Goal: Task Accomplishment & Management: Manage account settings

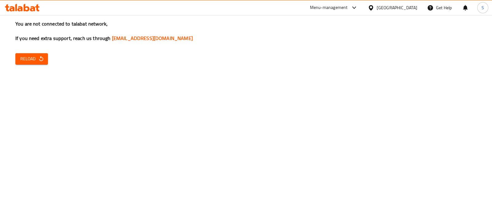
click at [34, 7] on icon at bounding box center [32, 8] width 5 height 5
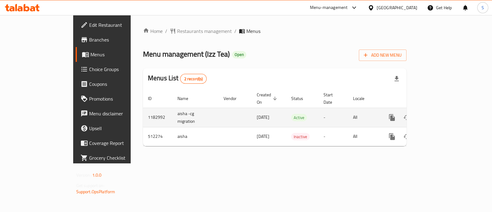
click at [440, 114] on icon "enhanced table" at bounding box center [436, 117] width 7 height 7
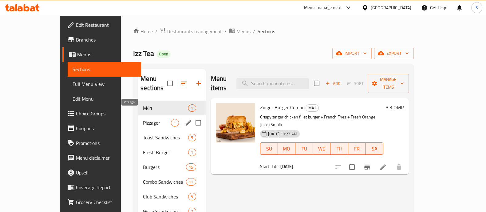
click at [143, 119] on span "Pizzager" at bounding box center [157, 122] width 28 height 7
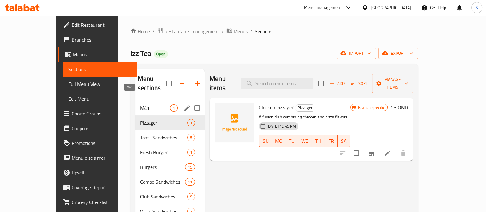
click at [140, 104] on span "M41" at bounding box center [155, 107] width 30 height 7
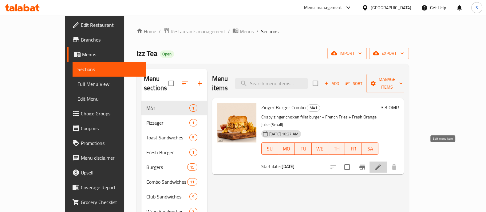
click at [382, 163] on icon at bounding box center [378, 166] width 7 height 7
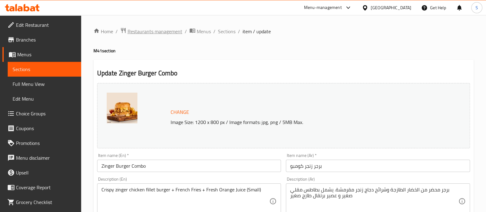
click at [158, 33] on span "Restaurants management" at bounding box center [155, 31] width 55 height 7
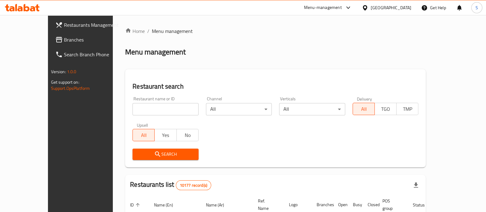
click at [133, 111] on input "search" at bounding box center [166, 109] width 66 height 12
type input "12 june"
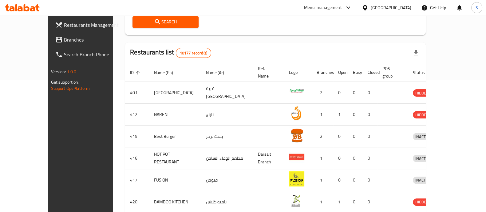
scroll to position [60, 0]
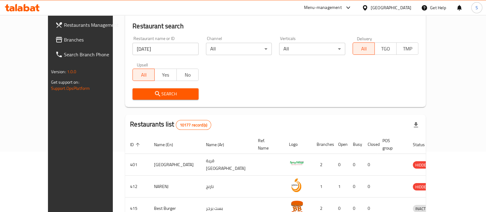
click at [139, 100] on div "Search" at bounding box center [166, 94] width 74 height 19
click at [140, 94] on span "Search" at bounding box center [166, 94] width 56 height 8
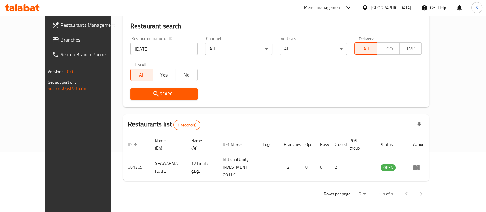
scroll to position [57, 0]
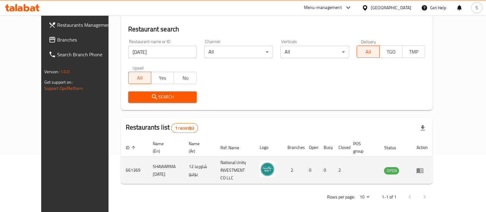
click at [424, 168] on icon "enhanced table" at bounding box center [420, 170] width 7 height 5
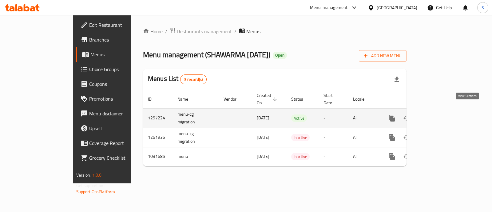
click at [440, 114] on icon "enhanced table" at bounding box center [436, 117] width 7 height 7
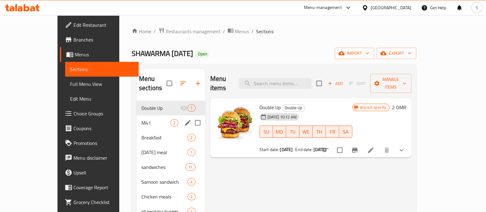
click at [137, 115] on div "M41 2" at bounding box center [171, 122] width 69 height 15
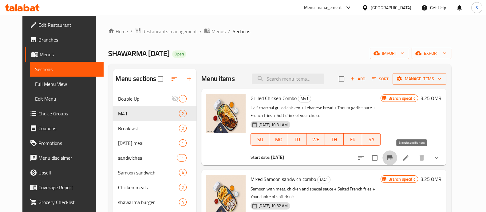
click at [397, 157] on button "Branch-specific-item" at bounding box center [390, 157] width 15 height 15
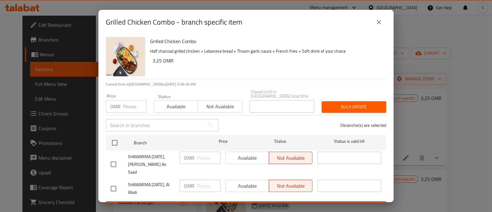
click at [382, 22] on icon "close" at bounding box center [378, 21] width 7 height 7
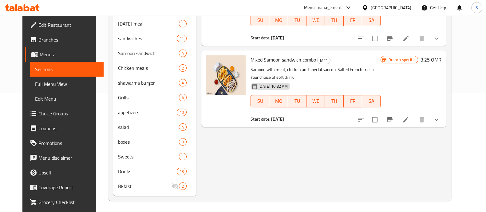
scroll to position [120, 0]
click at [397, 119] on button "Branch-specific-item" at bounding box center [390, 118] width 15 height 15
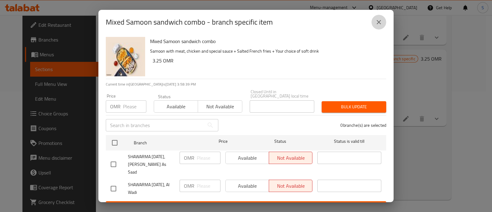
click at [378, 28] on button "close" at bounding box center [379, 22] width 15 height 15
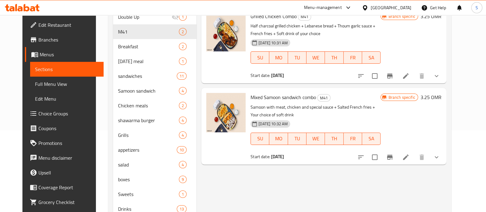
scroll to position [43, 0]
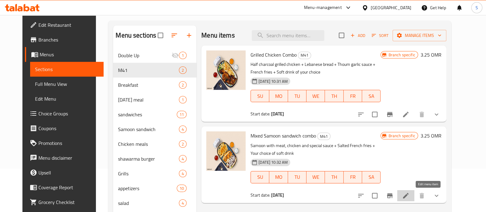
click at [410, 196] on icon at bounding box center [405, 195] width 7 height 7
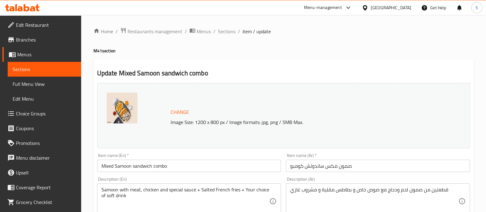
click at [131, 30] on span "Restaurants management" at bounding box center [155, 31] width 55 height 7
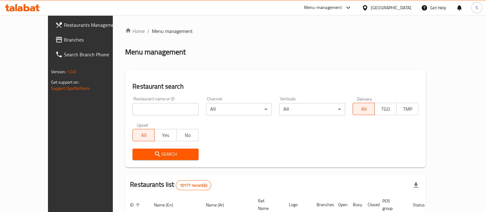
click at [153, 106] on input "search" at bounding box center [166, 109] width 66 height 12
paste input "627953"
type input "627953"
click button "Search" at bounding box center [166, 154] width 66 height 11
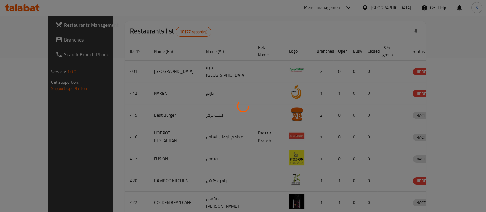
scroll to position [57, 0]
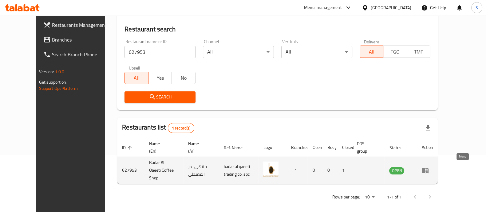
click at [429, 167] on icon "enhanced table" at bounding box center [425, 170] width 7 height 7
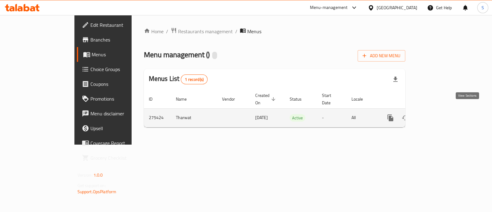
click at [439, 114] on icon "enhanced table" at bounding box center [434, 117] width 7 height 7
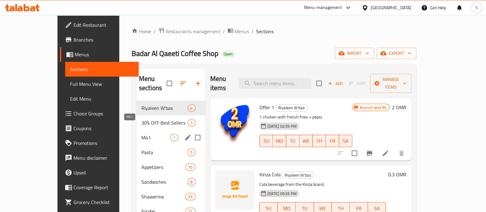
click at [142, 134] on span "M41" at bounding box center [156, 137] width 29 height 7
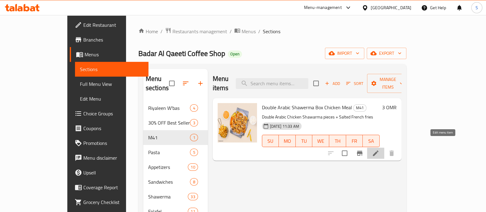
click at [380, 150] on icon at bounding box center [375, 153] width 7 height 7
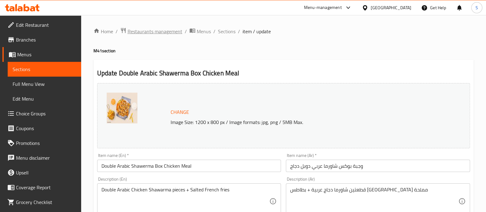
click at [169, 34] on span "Restaurants management" at bounding box center [155, 31] width 55 height 7
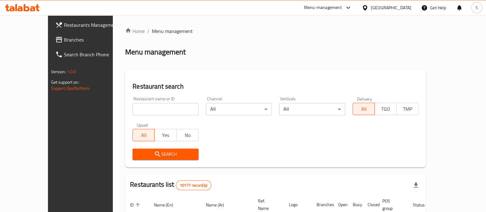
click at [146, 119] on div "Upsell All Yes No" at bounding box center [166, 132] width 74 height 26
click at [145, 113] on input "search" at bounding box center [166, 109] width 66 height 12
paste input "646177"
type input "646177"
click button "Search" at bounding box center [166, 154] width 66 height 11
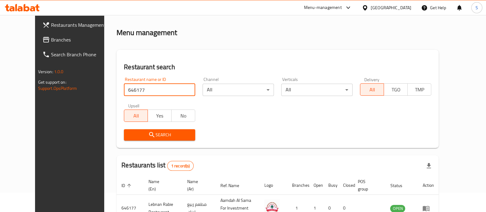
scroll to position [57, 0]
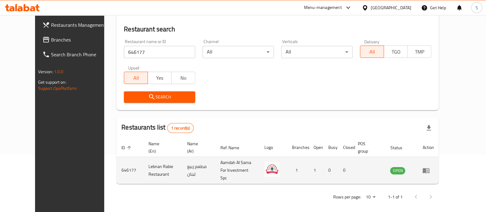
click at [439, 165] on td "enhanced table" at bounding box center [428, 170] width 21 height 27
click at [430, 168] on icon "enhanced table" at bounding box center [426, 170] width 7 height 5
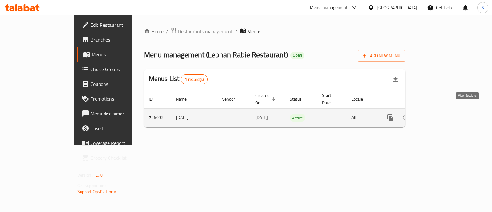
click at [438, 115] on icon "enhanced table" at bounding box center [435, 118] width 6 height 6
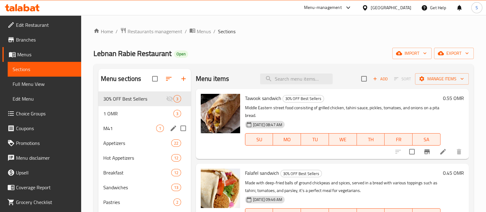
click at [126, 132] on div "M41 1" at bounding box center [144, 128] width 93 height 15
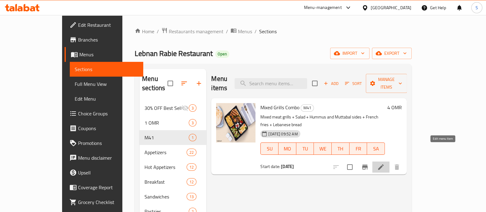
click at [384, 164] on icon at bounding box center [381, 167] width 6 height 6
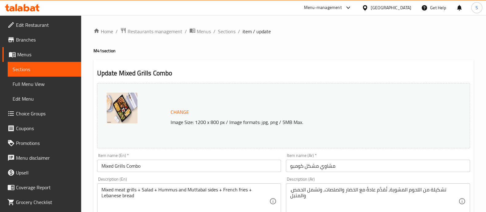
click at [190, 49] on h4 "M41 section" at bounding box center [284, 51] width 381 height 6
click at [162, 30] on span "Restaurants management" at bounding box center [155, 31] width 55 height 7
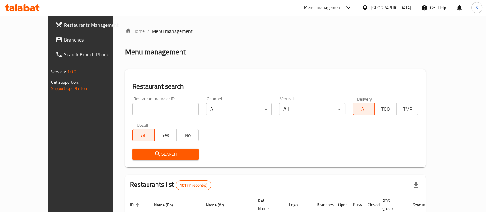
click at [152, 107] on input "search" at bounding box center [166, 109] width 66 height 12
paste input "657427"
type input "657427"
click button "Search" at bounding box center [166, 154] width 66 height 11
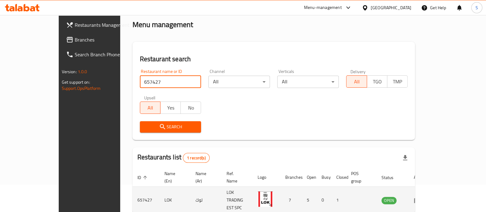
scroll to position [50, 0]
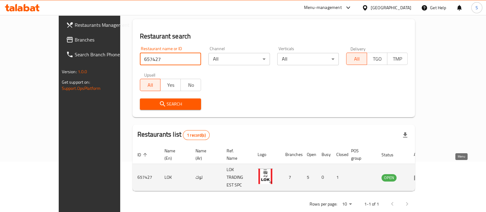
click at [420, 177] on icon "enhanced table" at bounding box center [419, 178] width 2 height 2
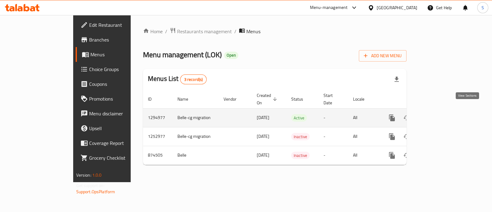
click at [444, 112] on link "enhanced table" at bounding box center [436, 117] width 15 height 15
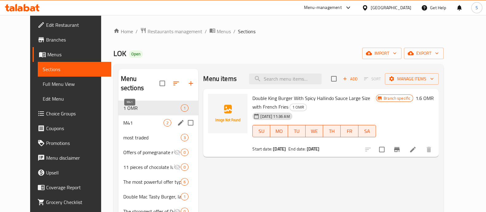
click at [149, 119] on span "M41" at bounding box center [143, 122] width 40 height 7
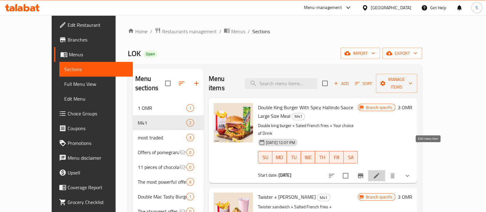
click at [381, 172] on icon at bounding box center [376, 175] width 7 height 7
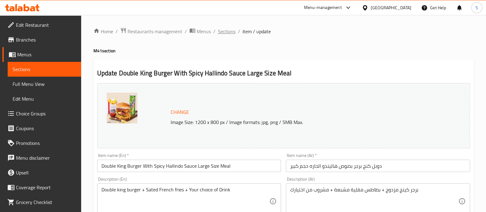
click at [227, 33] on span "Sections" at bounding box center [227, 31] width 18 height 7
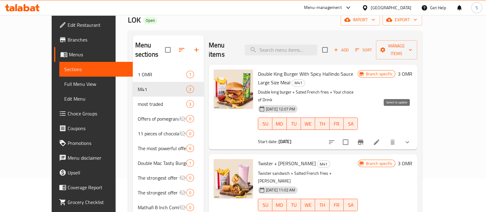
scroll to position [77, 0]
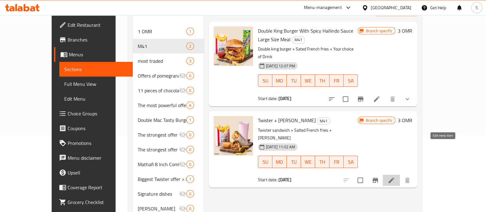
click at [395, 177] on icon at bounding box center [391, 180] width 7 height 7
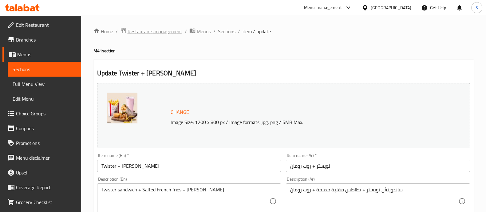
click at [166, 34] on span "Restaurants management" at bounding box center [155, 31] width 55 height 7
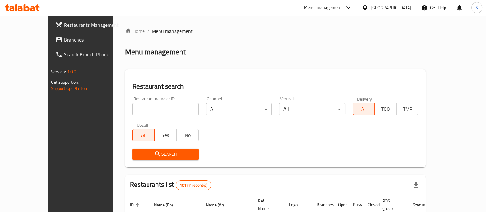
click at [159, 113] on input "search" at bounding box center [166, 109] width 66 height 12
paste input "20285"
type input "20285"
click button "Search" at bounding box center [166, 154] width 66 height 11
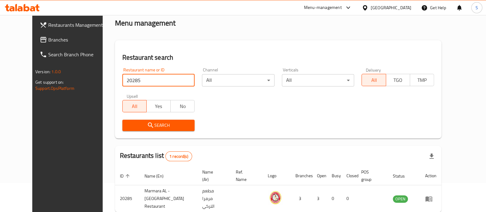
scroll to position [50, 0]
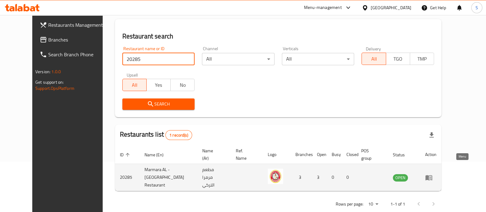
click at [433, 175] on icon "enhanced table" at bounding box center [429, 177] width 7 height 5
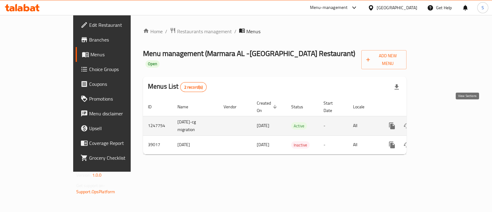
click at [440, 122] on icon "enhanced table" at bounding box center [436, 125] width 7 height 7
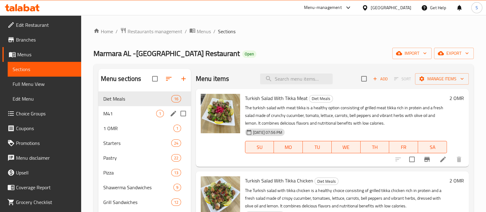
click at [143, 115] on span "M41" at bounding box center [129, 113] width 53 height 7
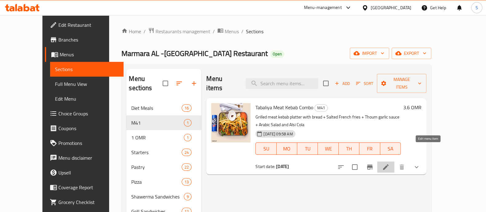
click at [390, 163] on icon at bounding box center [385, 166] width 7 height 7
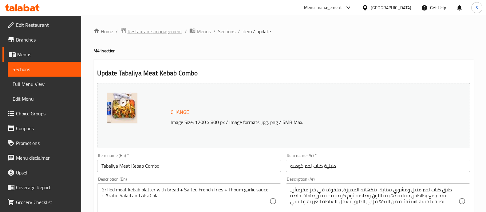
click at [176, 30] on span "Restaurants management" at bounding box center [155, 31] width 55 height 7
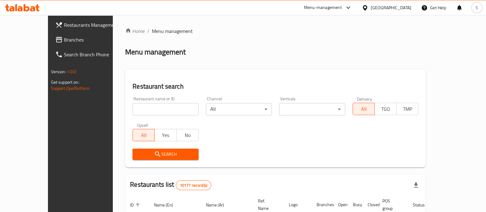
click at [163, 110] on input "search" at bounding box center [166, 109] width 66 height 12
paste input "626805"
type input "626805"
click button "Search" at bounding box center [166, 154] width 66 height 11
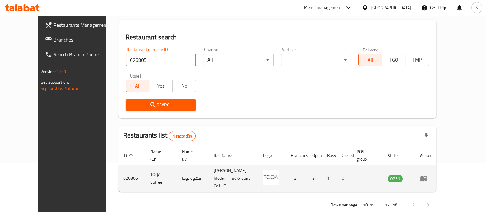
scroll to position [50, 0]
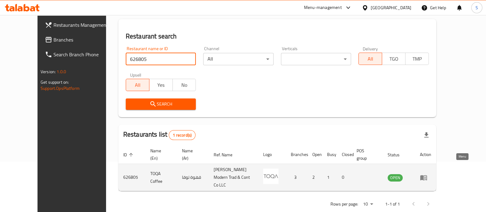
click at [432, 174] on link "enhanced table" at bounding box center [425, 177] width 11 height 7
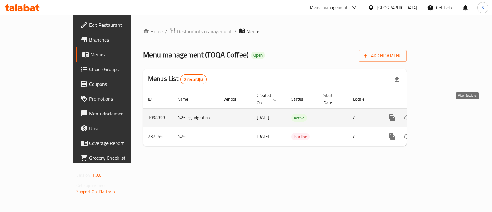
click at [440, 114] on icon "enhanced table" at bounding box center [436, 117] width 7 height 7
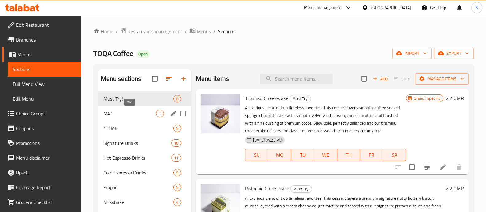
click at [129, 116] on span "M41" at bounding box center [129, 113] width 53 height 7
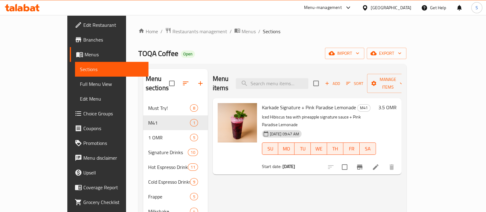
click at [385, 161] on li at bounding box center [375, 166] width 17 height 11
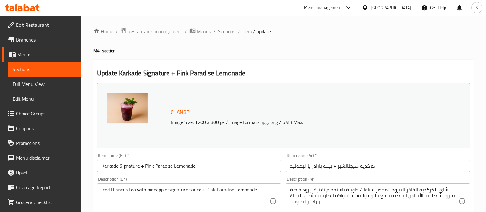
click at [171, 31] on span "Restaurants management" at bounding box center [155, 31] width 55 height 7
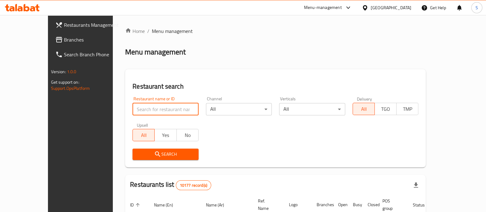
click at [133, 106] on input "search" at bounding box center [166, 109] width 66 height 12
type input "steaburg"
click at [147, 157] on span "Search" at bounding box center [166, 154] width 56 height 8
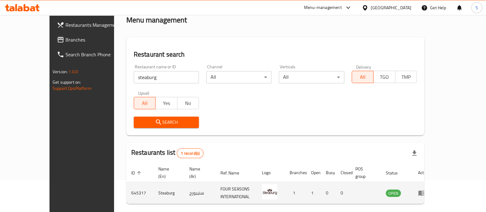
scroll to position [50, 0]
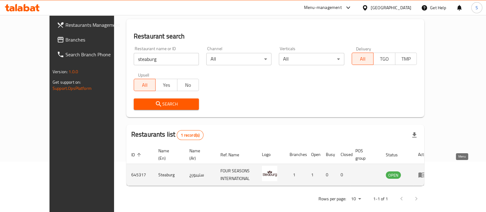
click at [426, 171] on icon "enhanced table" at bounding box center [421, 174] width 7 height 7
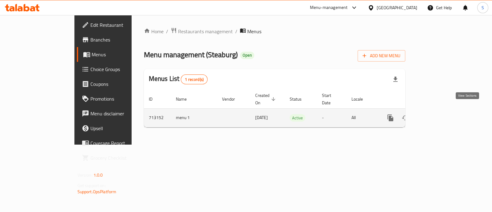
click at [439, 114] on icon "enhanced table" at bounding box center [434, 117] width 7 height 7
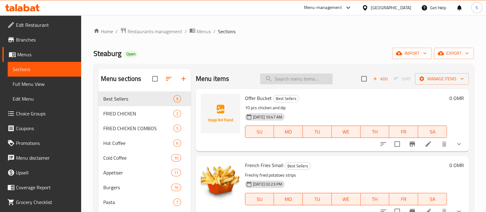
click at [282, 80] on input "search" at bounding box center [296, 79] width 73 height 11
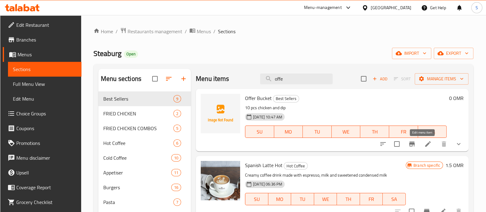
type input "offe"
click at [425, 142] on icon at bounding box center [428, 143] width 7 height 7
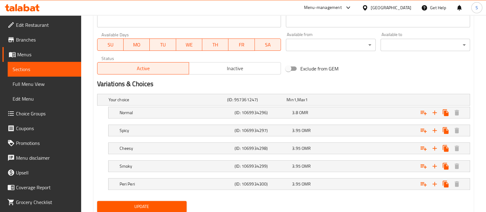
scroll to position [289, 0]
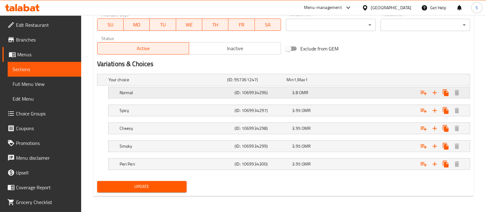
drag, startPoint x: 377, startPoint y: 89, endPoint x: 385, endPoint y: 92, distance: 8.7
click at [377, 81] on div "Expand" at bounding box center [404, 79] width 119 height 2
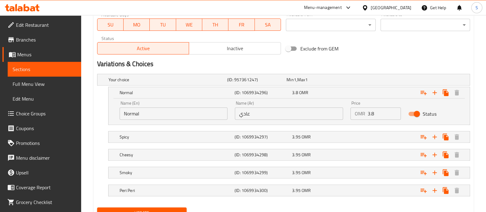
drag, startPoint x: 417, startPoint y: 113, endPoint x: 405, endPoint y: 119, distance: 13.5
click at [416, 113] on input "Status" at bounding box center [417, 114] width 35 height 12
checkbox input "false"
click at [386, 81] on div "Expand" at bounding box center [404, 79] width 119 height 2
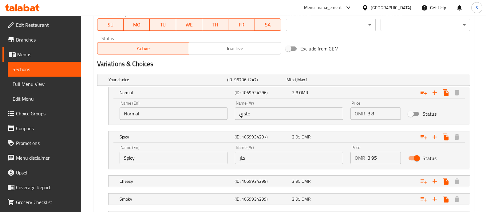
click at [414, 157] on input "Status" at bounding box center [417, 158] width 35 height 12
checkbox input "false"
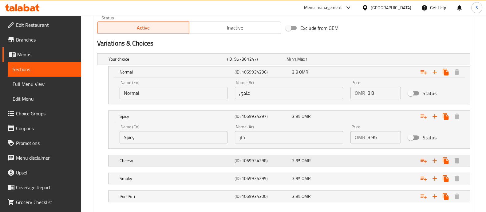
scroll to position [327, 0]
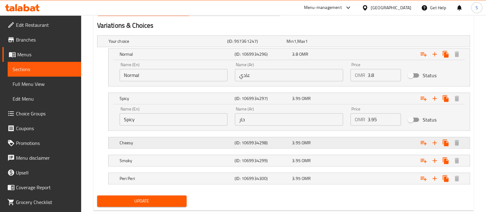
click at [398, 42] on div "Expand" at bounding box center [404, 41] width 119 height 2
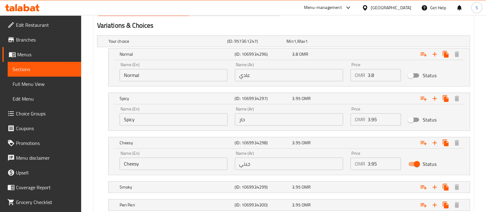
click at [415, 161] on input "Status" at bounding box center [417, 164] width 35 height 12
checkbox input "false"
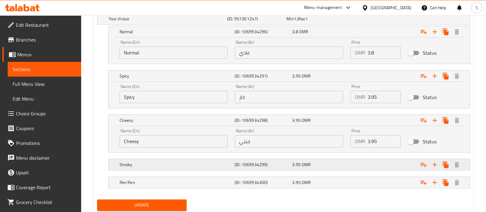
scroll to position [368, 0]
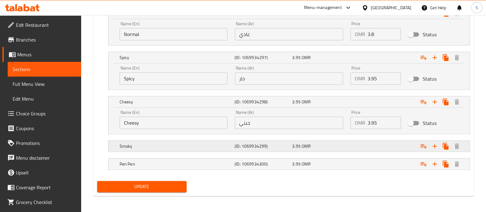
click at [392, 2] on div "Expand" at bounding box center [404, 0] width 119 height 2
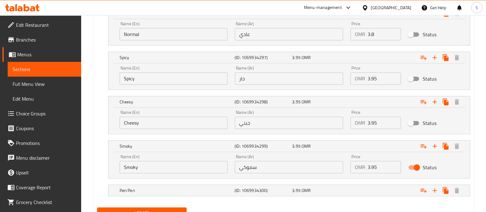
click at [417, 164] on input "Status" at bounding box center [417, 167] width 35 height 12
checkbox input "false"
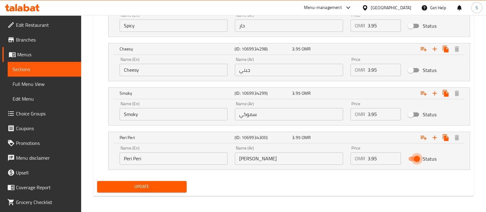
click at [417, 157] on input "Status" at bounding box center [417, 159] width 35 height 12
checkbox input "false"
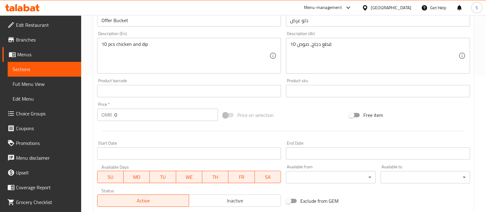
scroll to position [114, 0]
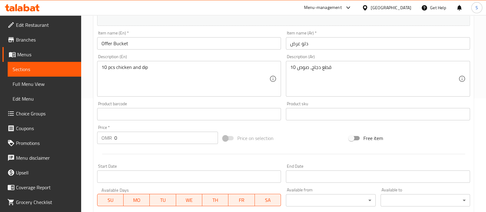
click at [145, 134] on input "0" at bounding box center [166, 138] width 104 height 12
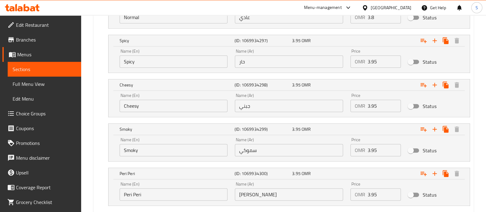
scroll to position [421, 0]
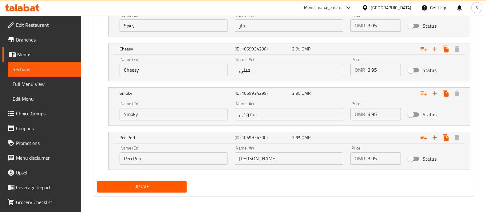
type input "4.94"
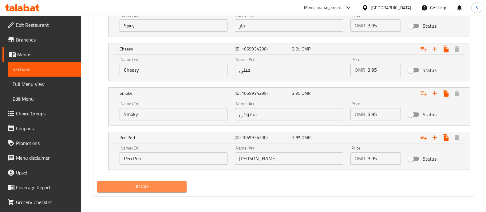
click at [166, 186] on span "Update" at bounding box center [142, 187] width 80 height 8
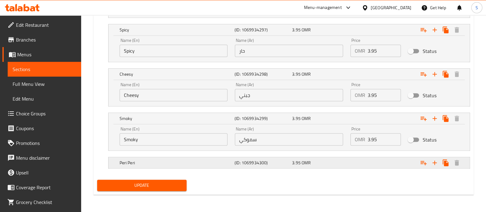
scroll to position [395, 0]
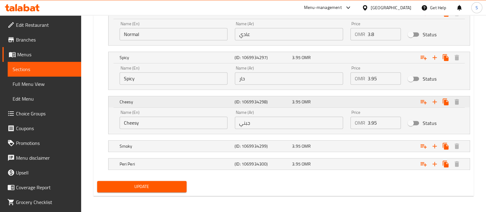
click at [200, 16] on h5 "Cheesy" at bounding box center [176, 13] width 113 height 6
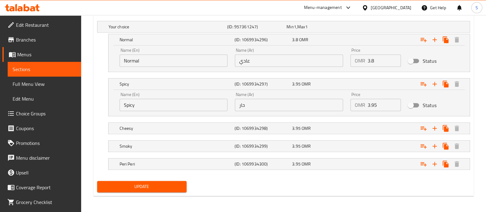
drag, startPoint x: 177, startPoint y: 83, endPoint x: 174, endPoint y: 68, distance: 15.4
click at [176, 43] on h5 "Spicy" at bounding box center [176, 40] width 113 height 6
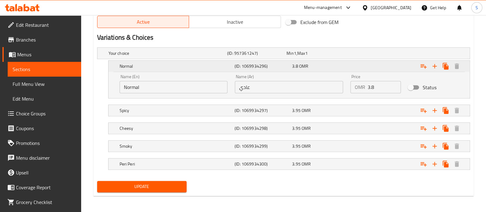
click at [173, 63] on h5 "Normal" at bounding box center [176, 66] width 113 height 6
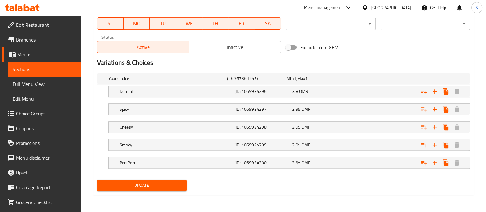
scroll to position [289, 0]
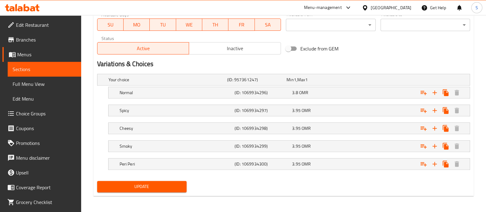
click at [163, 186] on span "Update" at bounding box center [142, 187] width 80 height 8
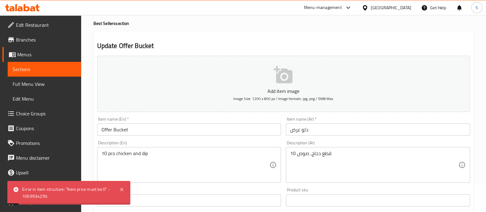
scroll to position [0, 0]
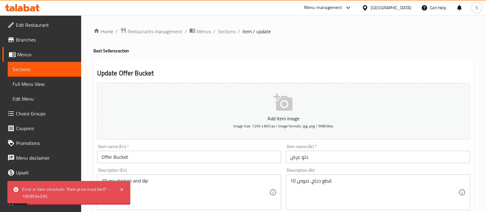
click at [46, 102] on link "Edit Menu" at bounding box center [45, 98] width 74 height 15
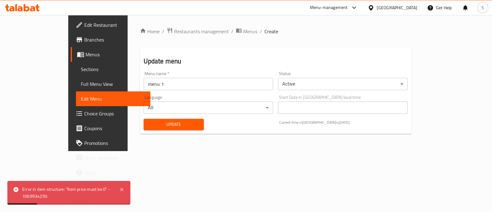
click at [84, 111] on span "Choice Groups" at bounding box center [114, 113] width 61 height 7
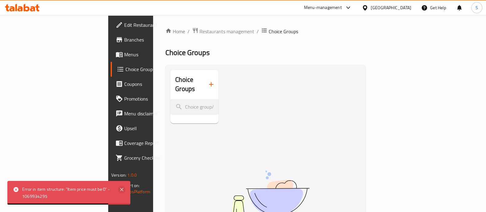
click at [125, 190] on icon at bounding box center [121, 189] width 7 height 7
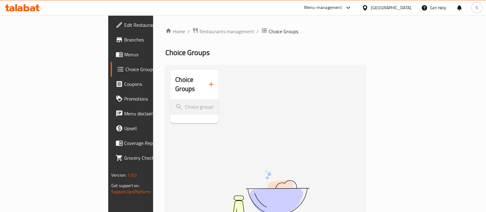
click at [126, 71] on span "Choice Groups" at bounding box center [155, 69] width 59 height 7
click at [111, 74] on link "Choice Groups" at bounding box center [150, 69] width 79 height 15
click at [126, 69] on span "Choice Groups" at bounding box center [155, 69] width 59 height 7
click at [124, 52] on span "Menus" at bounding box center [154, 54] width 60 height 7
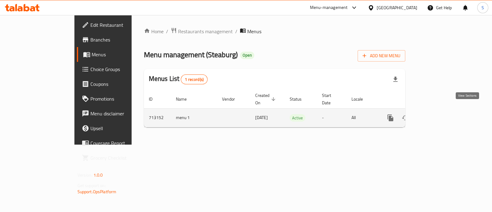
click at [439, 114] on icon "enhanced table" at bounding box center [434, 117] width 7 height 7
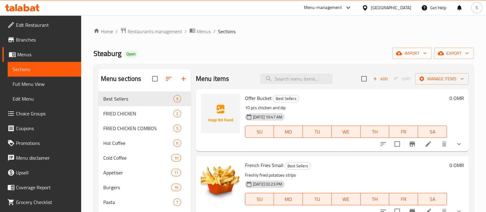
click at [258, 96] on span "Offer Bucket" at bounding box center [258, 98] width 27 height 9
copy h6 "Offer Bucket"
click at [280, 81] on input "search" at bounding box center [296, 79] width 73 height 11
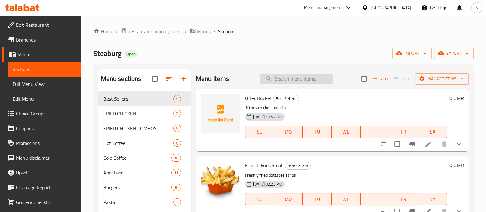
paste input "Offer Bucket"
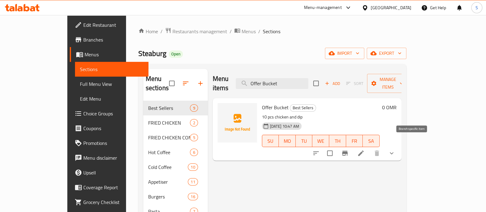
type input "Offer Bucket"
click at [349, 150] on icon "Branch-specific-item" at bounding box center [344, 153] width 7 height 7
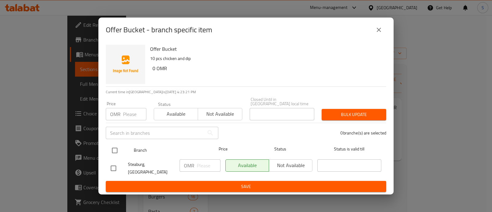
click at [116, 150] on input "checkbox" at bounding box center [114, 150] width 13 height 13
checkbox input "true"
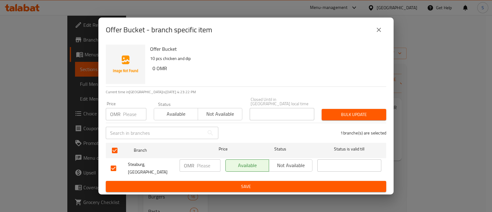
click at [186, 168] on p "OMR" at bounding box center [189, 165] width 10 height 7
click at [188, 168] on p "OMR" at bounding box center [189, 165] width 10 height 7
click at [188, 167] on p "OMR" at bounding box center [189, 165] width 10 height 7
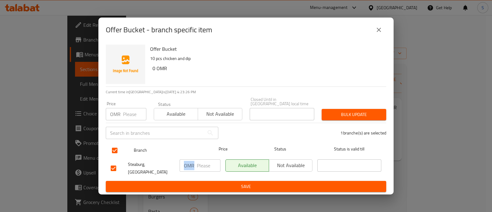
click at [114, 150] on input "checkbox" at bounding box center [114, 150] width 13 height 13
checkbox input "false"
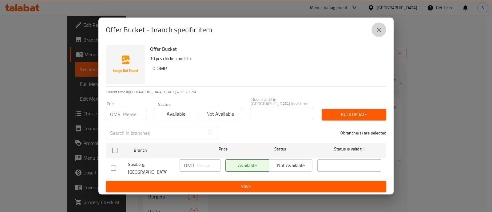
click at [378, 34] on icon "close" at bounding box center [378, 29] width 7 height 7
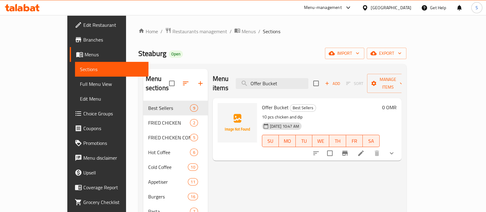
click at [399, 148] on button "show more" at bounding box center [392, 153] width 15 height 15
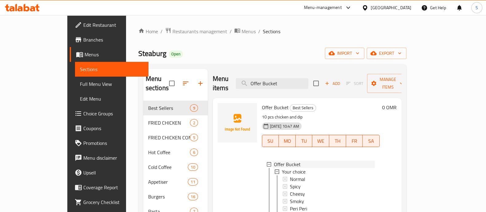
click at [267, 162] on icon at bounding box center [269, 164] width 4 height 4
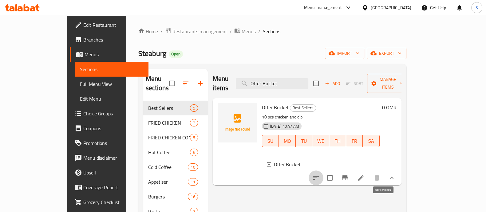
click at [320, 174] on icon "sort-choices" at bounding box center [316, 177] width 7 height 7
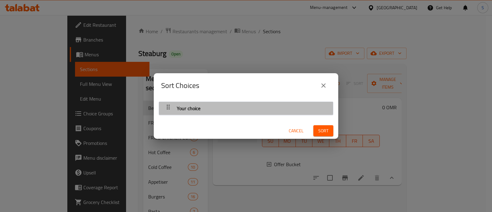
click at [254, 106] on div "Your choice" at bounding box center [246, 108] width 168 height 15
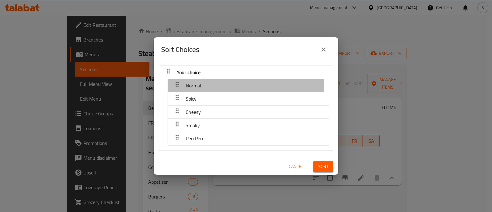
click at [241, 87] on div "Normal" at bounding box center [248, 85] width 155 height 15
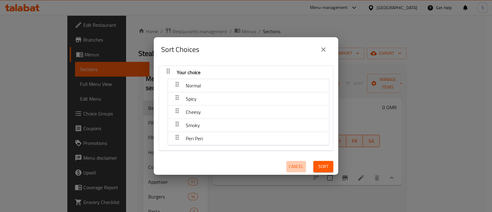
click at [291, 165] on span "Cancel" at bounding box center [296, 167] width 15 height 8
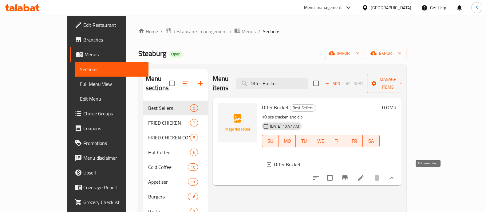
click at [364, 177] on icon at bounding box center [361, 178] width 6 height 6
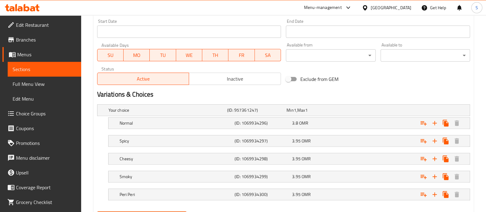
scroll to position [269, 0]
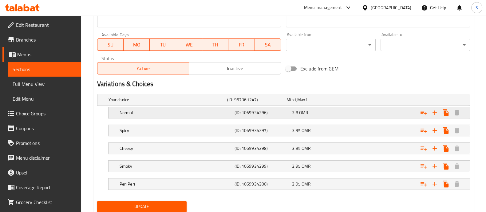
click at [393, 101] on div "Expand" at bounding box center [404, 99] width 119 height 2
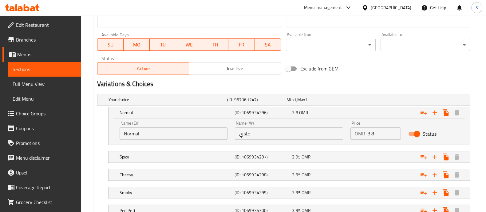
click at [415, 129] on input "Status" at bounding box center [417, 134] width 35 height 12
checkbox input "false"
click at [389, 101] on div "Expand" at bounding box center [404, 99] width 119 height 2
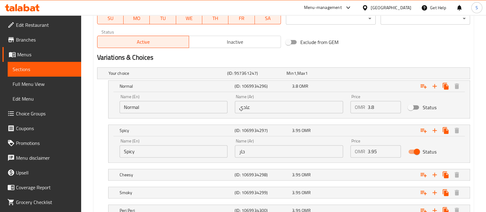
scroll to position [307, 0]
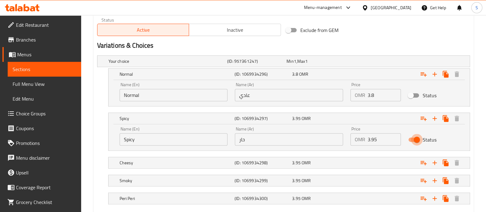
click at [418, 139] on input "Status" at bounding box center [417, 140] width 35 height 12
checkbox input "false"
click at [386, 62] on div "Expand" at bounding box center [404, 61] width 119 height 2
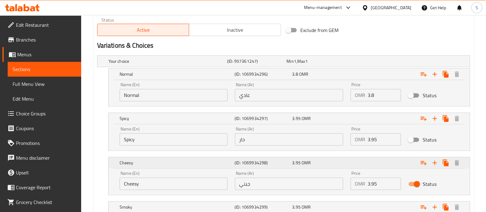
scroll to position [346, 0]
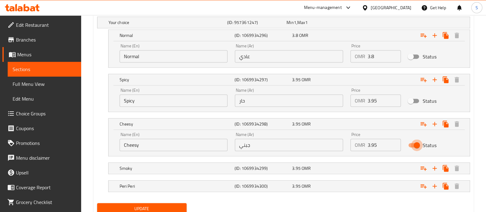
click at [419, 145] on input "Status" at bounding box center [417, 145] width 35 height 12
checkbox input "false"
click at [404, 24] on div "Expand" at bounding box center [404, 22] width 119 height 2
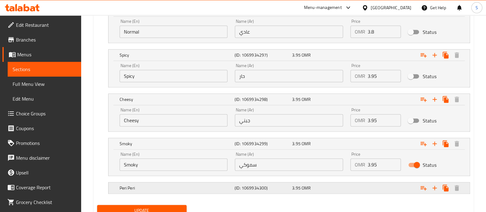
scroll to position [395, 0]
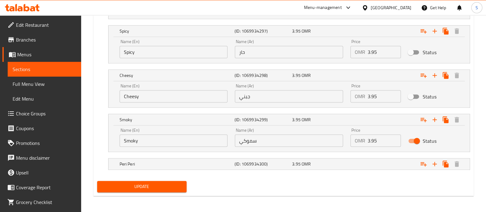
click at [418, 141] on input "Status" at bounding box center [417, 141] width 35 height 12
checkbox input "false"
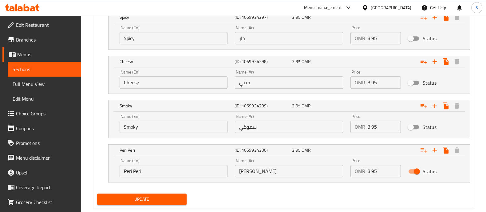
scroll to position [421, 0]
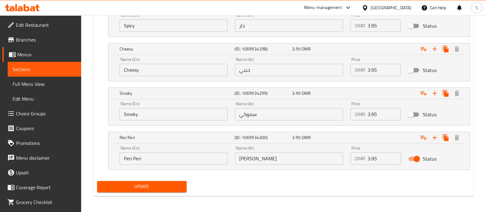
click at [422, 154] on input "Status" at bounding box center [417, 159] width 35 height 12
checkbox input "false"
click at [161, 183] on span "Update" at bounding box center [142, 187] width 80 height 8
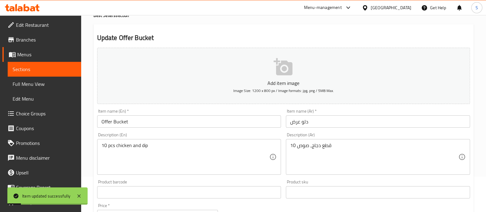
scroll to position [0, 0]
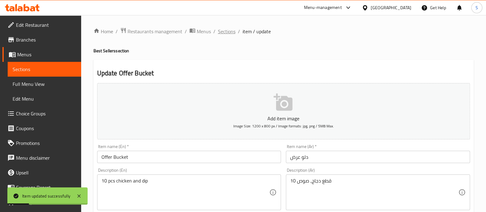
click at [224, 34] on span "Sections" at bounding box center [227, 31] width 18 height 7
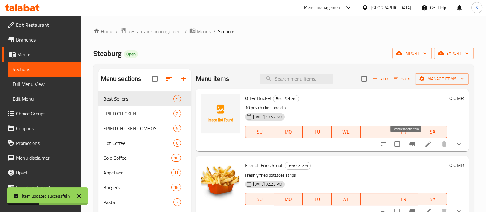
click at [409, 145] on icon "Branch-specific-item" at bounding box center [412, 143] width 7 height 7
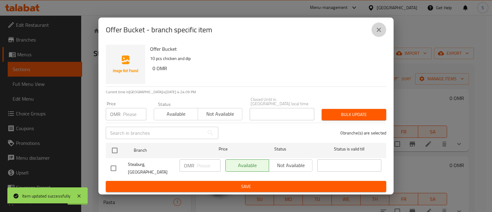
click at [377, 32] on icon "close" at bounding box center [379, 30] width 4 height 4
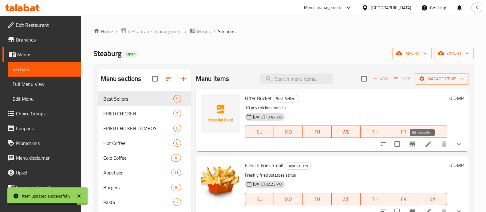
click at [425, 147] on icon at bounding box center [428, 143] width 7 height 7
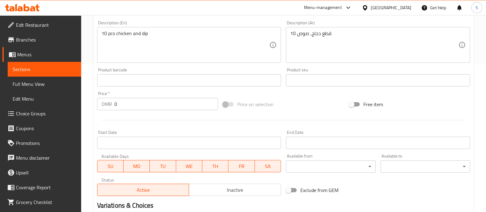
scroll to position [154, 0]
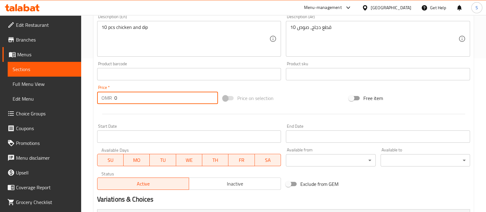
click at [141, 96] on input "0" at bounding box center [166, 98] width 104 height 12
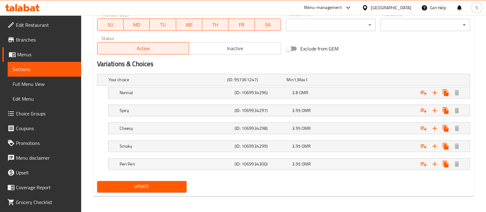
type input "5"
click at [150, 184] on span "Update" at bounding box center [142, 187] width 80 height 8
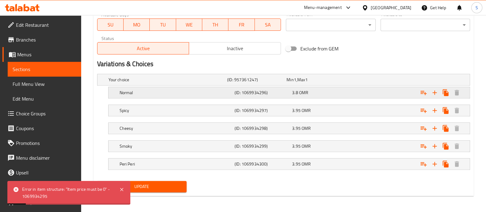
click at [376, 81] on div "Expand" at bounding box center [404, 79] width 119 height 2
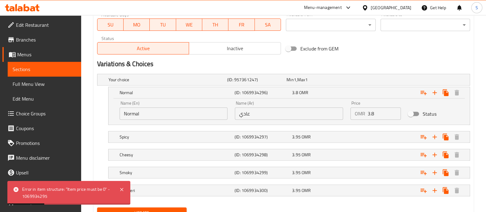
drag, startPoint x: 374, startPoint y: 113, endPoint x: 340, endPoint y: 112, distance: 34.5
click at [340, 112] on div "Name (En) Normal Name (En) Name (Ar) عادي Name (Ar) Price OMR 3.8 Price Status" at bounding box center [289, 110] width 347 height 26
type input "4.9"
click at [413, 114] on input "Status" at bounding box center [410, 114] width 35 height 12
checkbox input "true"
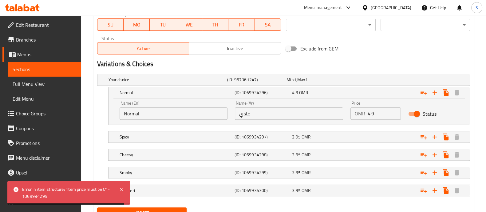
click at [385, 129] on nav at bounding box center [283, 128] width 373 height 5
click at [382, 81] on div "Expand" at bounding box center [404, 79] width 119 height 2
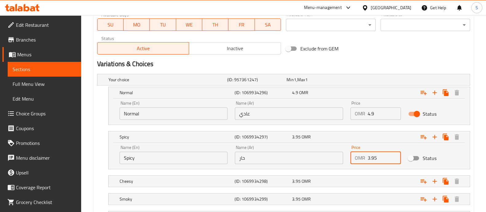
drag, startPoint x: 379, startPoint y: 157, endPoint x: 359, endPoint y: 158, distance: 20.0
click at [359, 158] on div "OMR 3.95 Price" at bounding box center [376, 158] width 50 height 12
type input "4.94"
click at [409, 159] on input "Status" at bounding box center [410, 158] width 35 height 12
checkbox input "true"
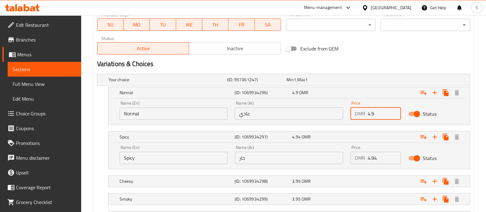
click at [381, 111] on input "4.9" at bounding box center [384, 113] width 33 height 12
type input "4.94"
click at [372, 81] on div "Expand" at bounding box center [404, 79] width 119 height 2
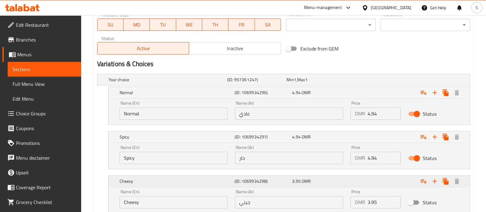
scroll to position [327, 0]
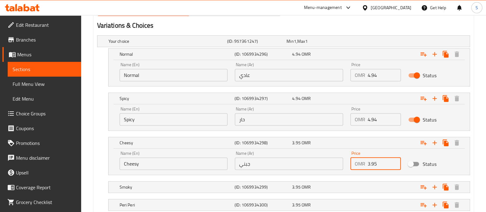
drag, startPoint x: 379, startPoint y: 165, endPoint x: 363, endPoint y: 165, distance: 15.7
click at [363, 165] on div "OMR 3.95 Price" at bounding box center [376, 163] width 50 height 12
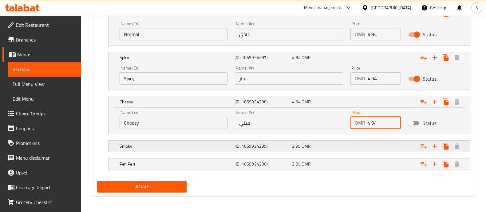
type input "4.94"
click at [369, 2] on div "Expand" at bounding box center [404, 0] width 119 height 2
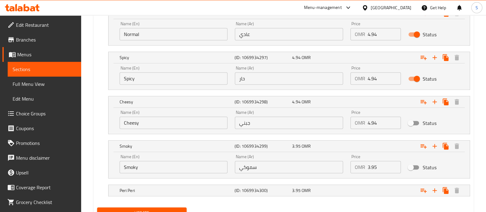
click at [381, 164] on input "3.95" at bounding box center [384, 167] width 33 height 12
drag, startPoint x: 381, startPoint y: 164, endPoint x: 357, endPoint y: 164, distance: 24.0
click at [357, 164] on div "OMR 3.95 Price" at bounding box center [376, 167] width 50 height 12
type input "4.94"
click at [370, 2] on div "Expand" at bounding box center [404, 0] width 119 height 2
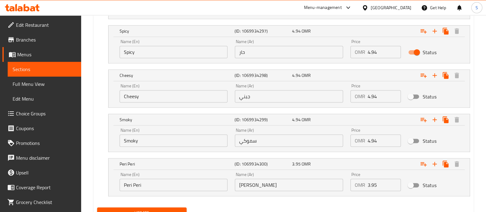
scroll to position [407, 0]
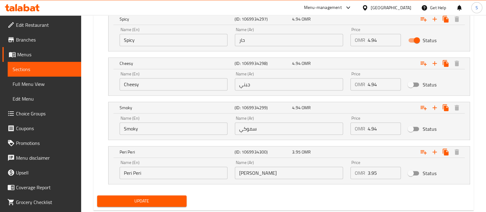
drag, startPoint x: 369, startPoint y: 171, endPoint x: 330, endPoint y: 170, distance: 38.8
click at [343, 170] on div "Name (En) Peri Peri Name (En) Name (Ar) بيري بيري Name (Ar) Price OMR 3.95 Pric…" at bounding box center [289, 170] width 347 height 26
type input "4.94"
click at [416, 174] on input "Status" at bounding box center [410, 173] width 35 height 12
checkbox input "true"
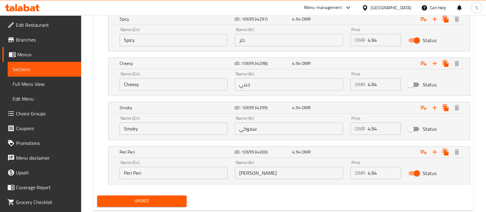
click at [414, 129] on input "Status" at bounding box center [410, 129] width 35 height 12
checkbox input "true"
click at [417, 85] on input "Status" at bounding box center [410, 85] width 35 height 12
checkbox input "true"
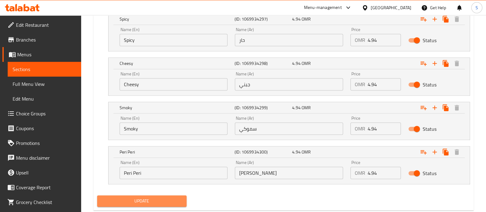
click at [133, 200] on span "Update" at bounding box center [142, 201] width 80 height 8
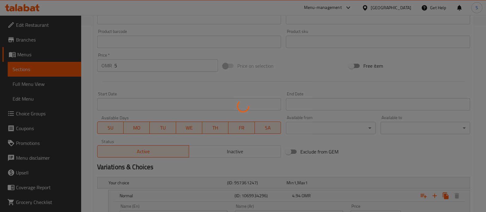
scroll to position [214, 0]
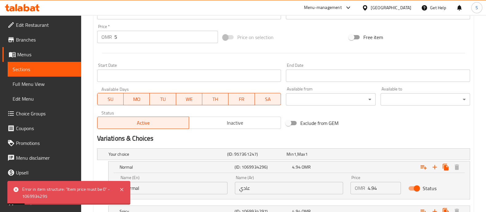
drag, startPoint x: 123, startPoint y: 35, endPoint x: 97, endPoint y: 36, distance: 26.2
click at [97, 36] on div "OMR 5 Price *" at bounding box center [157, 37] width 121 height 12
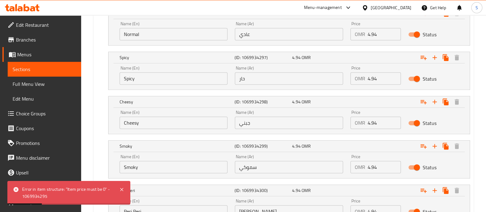
scroll to position [421, 0]
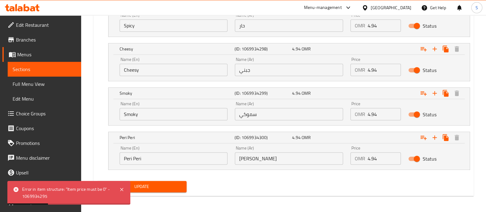
type input "0"
click at [160, 190] on button "Update" at bounding box center [142, 186] width 90 height 11
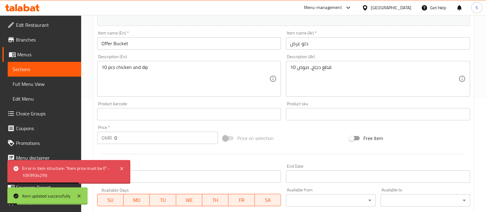
scroll to position [0, 0]
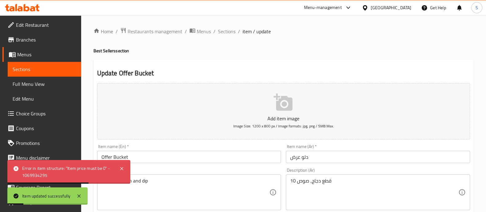
drag, startPoint x: 228, startPoint y: 31, endPoint x: 229, endPoint y: 38, distance: 6.5
click at [228, 31] on span "Sections" at bounding box center [227, 31] width 18 height 7
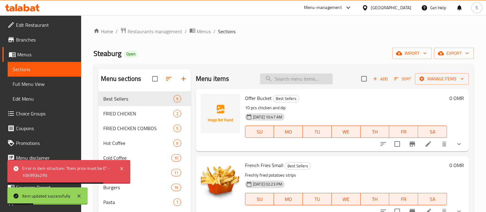
click at [291, 78] on input "search" at bounding box center [296, 79] width 73 height 11
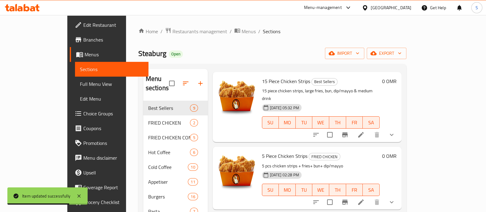
scroll to position [38, 0]
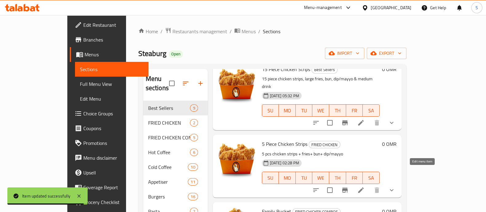
type input "5 p"
click at [365, 186] on icon at bounding box center [360, 189] width 7 height 7
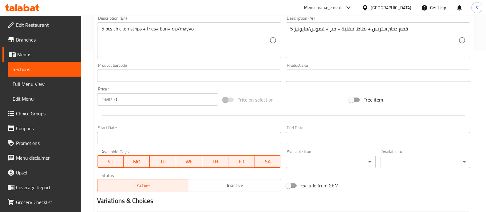
scroll to position [298, 0]
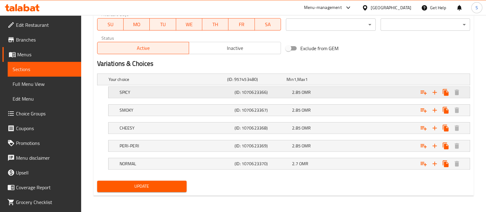
click at [344, 82] on div "2.85 OMR" at bounding box center [315, 79] width 57 height 6
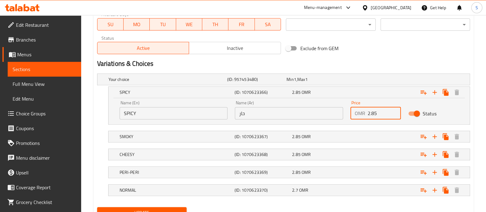
drag, startPoint x: 383, startPoint y: 113, endPoint x: 306, endPoint y: 113, distance: 77.2
click at [307, 113] on div "Name (En) SPICY Name (En) Name (Ar) حار Name (Ar) Price OMR 2.85 Price Status" at bounding box center [289, 110] width 347 height 26
click at [375, 114] on input "3.51" at bounding box center [384, 113] width 33 height 12
type input "3.51"
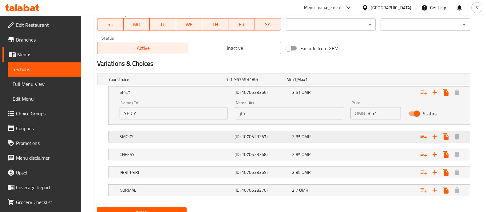
click at [359, 81] on div "Expand" at bounding box center [404, 79] width 119 height 2
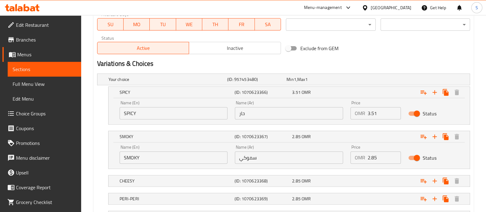
click at [374, 159] on input "2.85" at bounding box center [384, 157] width 33 height 12
paste input "3.51"
type input "3.51"
click at [368, 81] on div "Expand" at bounding box center [404, 79] width 119 height 2
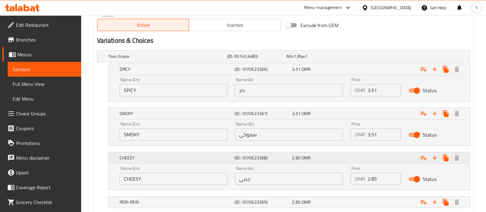
scroll to position [337, 0]
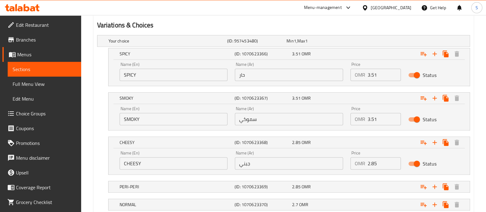
click at [372, 162] on input "2.85" at bounding box center [384, 163] width 33 height 12
paste input "3.51"
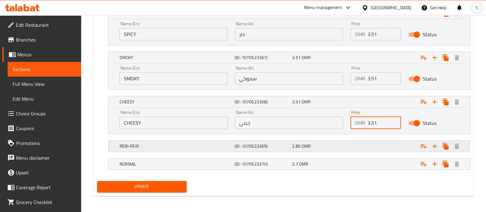
type input "3.51"
click at [370, 2] on div "Expand" at bounding box center [404, 0] width 119 height 2
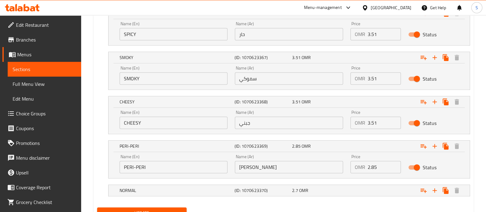
click at [375, 167] on input "2.85" at bounding box center [384, 167] width 33 height 12
paste input "3.51"
type input "3.51"
click at [367, 2] on div "Expand" at bounding box center [404, 0] width 119 height 2
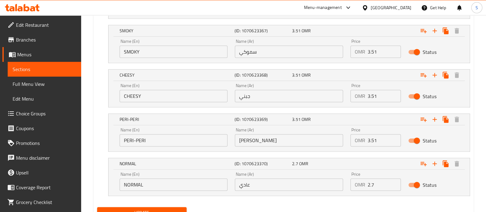
scroll to position [430, 0]
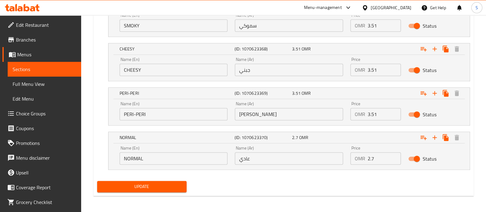
click at [372, 159] on input "2.7" at bounding box center [384, 158] width 33 height 12
paste input "3.51"
type input "3.51"
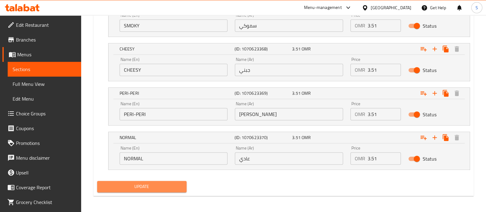
click at [168, 184] on span "Update" at bounding box center [142, 187] width 80 height 8
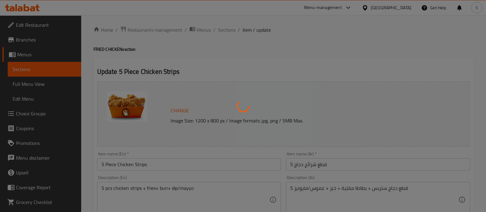
scroll to position [0, 0]
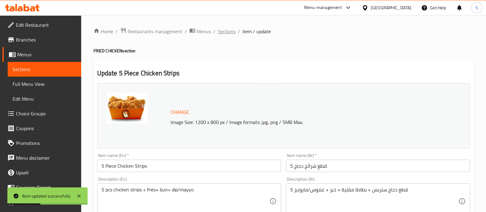
click at [231, 31] on span "Sections" at bounding box center [227, 31] width 18 height 7
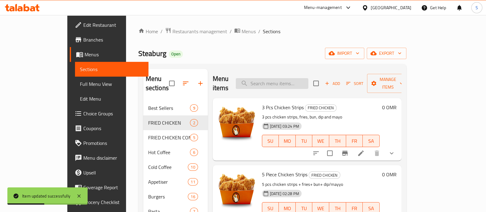
click at [295, 82] on input "search" at bounding box center [272, 83] width 73 height 11
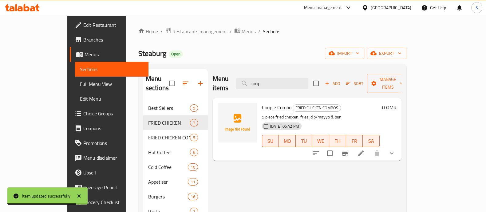
type input "coup"
click at [370, 148] on li at bounding box center [361, 153] width 17 height 11
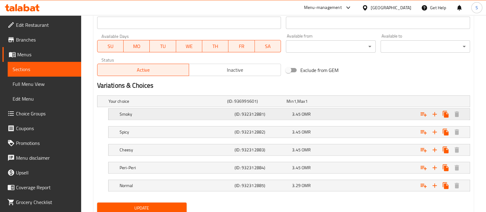
scroll to position [289, 0]
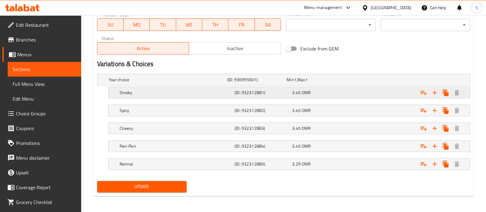
click at [331, 83] on div "3.45 OMR" at bounding box center [315, 80] width 57 height 6
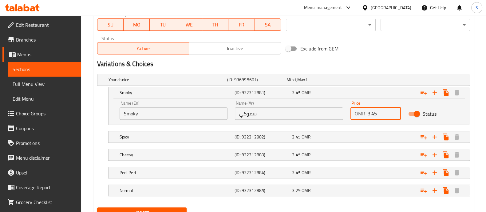
drag, startPoint x: 381, startPoint y: 113, endPoint x: 300, endPoint y: 113, distance: 81.5
click at [304, 113] on div "Name (En) Smoky Name (En) Name (Ar) سموكي Name (Ar) Price OMR 3.45 Price Status" at bounding box center [289, 110] width 347 height 26
click at [371, 113] on input "4.28" at bounding box center [384, 113] width 33 height 12
type input "4.28"
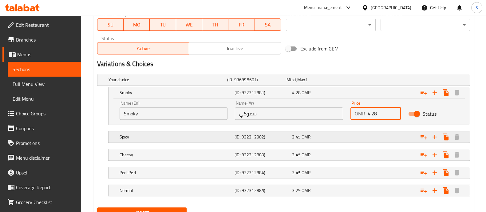
click at [375, 81] on div "Expand" at bounding box center [404, 79] width 119 height 2
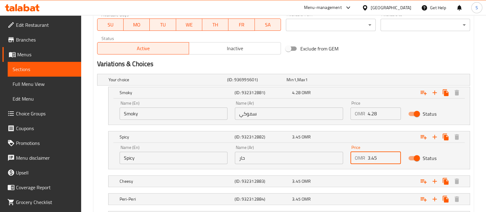
click at [372, 154] on input "3.45" at bounding box center [384, 158] width 33 height 12
paste input "4.28"
type input "4.28"
click at [370, 81] on div "Expand" at bounding box center [404, 79] width 119 height 2
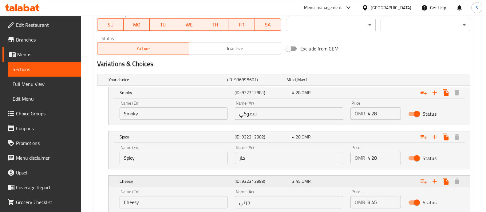
scroll to position [368, 0]
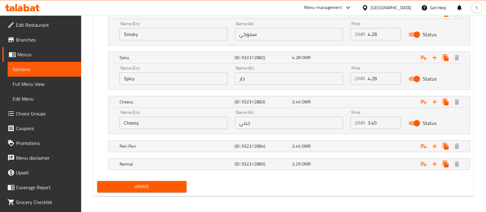
click at [370, 120] on input "3.45" at bounding box center [384, 123] width 33 height 12
paste input "4.28"
type input "4.28"
click at [372, 2] on div "Expand" at bounding box center [404, 0] width 119 height 2
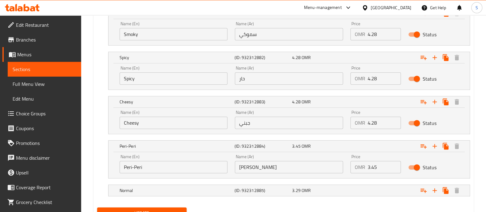
click at [372, 168] on input "3.45" at bounding box center [384, 167] width 33 height 12
paste input "4.28"
type input "4.28"
click at [368, 2] on div "Expand" at bounding box center [404, 0] width 119 height 2
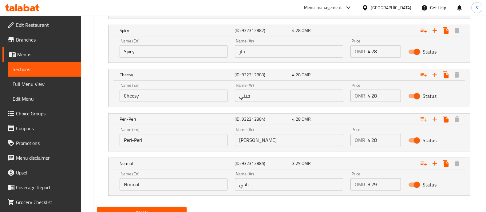
scroll to position [421, 0]
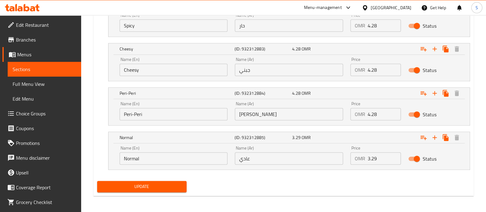
click at [373, 156] on input "3.29" at bounding box center [384, 158] width 33 height 12
paste input "4.28"
type input "4.28"
click at [179, 183] on span "Update" at bounding box center [142, 187] width 80 height 8
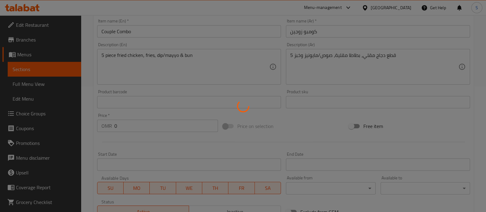
scroll to position [0, 0]
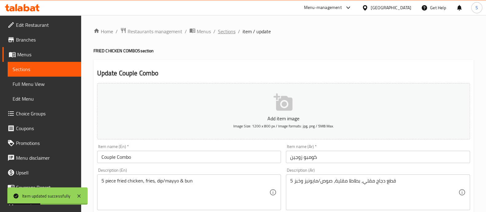
click at [229, 32] on span "Sections" at bounding box center [227, 31] width 18 height 7
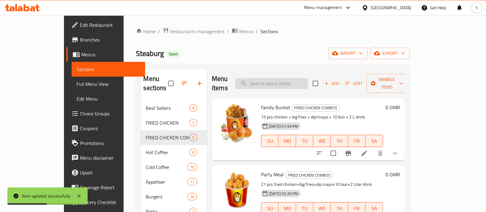
click at [308, 78] on input "search" at bounding box center [271, 83] width 73 height 11
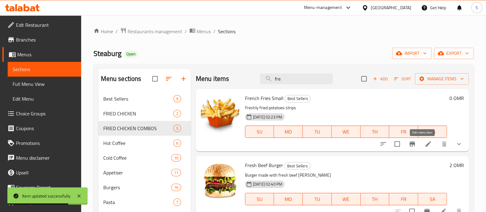
type input "fre"
click at [425, 144] on icon at bounding box center [428, 143] width 7 height 7
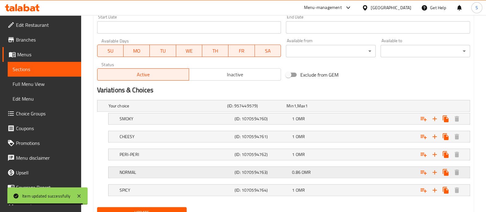
scroll to position [298, 0]
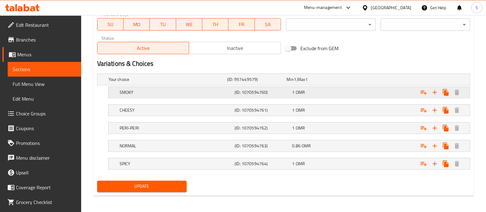
click at [334, 82] on div "1 OMR" at bounding box center [315, 79] width 57 height 6
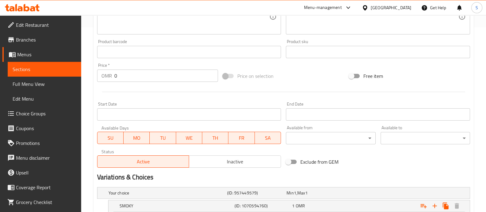
scroll to position [260, 0]
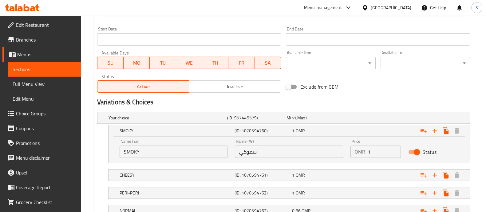
drag, startPoint x: 372, startPoint y: 151, endPoint x: 364, endPoint y: 151, distance: 7.7
click at [365, 151] on div "OMR 1 Price" at bounding box center [376, 152] width 50 height 12
click at [372, 152] on input "1.12" at bounding box center [384, 152] width 33 height 12
type input "1.12"
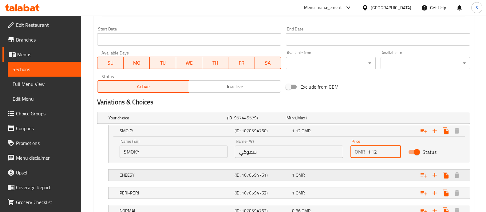
click at [372, 119] on div "Expand" at bounding box center [404, 118] width 119 height 2
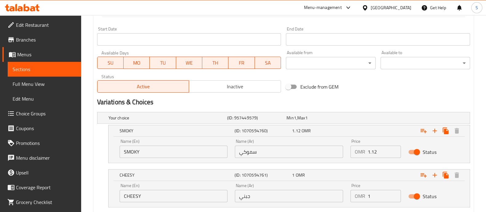
click at [374, 193] on input "1" at bounding box center [384, 196] width 33 height 12
click at [372, 193] on input "1" at bounding box center [384, 196] width 33 height 12
paste input ".12"
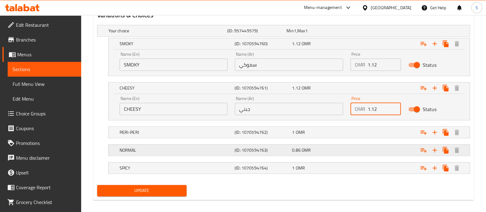
scroll to position [351, 0]
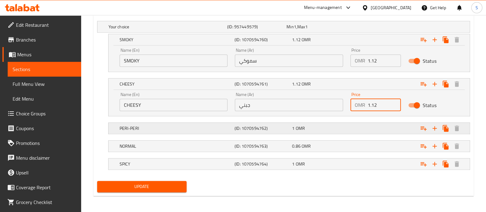
type input "1.12"
click at [375, 28] on div "Expand" at bounding box center [404, 27] width 119 height 2
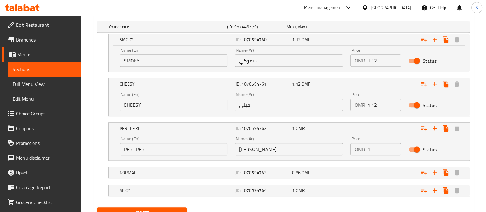
click at [342, 150] on div "Name (En) PERI-PERI Name (En) Name (Ar) بيري بيري Name (Ar) Price OMR 1 Price S…" at bounding box center [289, 146] width 347 height 26
paste input ".12"
type input "1.12"
click at [357, 28] on div "Expand" at bounding box center [404, 27] width 119 height 2
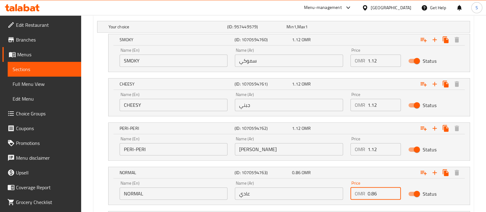
click at [341, 183] on div "Name (En) NORMAL Name (En) Name (Ar) عادي Name (Ar) Price OMR 0.86 Price Status" at bounding box center [289, 190] width 347 height 26
paste input "1.12"
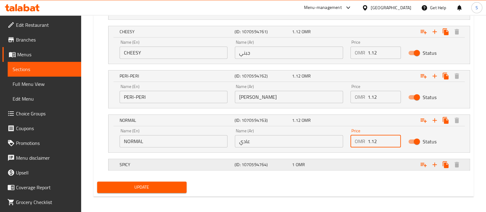
scroll to position [404, 0]
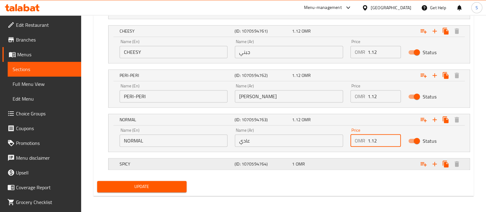
type input "1.12"
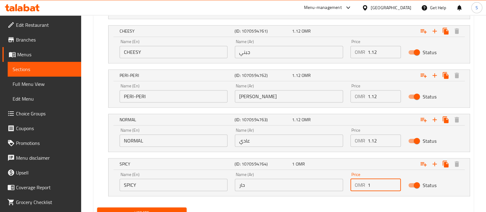
drag, startPoint x: 380, startPoint y: 185, endPoint x: 341, endPoint y: 178, distance: 40.1
click at [341, 178] on div "Name (En) SPICY Name (En) Name (Ar) حار Name (Ar) Price OMR 1 Price Status" at bounding box center [289, 182] width 347 height 26
paste input ".12"
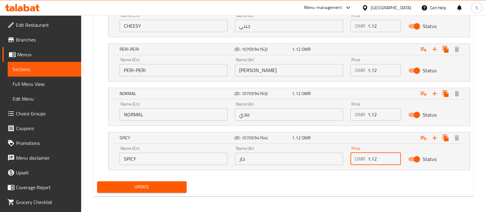
scroll to position [430, 0]
type input "1.12"
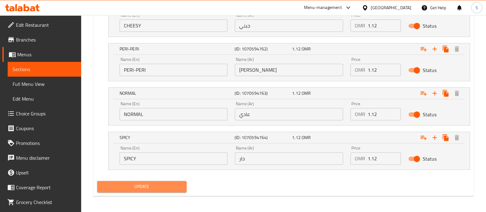
click at [173, 183] on span "Update" at bounding box center [142, 187] width 80 height 8
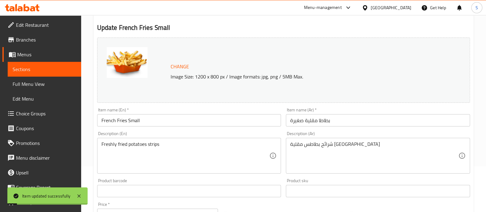
scroll to position [0, 0]
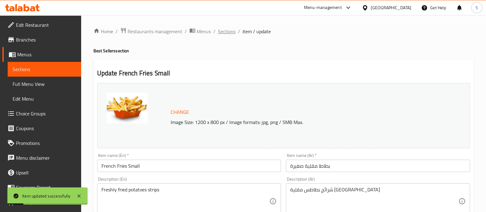
click at [220, 33] on span "Sections" at bounding box center [227, 31] width 18 height 7
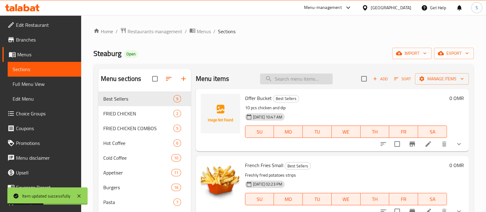
click at [274, 83] on input "search" at bounding box center [296, 79] width 73 height 11
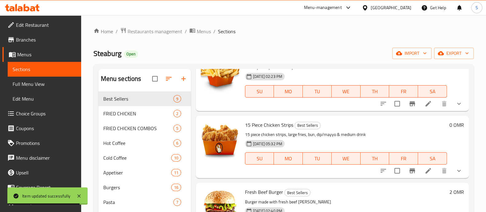
scroll to position [115, 0]
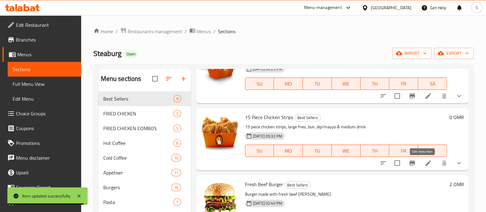
type input "15"
click at [425, 160] on icon at bounding box center [428, 162] width 7 height 7
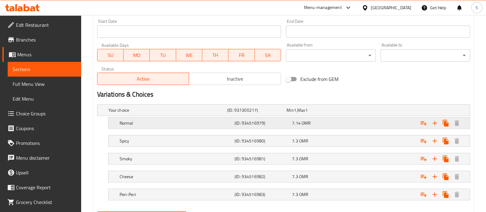
scroll to position [269, 0]
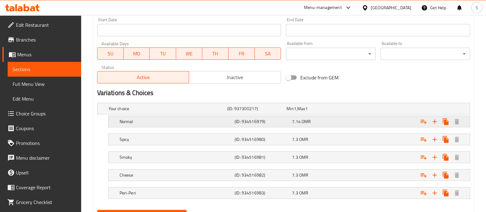
click at [325, 112] on div "7.14 OMR" at bounding box center [315, 109] width 57 height 6
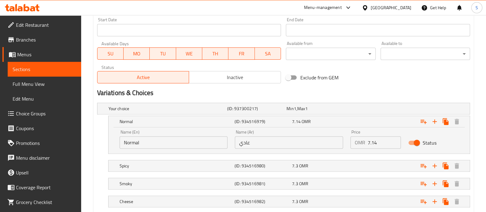
drag, startPoint x: 377, startPoint y: 145, endPoint x: 321, endPoint y: 144, distance: 55.1
click at [332, 144] on div "Name (En) Normal Name (En) Name (Ar) عادي Name (Ar) Price OMR 7.14 Price Status" at bounding box center [289, 139] width 347 height 26
click at [373, 141] on input "9.282" at bounding box center [384, 142] width 33 height 12
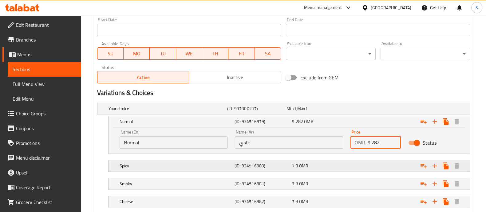
type input "9.282"
click at [367, 110] on div "Expand" at bounding box center [404, 108] width 119 height 2
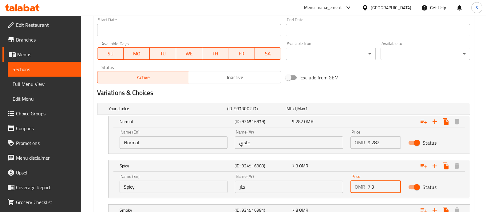
click at [371, 184] on input "7.3" at bounding box center [384, 187] width 33 height 12
paste input "9.282"
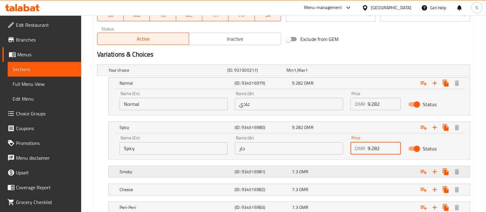
type input "9.282"
click at [374, 71] on div "Expand" at bounding box center [404, 70] width 119 height 2
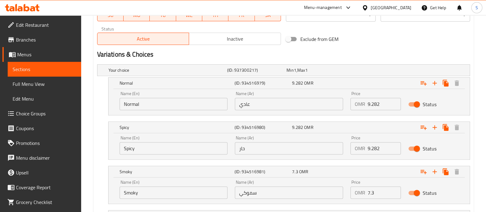
scroll to position [377, 0]
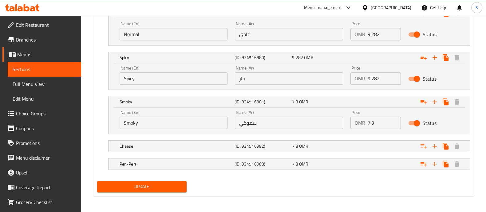
click at [372, 118] on input "7.3" at bounding box center [384, 123] width 33 height 12
paste input "9.282"
type input "9.282"
click at [370, 2] on div "Expand" at bounding box center [404, 0] width 119 height 2
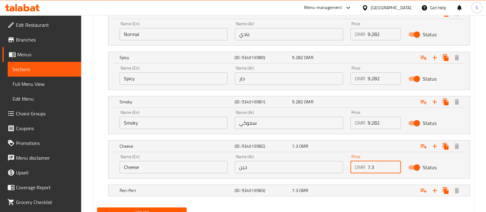
click at [370, 165] on input "7.3" at bounding box center [384, 167] width 33 height 12
paste input "9.282"
type input "9.282"
click at [373, 2] on div "Expand" at bounding box center [404, 0] width 119 height 2
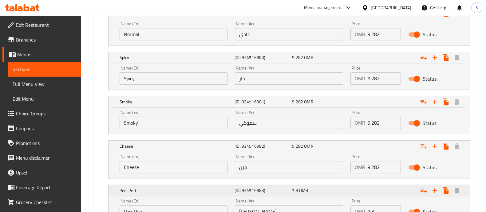
scroll to position [430, 0]
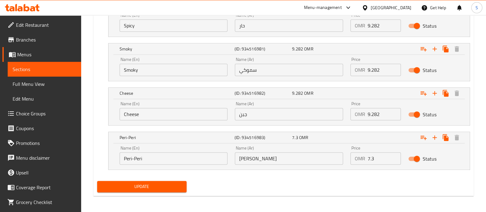
click at [372, 161] on input "7.3" at bounding box center [384, 158] width 33 height 12
paste input "9.282"
type input "9.282"
click at [168, 183] on span "Update" at bounding box center [142, 187] width 80 height 8
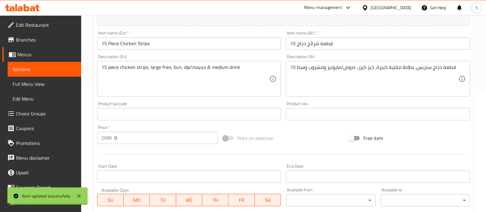
scroll to position [0, 0]
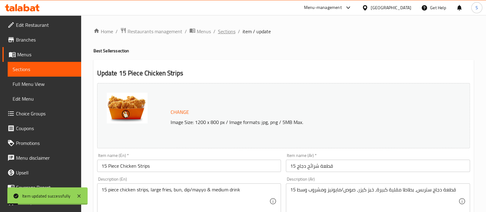
click at [229, 30] on span "Sections" at bounding box center [227, 31] width 18 height 7
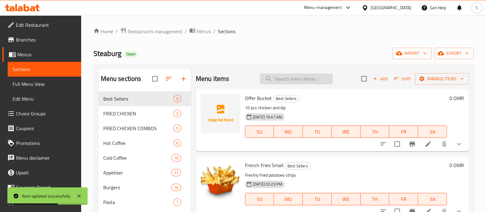
click at [278, 83] on input "search" at bounding box center [296, 79] width 73 height 11
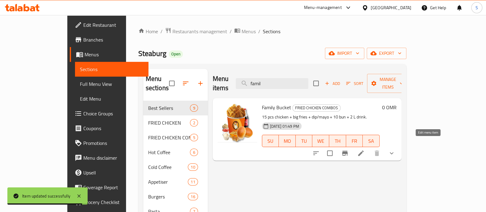
type input "famil"
click at [365, 150] on icon at bounding box center [360, 153] width 7 height 7
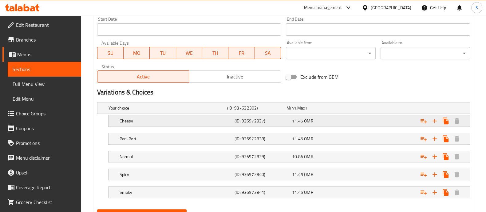
scroll to position [298, 0]
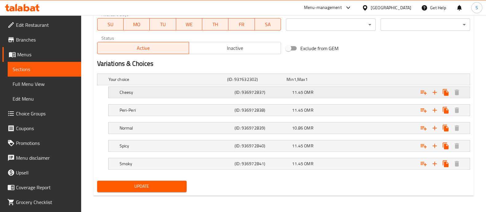
click at [329, 82] on div "11.45 OMR" at bounding box center [315, 79] width 57 height 6
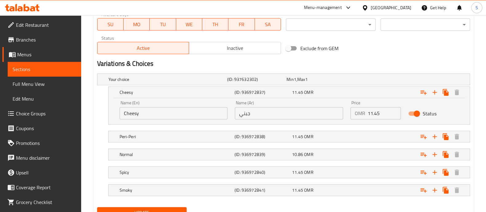
click at [370, 116] on input "11.45" at bounding box center [384, 113] width 33 height 12
click at [376, 111] on input "14.118" at bounding box center [384, 113] width 33 height 12
type input "14.118"
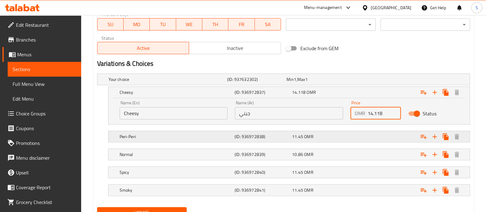
click at [363, 81] on div "Expand" at bounding box center [404, 79] width 119 height 2
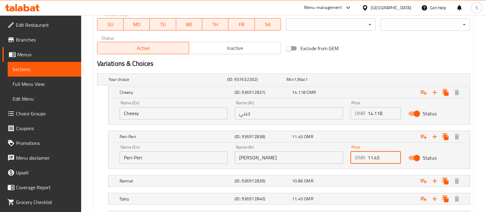
click at [377, 156] on input "11.45" at bounding box center [384, 157] width 33 height 12
paste input "4.118"
type input "14.118"
click at [357, 81] on div "Expand" at bounding box center [404, 79] width 119 height 2
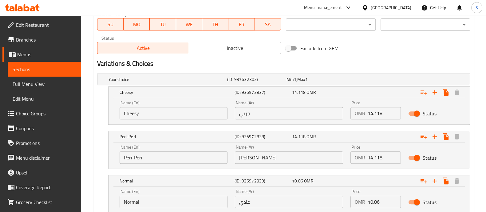
click at [375, 199] on input "10.86" at bounding box center [384, 202] width 33 height 12
paste input "4.118"
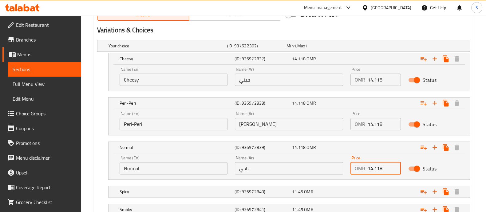
scroll to position [377, 0]
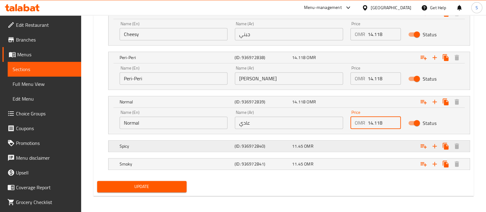
type input "14.118"
click at [366, 2] on div "Expand" at bounding box center [404, 0] width 119 height 2
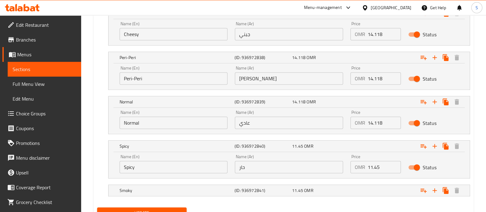
click at [375, 167] on input "11.45" at bounding box center [384, 167] width 33 height 12
click at [374, 167] on input "11.45" at bounding box center [384, 167] width 33 height 12
paste input "4.118"
type input "14.118"
click at [366, 2] on div "Expand" at bounding box center [404, 0] width 119 height 2
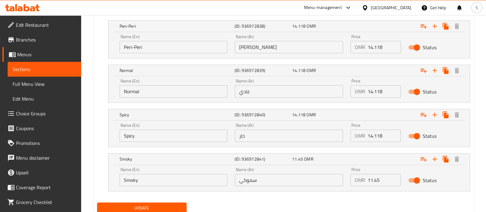
scroll to position [430, 0]
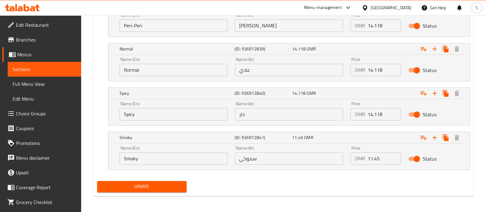
click at [373, 155] on input "11.45" at bounding box center [384, 158] width 33 height 12
paste input "4.118"
type input "14.118"
click at [166, 179] on div "Update" at bounding box center [142, 186] width 94 height 16
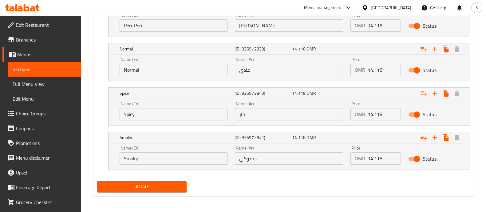
click at [164, 183] on span "Update" at bounding box center [142, 187] width 80 height 8
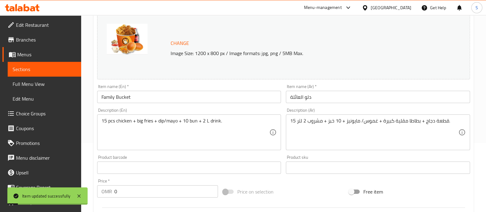
scroll to position [0, 0]
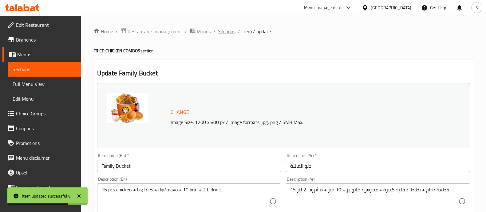
click at [233, 31] on span "Sections" at bounding box center [227, 31] width 18 height 7
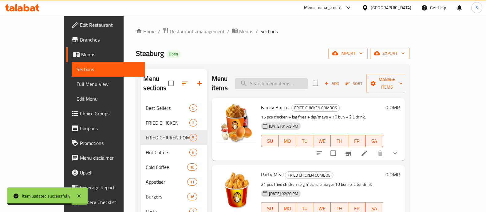
click at [272, 82] on input "search" at bounding box center [271, 83] width 73 height 11
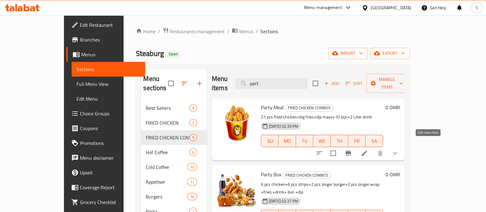
type input "part"
click at [367, 150] on icon at bounding box center [365, 153] width 6 height 6
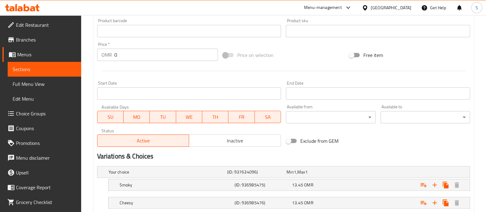
scroll to position [269, 0]
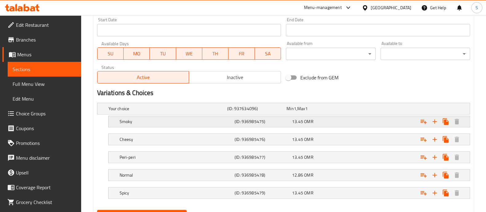
click at [341, 112] on div "13.45 OMR" at bounding box center [315, 109] width 57 height 6
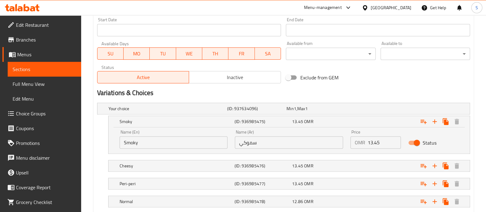
drag, startPoint x: 380, startPoint y: 143, endPoint x: 346, endPoint y: 138, distance: 34.6
click at [346, 138] on div "Name (En) Smoky Name (En) Name (Ar) سموكي Name (Ar) Price OMR 13.45 Price Status" at bounding box center [289, 139] width 347 height 26
click at [375, 142] on input "16.718" at bounding box center [384, 142] width 33 height 12
type input "16.718"
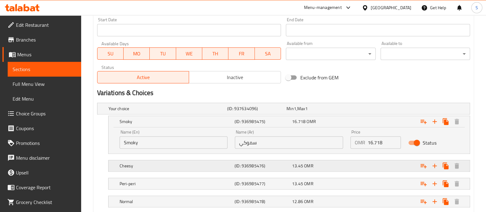
click at [373, 110] on div "Expand" at bounding box center [404, 108] width 119 height 2
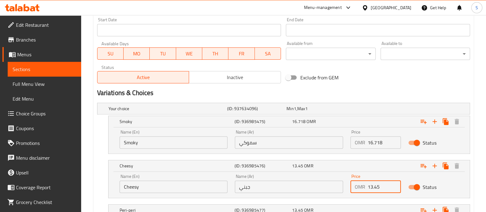
click at [373, 185] on input "13.45" at bounding box center [384, 187] width 33 height 12
paste input "6.718"
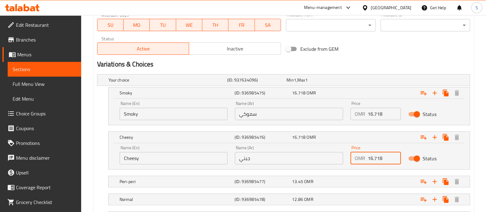
scroll to position [346, 0]
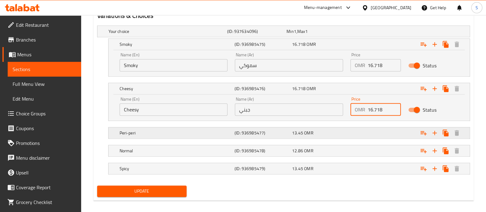
type input "16.718"
click at [370, 33] on div "Expand" at bounding box center [404, 31] width 119 height 2
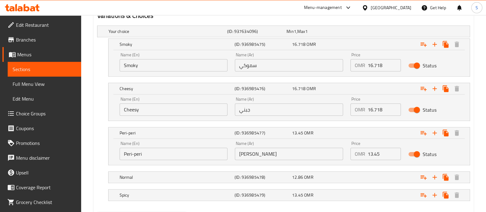
click at [372, 157] on input "13.45" at bounding box center [384, 154] width 33 height 12
click at [371, 156] on input "13.45" at bounding box center [384, 154] width 33 height 12
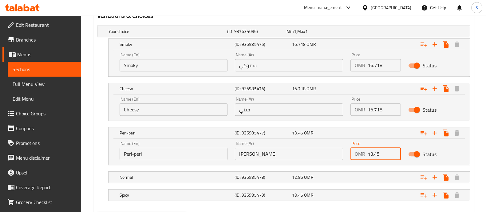
paste input "6.718"
type input "16.718"
click at [368, 33] on div "Expand" at bounding box center [404, 31] width 119 height 2
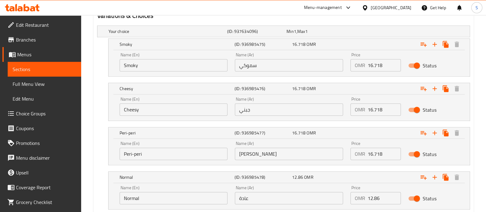
click at [374, 197] on input "12.86" at bounding box center [384, 198] width 33 height 12
paste input "6.718"
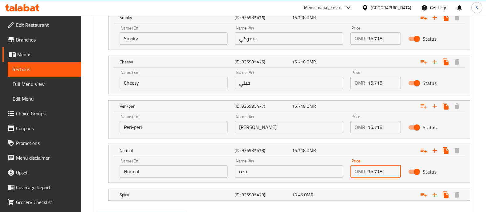
scroll to position [404, 0]
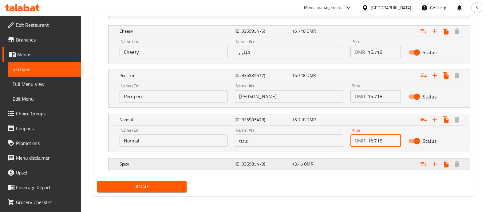
type input "16.718"
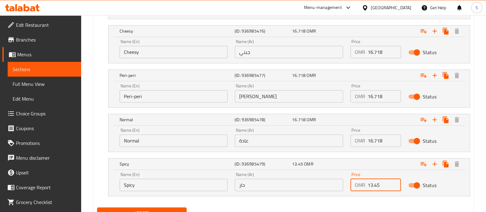
click at [376, 185] on input "13.45" at bounding box center [384, 185] width 33 height 12
paste input "6.718"
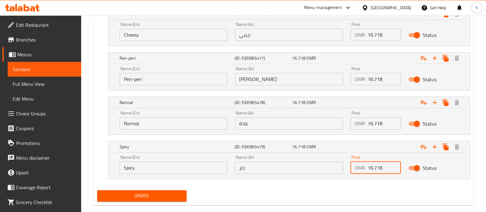
scroll to position [430, 0]
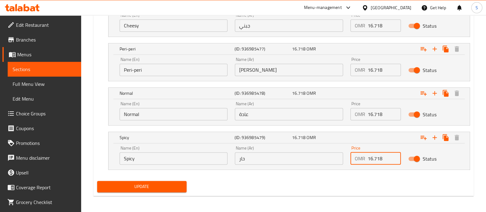
type input "16.718"
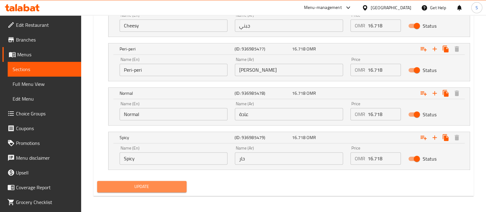
click at [159, 189] on button "Update" at bounding box center [142, 186] width 90 height 11
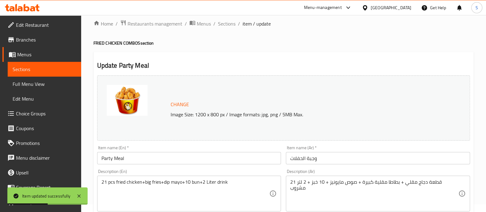
scroll to position [0, 0]
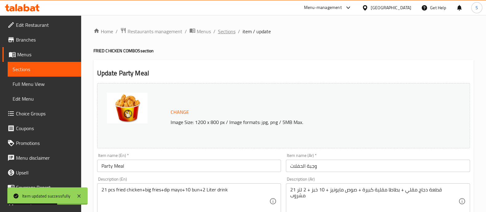
click at [221, 32] on span "Sections" at bounding box center [227, 31] width 18 height 7
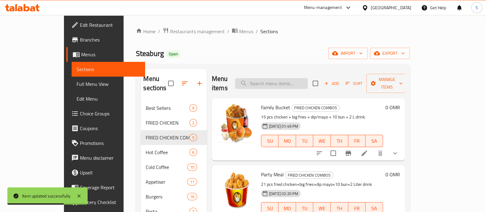
click at [285, 83] on input "search" at bounding box center [271, 83] width 73 height 11
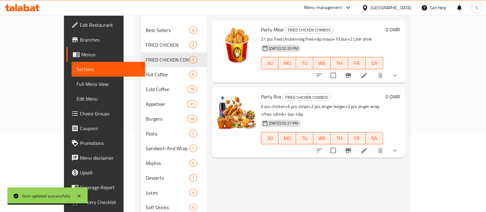
scroll to position [91, 0]
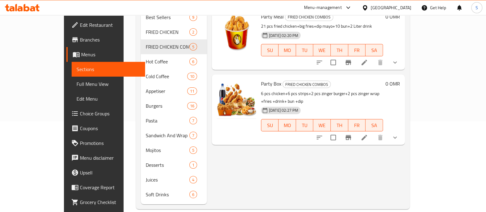
type input "party"
click at [373, 132] on li at bounding box center [364, 137] width 17 height 11
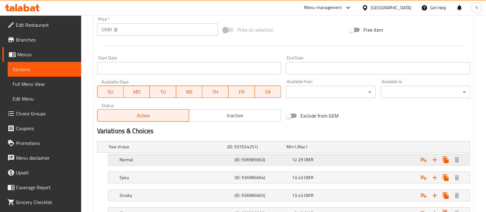
click at [344, 150] on div "12.29 OMR" at bounding box center [315, 147] width 57 height 6
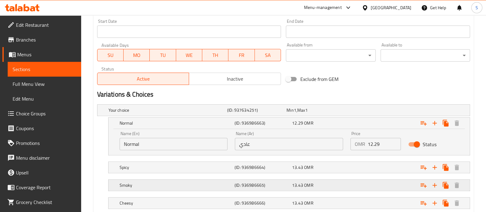
scroll to position [307, 0]
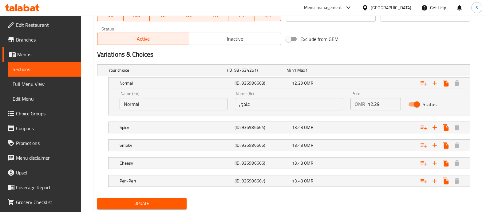
click at [376, 102] on input "12.29" at bounding box center [384, 104] width 33 height 12
click at [376, 102] on input "15.98" at bounding box center [384, 104] width 33 height 12
type input "15.98"
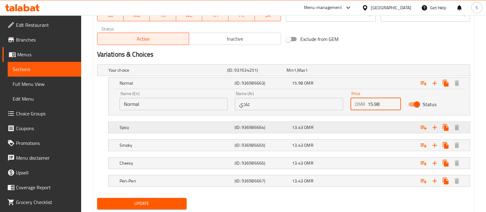
click at [361, 71] on div "Expand" at bounding box center [404, 70] width 119 height 2
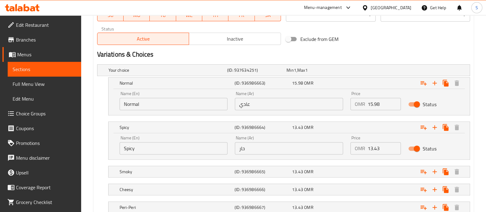
click at [374, 149] on input "13.43" at bounding box center [384, 148] width 33 height 12
paste input "5.98"
type input "15.98"
click at [369, 71] on div "Expand" at bounding box center [404, 70] width 119 height 2
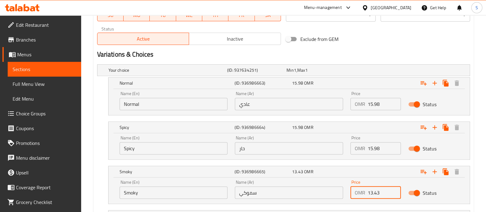
click at [376, 193] on input "13.43" at bounding box center [384, 192] width 33 height 12
paste input "5.98"
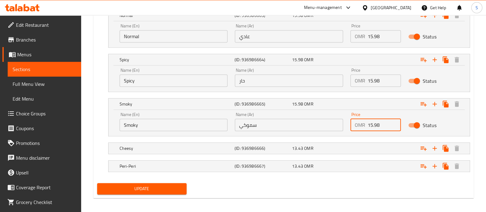
scroll to position [377, 0]
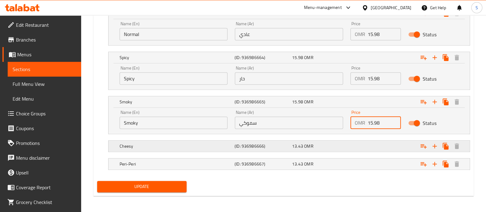
type input "15.98"
click at [367, 2] on div "Expand" at bounding box center [404, 0] width 119 height 2
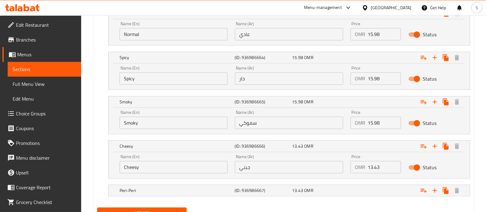
click at [373, 164] on input "13.43" at bounding box center [384, 167] width 33 height 12
paste input "5.98"
type input "15.98"
click at [371, 2] on div "Expand" at bounding box center [404, 0] width 119 height 2
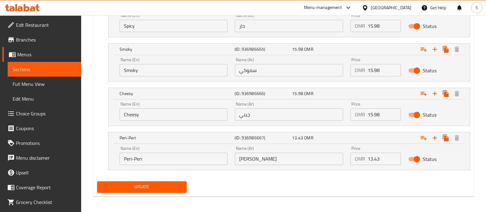
scroll to position [430, 0]
click at [373, 157] on input "13.43" at bounding box center [384, 158] width 33 height 12
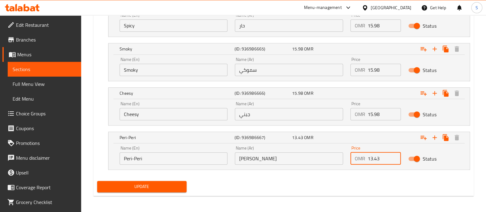
click at [373, 157] on input "13.43" at bounding box center [384, 158] width 33 height 12
paste input "5.98"
type input "15.98"
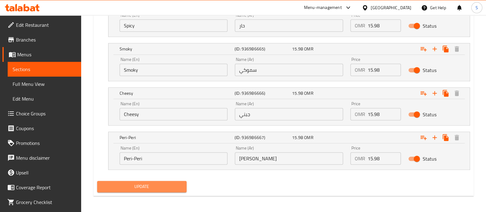
click at [165, 188] on span "Update" at bounding box center [142, 187] width 80 height 8
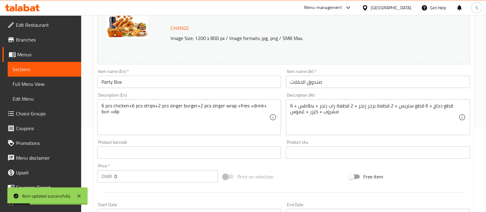
scroll to position [0, 0]
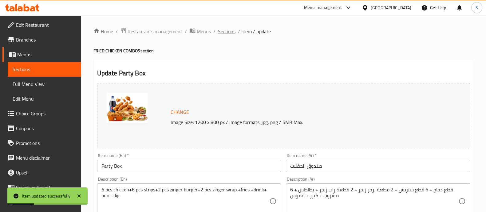
click at [226, 34] on span "Sections" at bounding box center [227, 31] width 18 height 7
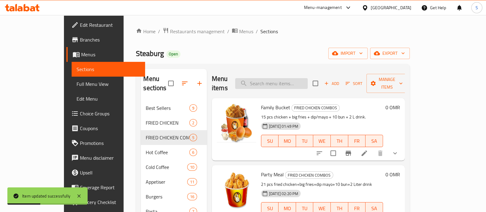
click at [289, 83] on input "search" at bounding box center [271, 83] width 73 height 11
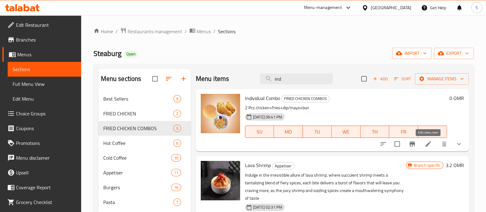
type input "ind"
click at [431, 145] on icon at bounding box center [428, 143] width 7 height 7
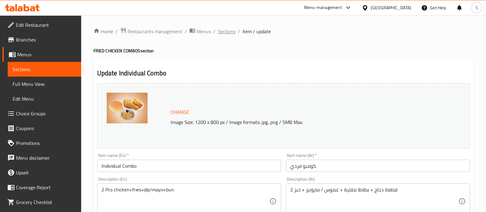
click at [225, 34] on span "Sections" at bounding box center [227, 31] width 18 height 7
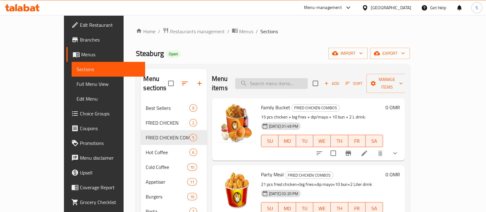
click at [286, 83] on input "search" at bounding box center [271, 83] width 73 height 11
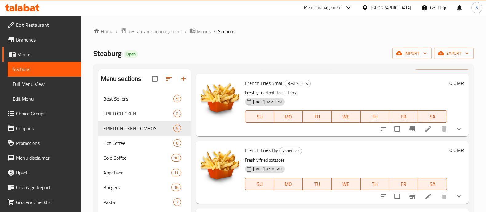
scroll to position [23, 0]
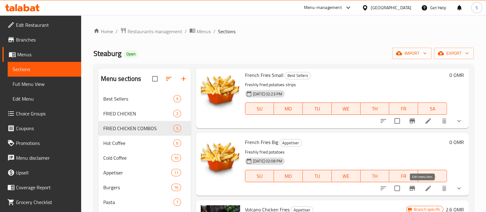
type input "french"
click at [426, 187] on icon at bounding box center [429, 188] width 6 height 6
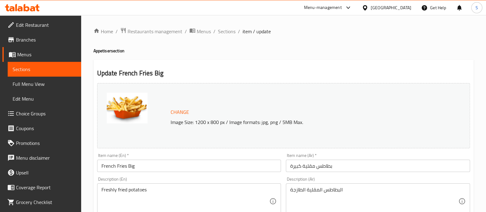
scroll to position [298, 0]
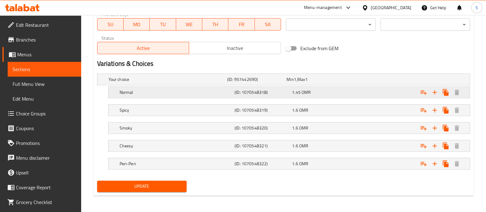
click at [338, 84] on div "1.45 OMR" at bounding box center [314, 79] width 59 height 9
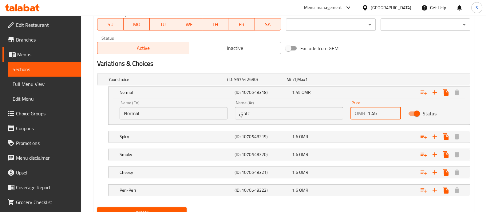
click at [372, 114] on input "1.45" at bounding box center [384, 113] width 33 height 12
click at [372, 114] on input "1.89" at bounding box center [384, 113] width 33 height 12
type input "1.89"
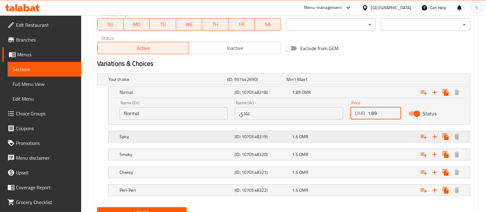
click at [357, 81] on div "Expand" at bounding box center [404, 79] width 119 height 2
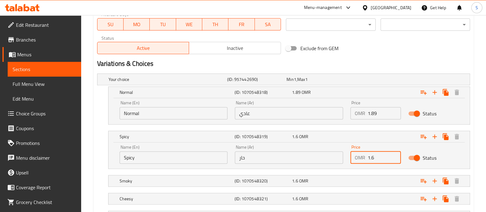
click at [373, 156] on input "1.6" at bounding box center [384, 157] width 33 height 12
paste input "89"
type input "1.89"
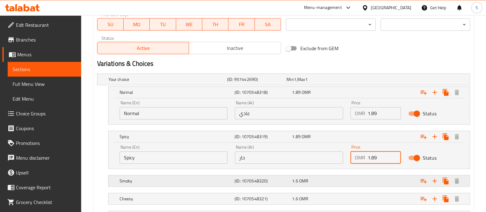
click at [374, 81] on div "Expand" at bounding box center [404, 79] width 119 height 2
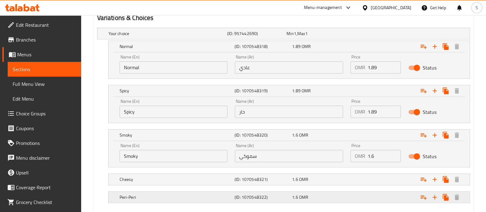
scroll to position [377, 0]
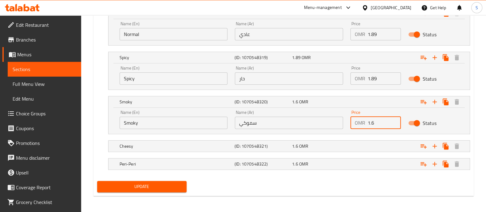
click at [371, 121] on input "1.6" at bounding box center [384, 123] width 33 height 12
paste input "89"
type input "1.89"
click at [368, 2] on div "Expand" at bounding box center [404, 0] width 119 height 2
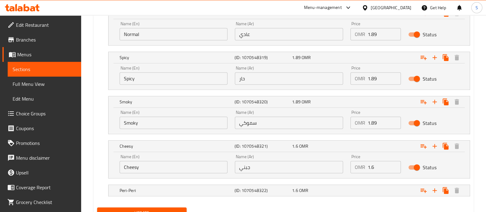
click at [372, 168] on input "1.6" at bounding box center [384, 167] width 33 height 12
click at [372, 167] on input "1.6" at bounding box center [384, 167] width 33 height 12
paste input "89"
type input "1.89"
click at [369, 2] on div "Expand" at bounding box center [404, 0] width 119 height 2
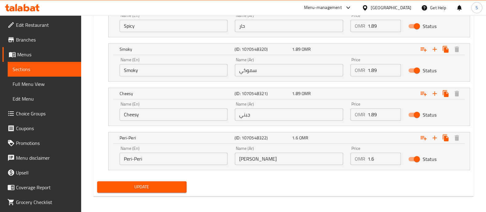
scroll to position [430, 0]
click at [372, 158] on input "1.6" at bounding box center [384, 158] width 33 height 12
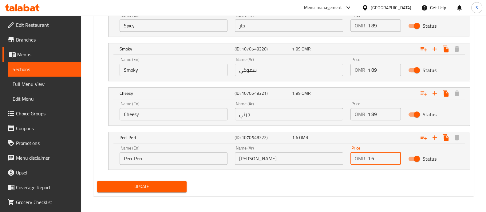
click at [372, 158] on input "1.6" at bounding box center [384, 158] width 33 height 12
paste input "89"
type input "1.89"
click at [134, 184] on span "Update" at bounding box center [142, 187] width 80 height 8
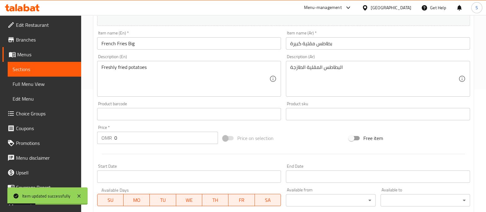
scroll to position [0, 0]
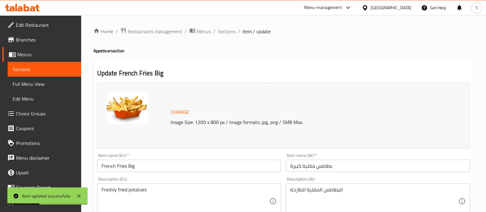
drag, startPoint x: 222, startPoint y: 32, endPoint x: 230, endPoint y: 45, distance: 15.5
click at [223, 32] on span "Sections" at bounding box center [227, 31] width 18 height 7
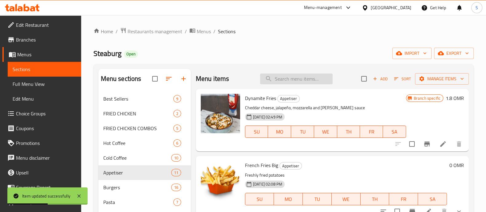
click at [291, 81] on input "search" at bounding box center [296, 79] width 73 height 11
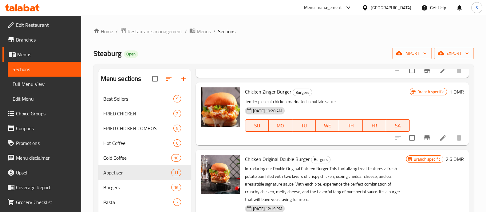
scroll to position [1384, 0]
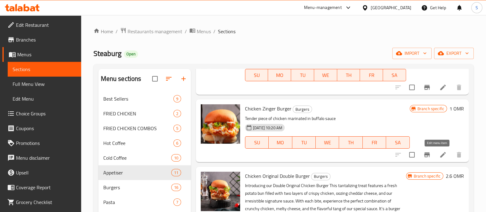
type input "chicken"
click at [440, 154] on icon at bounding box center [443, 154] width 7 height 7
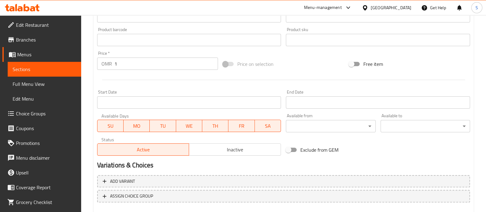
scroll to position [154, 0]
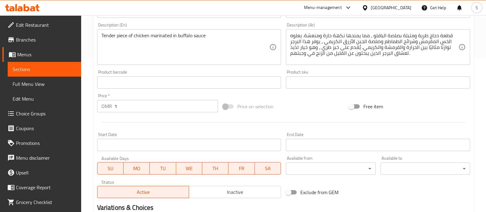
click at [132, 110] on input "1" at bounding box center [166, 106] width 104 height 12
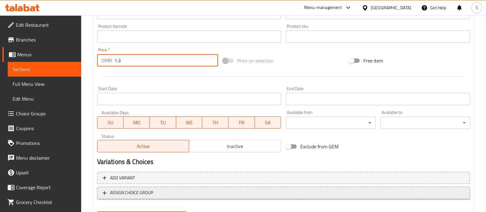
scroll to position [231, 0]
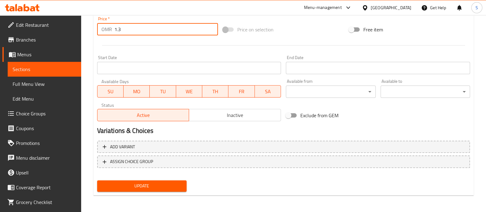
type input "1.3"
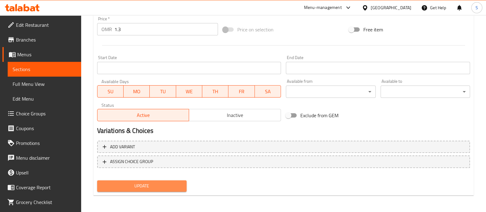
click at [159, 188] on span "Update" at bounding box center [142, 186] width 80 height 8
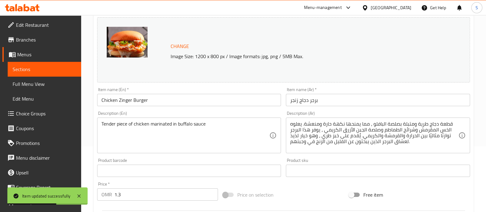
scroll to position [0, 0]
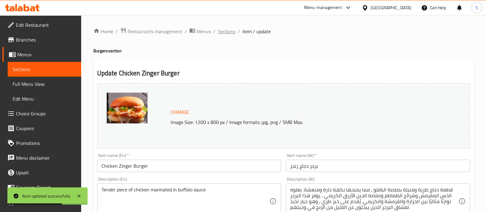
click at [221, 34] on span "Sections" at bounding box center [227, 31] width 18 height 7
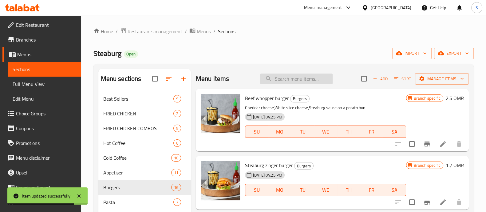
click at [289, 77] on input "search" at bounding box center [296, 79] width 73 height 11
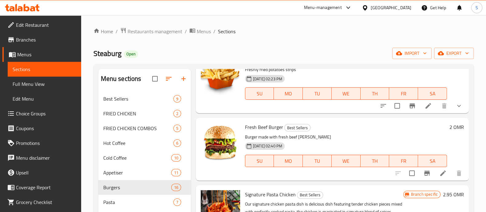
scroll to position [77, 0]
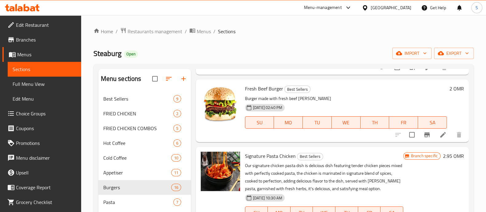
type input "fresh"
click at [440, 135] on icon at bounding box center [443, 134] width 7 height 7
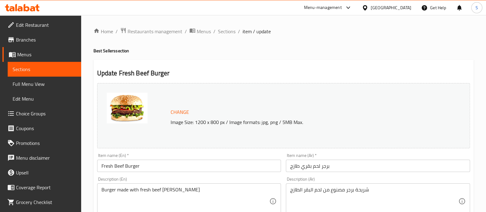
scroll to position [231, 0]
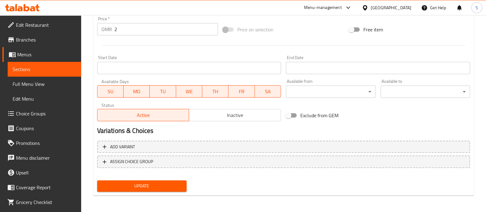
click at [139, 30] on input "2" at bounding box center [166, 29] width 104 height 12
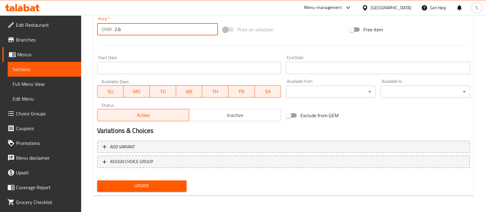
type input "2.6"
click at [169, 180] on button "Update" at bounding box center [142, 185] width 90 height 11
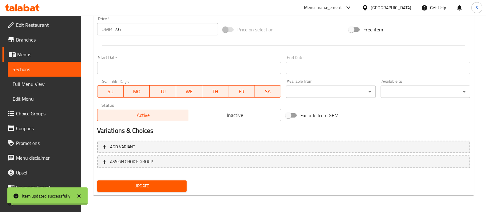
scroll to position [0, 0]
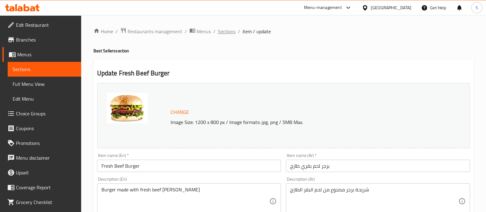
click at [221, 33] on span "Sections" at bounding box center [227, 31] width 18 height 7
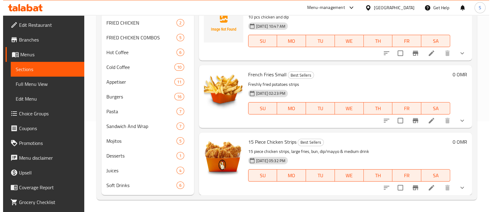
scroll to position [52, 0]
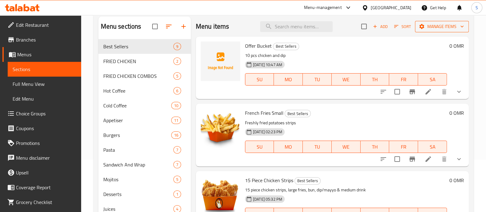
click at [443, 27] on span "Manage items" at bounding box center [442, 27] width 44 height 8
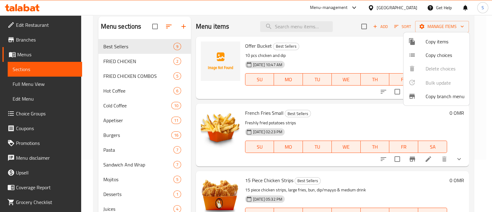
click at [435, 44] on span "Copy items" at bounding box center [445, 41] width 39 height 7
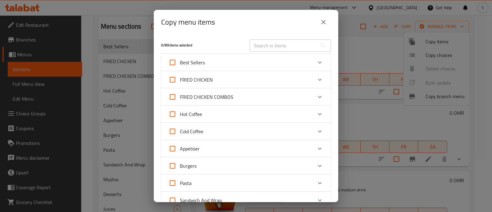
click at [257, 63] on div "Best Sellers" at bounding box center [241, 62] width 144 height 15
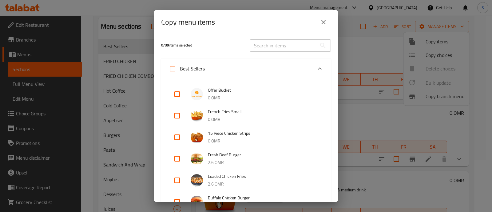
click at [207, 96] on div at bounding box center [199, 94] width 17 height 12
drag, startPoint x: 178, startPoint y: 94, endPoint x: 177, endPoint y: 100, distance: 6.7
click at [178, 93] on input "checkbox" at bounding box center [177, 94] width 15 height 15
checkbox input "true"
click at [173, 117] on input "checkbox" at bounding box center [177, 115] width 15 height 15
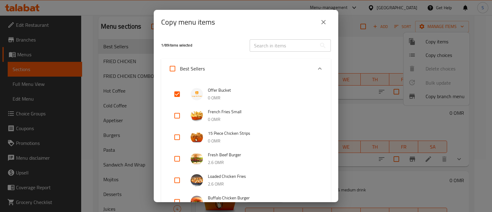
checkbox input "true"
click at [179, 139] on input "checkbox" at bounding box center [177, 137] width 15 height 15
checkbox input "true"
click at [178, 154] on input "checkbox" at bounding box center [177, 158] width 15 height 15
checkbox input "true"
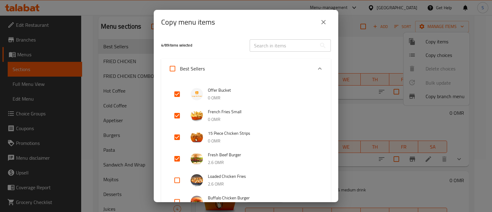
click at [177, 173] on input "checkbox" at bounding box center [177, 180] width 15 height 15
checkbox input "true"
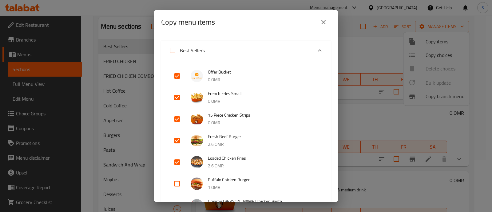
scroll to position [0, 0]
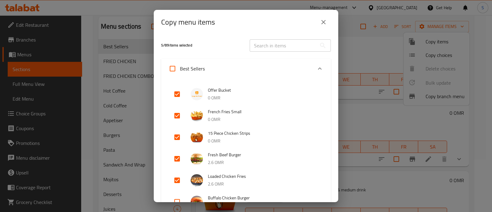
click at [316, 68] on icon "Expand" at bounding box center [319, 68] width 7 height 7
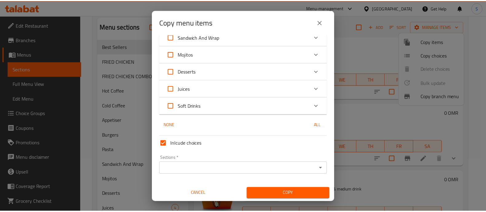
scroll to position [164, 0]
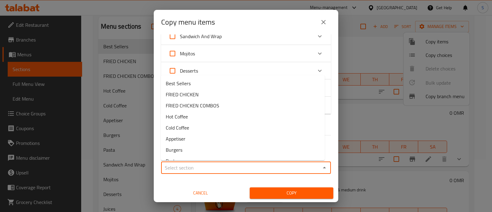
click at [227, 165] on input "Sections   *" at bounding box center [241, 167] width 156 height 9
click at [221, 82] on li "Best Sellers" at bounding box center [243, 83] width 164 height 11
type input "Best Sellers"
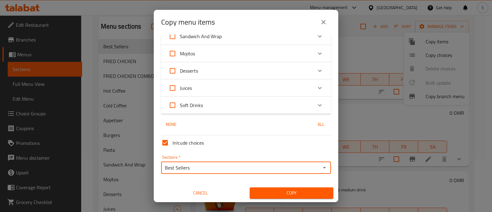
click at [164, 142] on input "Inlcude choices" at bounding box center [165, 142] width 15 height 15
checkbox input "false"
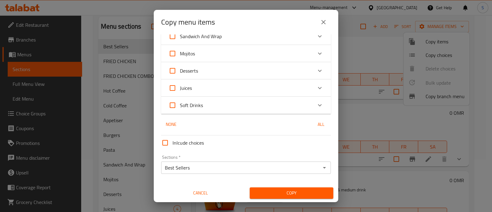
click at [280, 194] on span "Copy" at bounding box center [292, 193] width 74 height 8
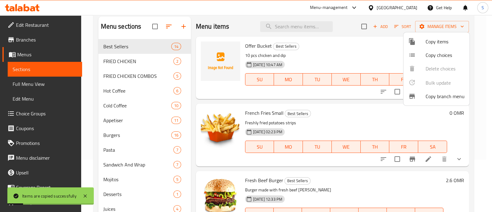
click at [338, 113] on div at bounding box center [246, 106] width 492 height 212
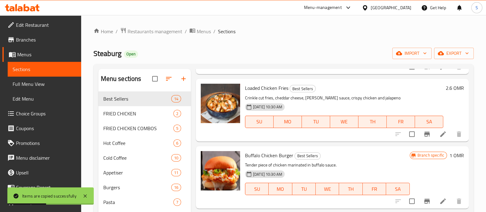
scroll to position [753, 0]
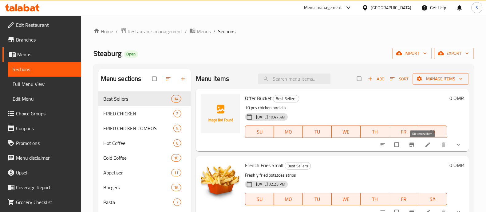
click at [425, 146] on icon at bounding box center [427, 144] width 5 height 5
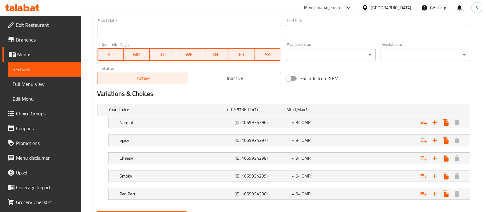
scroll to position [269, 0]
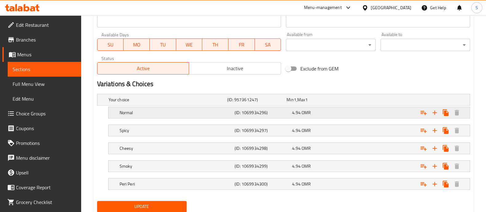
click at [335, 103] on div "4.94 OMR" at bounding box center [315, 100] width 57 height 6
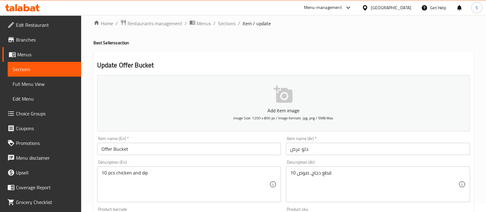
scroll to position [0, 0]
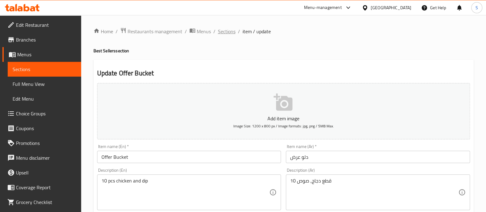
click at [227, 29] on span "Sections" at bounding box center [227, 31] width 18 height 7
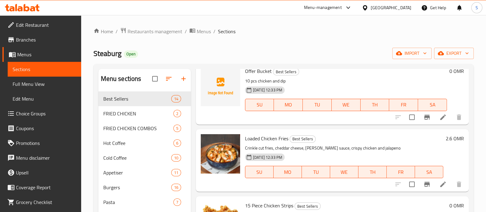
scroll to position [346, 0]
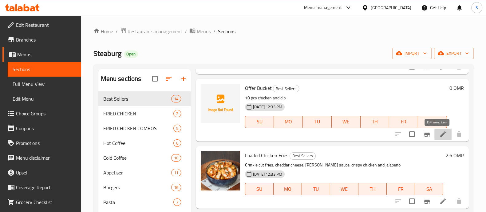
click at [440, 132] on icon at bounding box center [443, 133] width 7 height 7
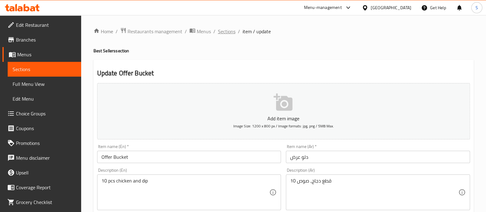
click at [227, 31] on span "Sections" at bounding box center [227, 31] width 18 height 7
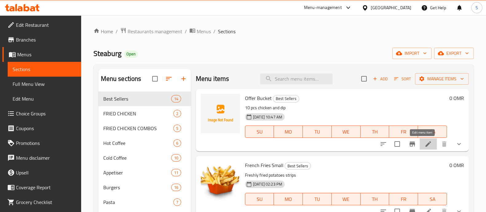
click at [425, 142] on icon at bounding box center [428, 143] width 7 height 7
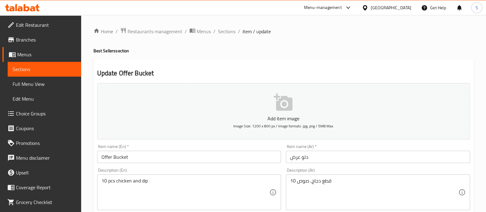
scroll to position [289, 0]
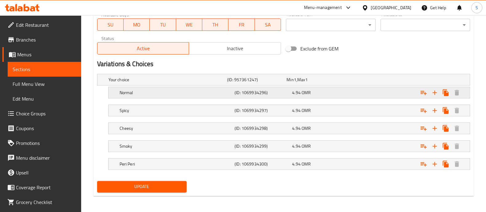
click at [328, 83] on div "4.94 OMR" at bounding box center [315, 80] width 57 height 6
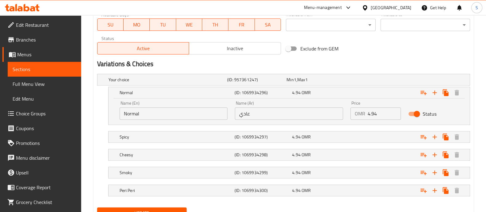
click at [372, 112] on input "4.94" at bounding box center [384, 113] width 33 height 12
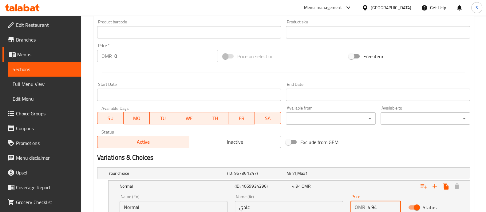
scroll to position [231, 0]
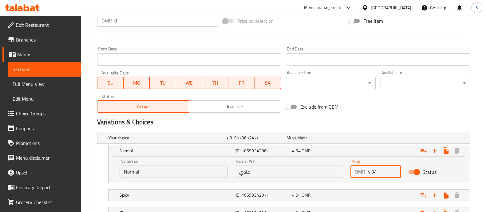
click at [243, 109] on span "Inactive" at bounding box center [235, 106] width 87 height 9
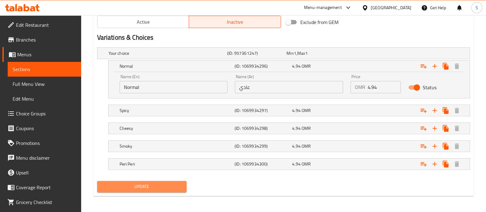
click at [173, 183] on span "Update" at bounding box center [142, 187] width 80 height 8
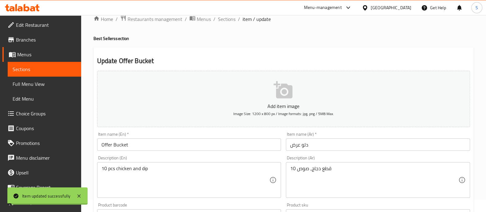
scroll to position [0, 0]
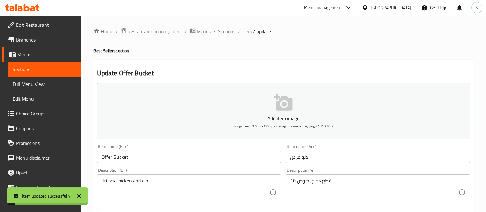
click at [227, 30] on span "Sections" at bounding box center [227, 31] width 18 height 7
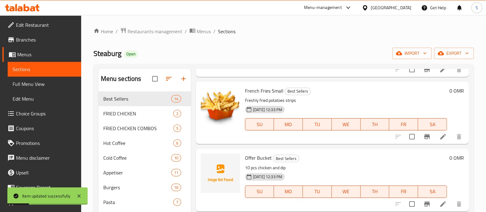
scroll to position [307, 0]
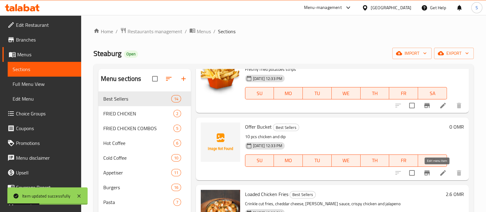
click at [440, 173] on icon at bounding box center [443, 172] width 7 height 7
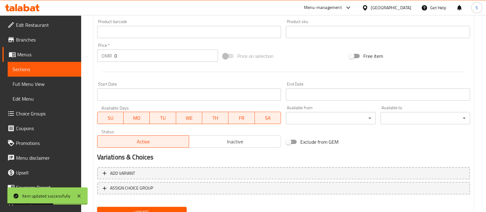
scroll to position [184, 0]
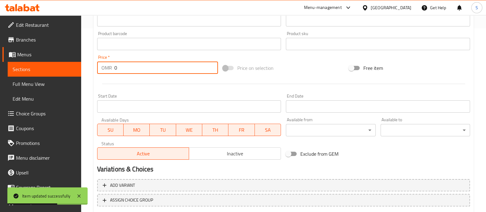
drag, startPoint x: 124, startPoint y: 68, endPoint x: 55, endPoint y: 64, distance: 69.0
click at [51, 63] on div "Edit Restaurant Branches Menus Sections Full Menu View Edit Menu Choice Groups …" at bounding box center [243, 41] width 486 height 420
paste input "4.94"
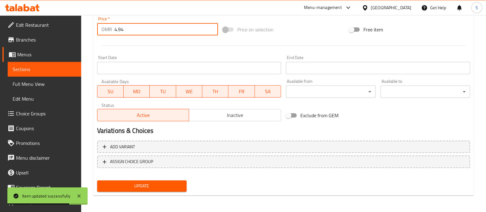
type input "4.94"
click at [158, 184] on span "Update" at bounding box center [142, 186] width 80 height 8
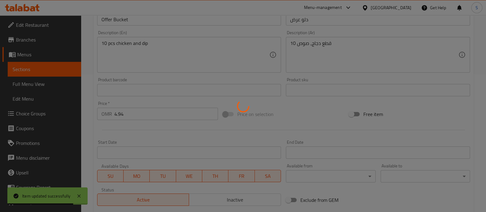
scroll to position [0, 0]
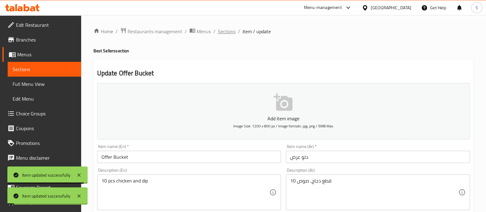
click at [230, 32] on span "Sections" at bounding box center [227, 31] width 18 height 7
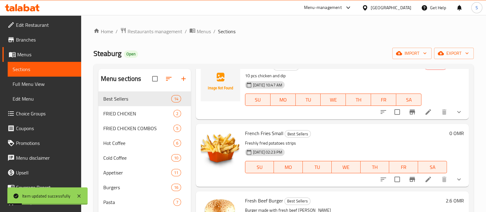
scroll to position [77, 0]
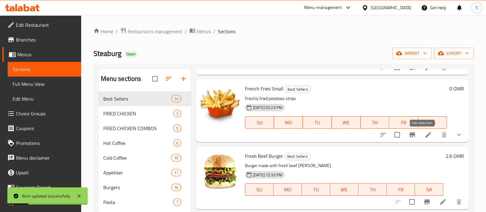
click at [425, 136] on icon at bounding box center [428, 134] width 7 height 7
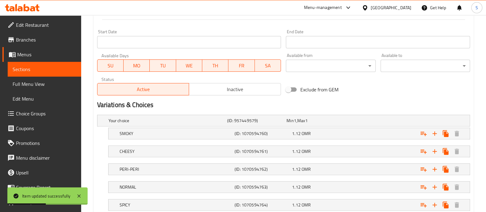
scroll to position [269, 0]
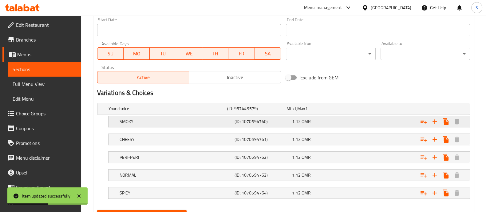
click at [341, 112] on div "1.12 OMR" at bounding box center [315, 109] width 57 height 6
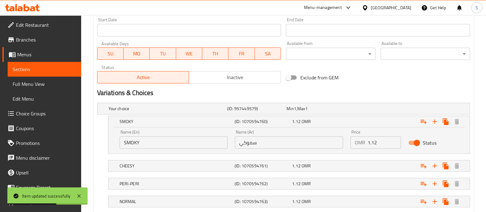
click at [371, 142] on input "1.12" at bounding box center [384, 142] width 33 height 12
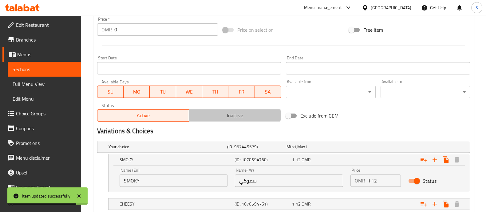
click at [245, 118] on span "Inactive" at bounding box center [235, 115] width 87 height 9
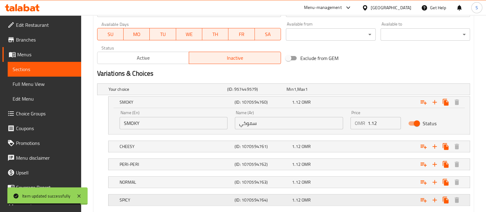
scroll to position [325, 0]
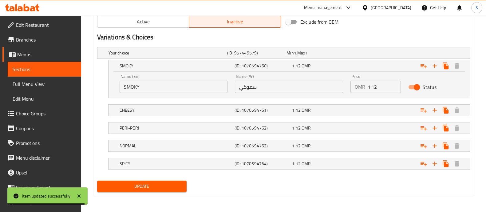
click at [166, 188] on span "Update" at bounding box center [142, 186] width 80 height 8
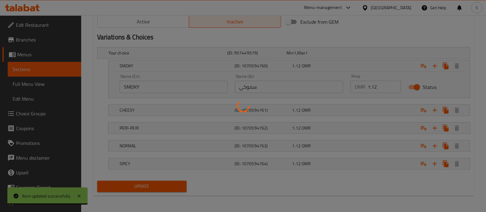
scroll to position [0, 0]
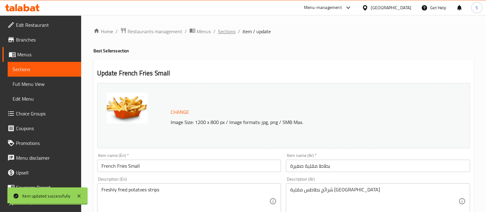
click at [229, 28] on span "Sections" at bounding box center [227, 31] width 18 height 7
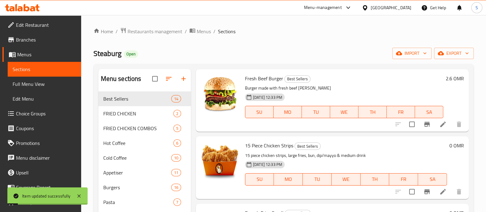
scroll to position [269, 0]
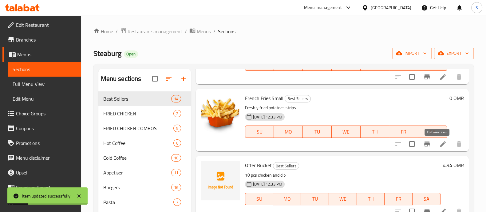
click at [440, 140] on icon at bounding box center [443, 143] width 7 height 7
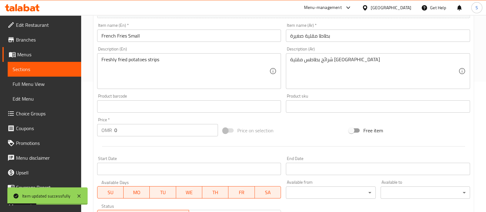
scroll to position [192, 0]
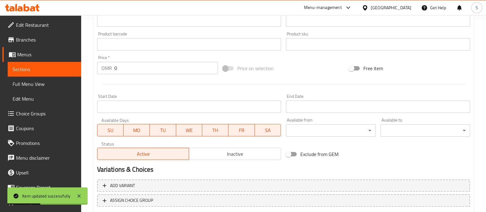
click at [181, 105] on input "Start Date" at bounding box center [189, 107] width 184 height 12
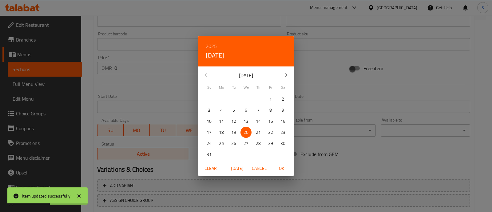
drag, startPoint x: 142, startPoint y: 84, endPoint x: 139, endPoint y: 74, distance: 10.0
click at [142, 83] on div "2025 Wed, Aug 20 August 2025 Su Mo Tu We Th Fr Sa 27 28 29 30 31 1 2 3 4 5 6 7 …" at bounding box center [246, 106] width 492 height 212
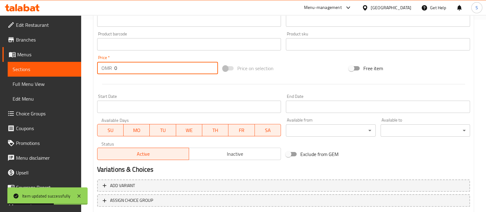
click at [137, 66] on input "0" at bounding box center [166, 68] width 104 height 12
drag, startPoint x: 136, startPoint y: 66, endPoint x: 82, endPoint y: 64, distance: 54.2
click at [82, 64] on div "Home / Restaurants management / Menus / Sections / item / update Best Sellers s…" at bounding box center [283, 37] width 405 height 429
paste input "1.12"
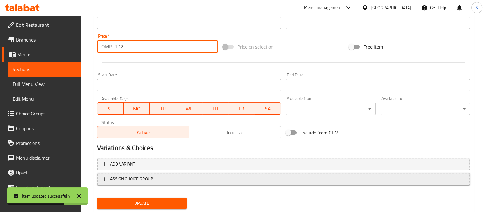
scroll to position [231, 0]
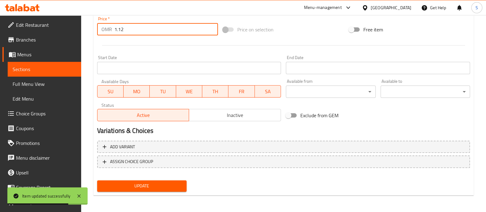
type input "1.12"
click at [156, 179] on div "Update" at bounding box center [142, 186] width 94 height 16
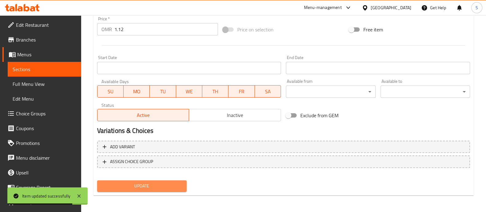
click at [155, 182] on span "Update" at bounding box center [142, 186] width 80 height 8
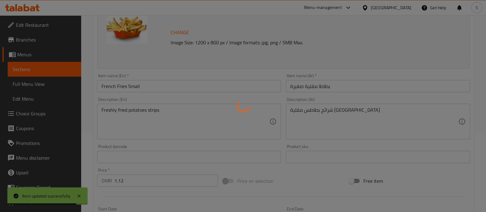
scroll to position [0, 0]
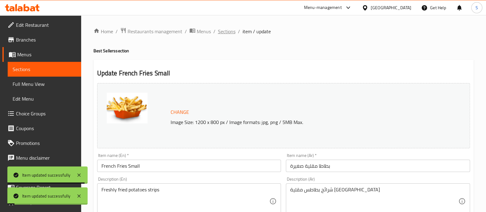
click at [226, 29] on span "Sections" at bounding box center [227, 31] width 18 height 7
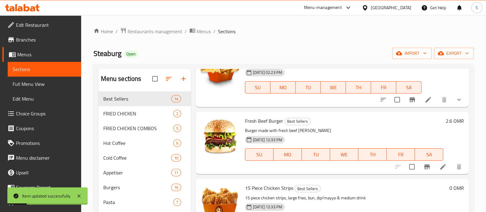
scroll to position [115, 0]
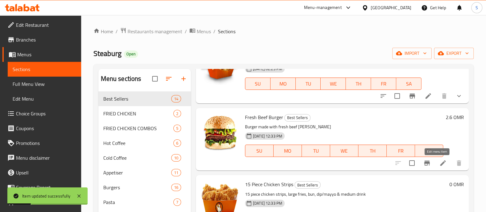
click at [441, 162] on li at bounding box center [443, 162] width 17 height 11
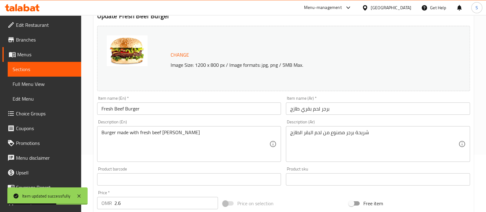
scroll to position [0, 0]
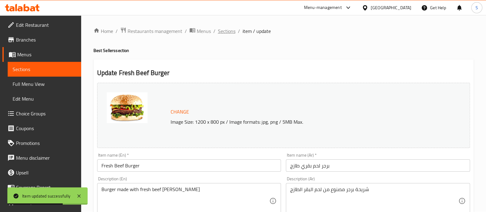
click at [224, 28] on span "Sections" at bounding box center [227, 30] width 18 height 7
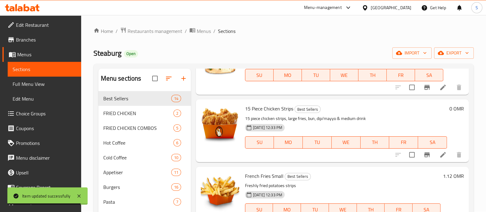
scroll to position [192, 0]
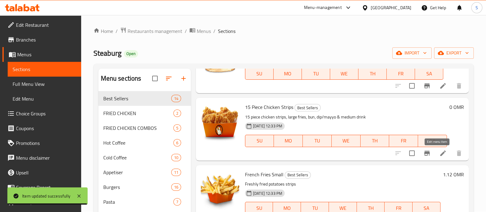
click at [440, 150] on icon at bounding box center [443, 153] width 7 height 7
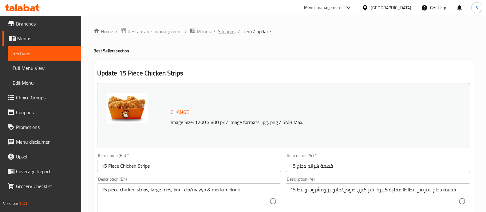
click at [226, 31] on span "Sections" at bounding box center [227, 31] width 18 height 7
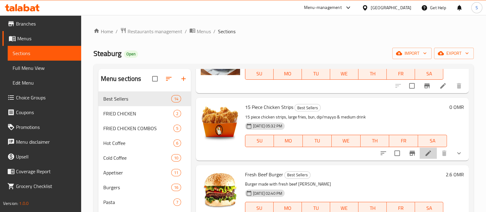
click at [420, 157] on li at bounding box center [428, 153] width 17 height 11
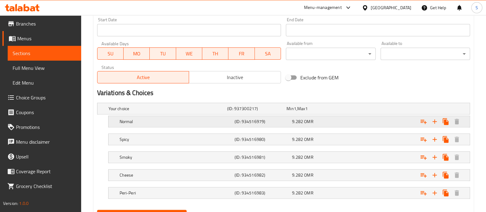
click at [215, 112] on h5 "Normal" at bounding box center [167, 109] width 116 height 6
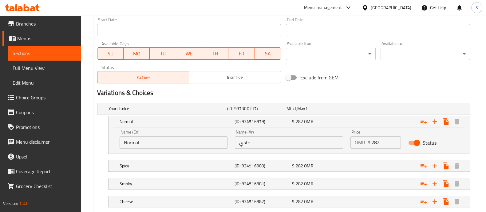
click at [374, 139] on input "9.282" at bounding box center [384, 142] width 33 height 12
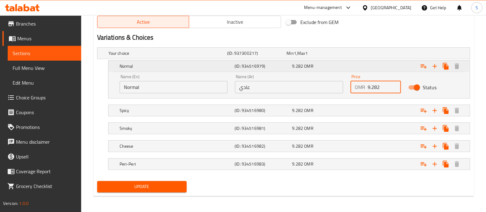
scroll to position [325, 0]
click at [235, 18] on span "Inactive" at bounding box center [235, 21] width 87 height 9
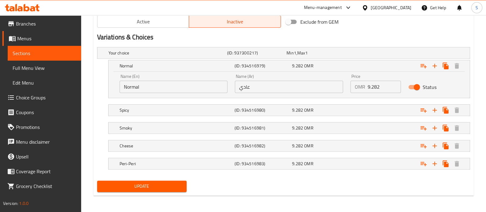
click at [140, 185] on span "Update" at bounding box center [142, 186] width 80 height 8
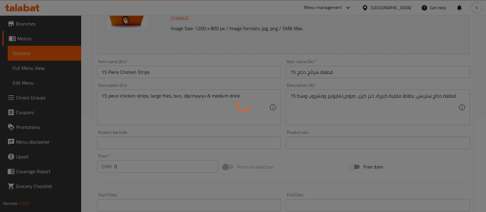
scroll to position [24, 0]
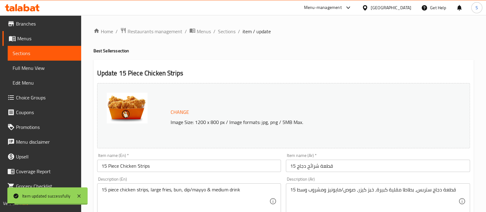
click at [226, 29] on span "Sections" at bounding box center [227, 31] width 18 height 7
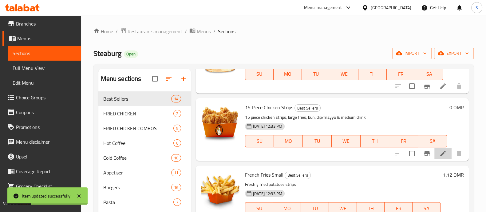
click at [441, 153] on li at bounding box center [443, 153] width 17 height 11
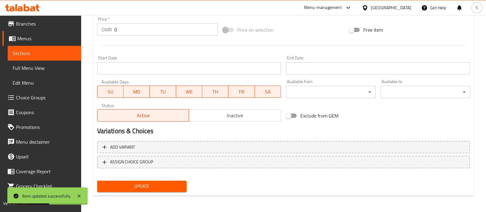
drag, startPoint x: 133, startPoint y: 32, endPoint x: 84, endPoint y: 32, distance: 48.9
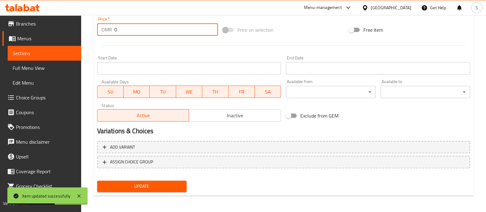
paste input "9.282"
type input "9.282"
click at [142, 187] on span "Update" at bounding box center [142, 186] width 80 height 8
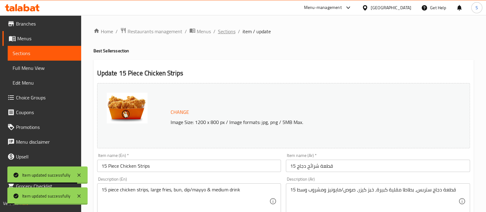
click at [223, 34] on span "Sections" at bounding box center [227, 31] width 18 height 7
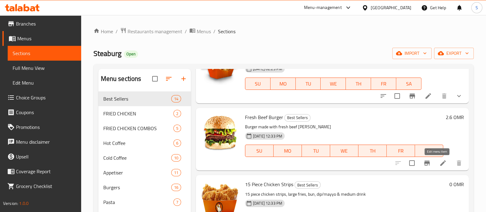
click at [440, 163] on icon at bounding box center [443, 162] width 7 height 7
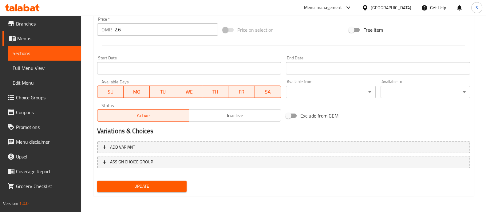
click at [216, 110] on button "Inactive" at bounding box center [235, 115] width 92 height 12
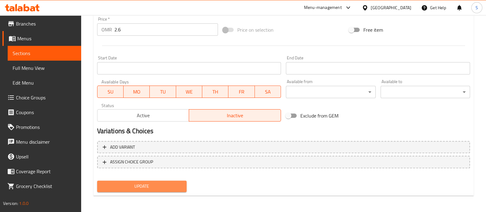
click at [160, 182] on span "Update" at bounding box center [142, 186] width 80 height 8
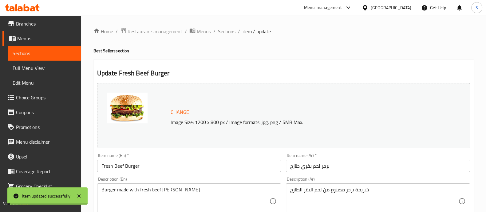
click at [230, 31] on span "Sections" at bounding box center [227, 31] width 18 height 7
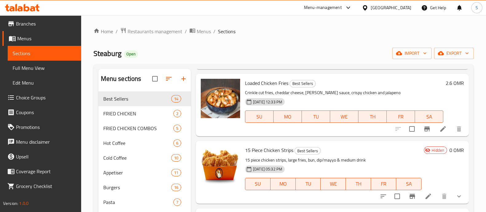
scroll to position [385, 0]
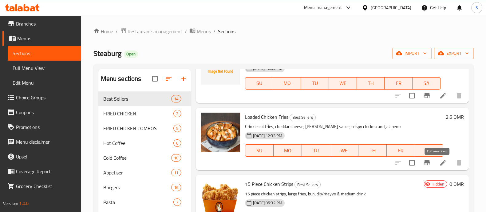
click at [440, 160] on icon at bounding box center [443, 162] width 7 height 7
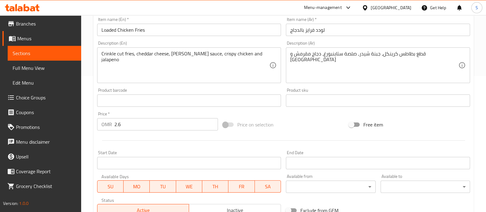
scroll to position [231, 0]
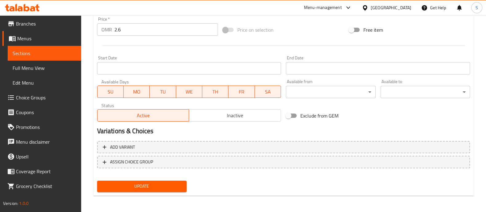
click at [205, 117] on span "Inactive" at bounding box center [235, 115] width 87 height 9
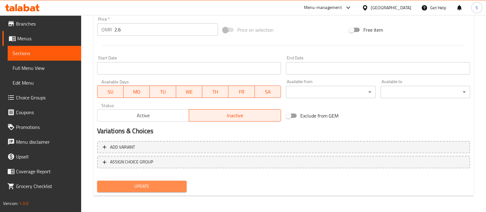
click at [157, 188] on span "Update" at bounding box center [142, 186] width 80 height 8
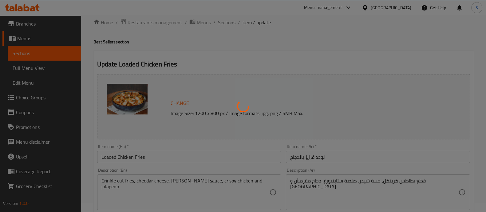
scroll to position [0, 0]
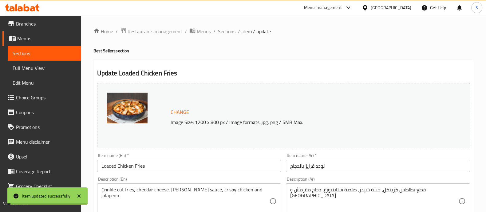
click at [225, 35] on span "Sections" at bounding box center [227, 31] width 18 height 7
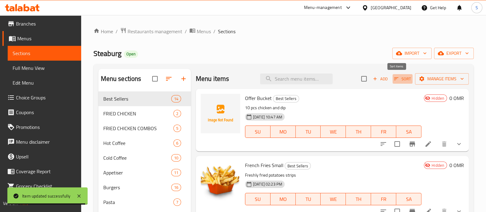
click at [402, 80] on span "Sort" at bounding box center [402, 78] width 17 height 7
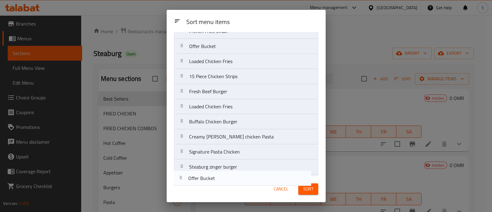
scroll to position [86, 0]
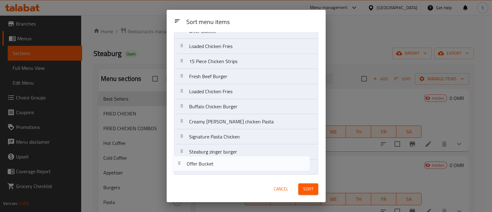
drag, startPoint x: 258, startPoint y: 59, endPoint x: 255, endPoint y: 169, distance: 109.9
click at [255, 169] on nav "Offer Bucket French Fries Small Fresh Beef Burger 15 Piece Chicken Strips Frenc…" at bounding box center [246, 69] width 144 height 212
drag, startPoint x: 251, startPoint y: 58, endPoint x: 252, endPoint y: 164, distance: 106.1
click at [252, 164] on nav "French Fries Small Fresh Beef Burger 15 Piece Chicken Strips French Fries Small…" at bounding box center [246, 69] width 144 height 212
drag, startPoint x: 265, startPoint y: 59, endPoint x: 258, endPoint y: 169, distance: 110.0
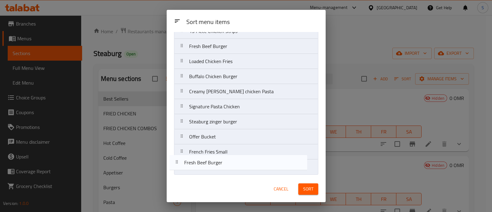
click at [258, 169] on nav "Fresh Beef Burger 15 Piece Chicken Strips French Fries Small Offer Bucket Loade…" at bounding box center [246, 69] width 144 height 212
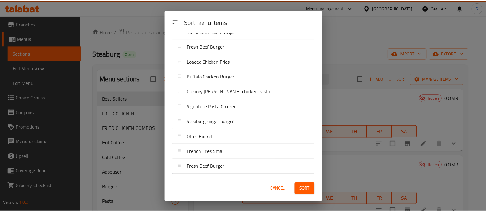
scroll to position [0, 0]
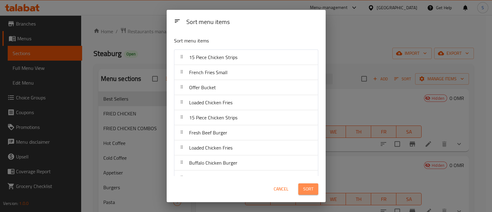
click at [309, 190] on span "Sort" at bounding box center [308, 189] width 10 height 8
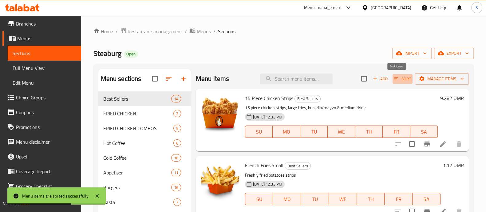
click at [394, 77] on icon "button" at bounding box center [397, 79] width 6 height 6
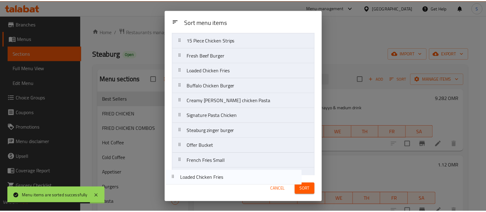
scroll to position [86, 0]
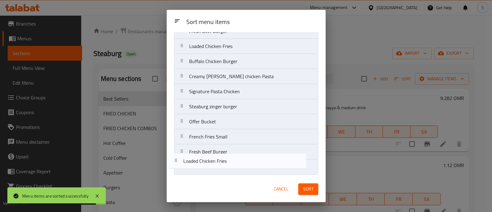
drag, startPoint x: 274, startPoint y: 105, endPoint x: 268, endPoint y: 165, distance: 60.3
click at [268, 165] on nav "15 Piece Chicken Strips French Fries Small Offer Bucket Loaded Chicken Fries 15…" at bounding box center [246, 69] width 144 height 212
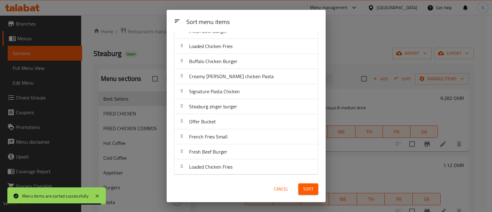
click at [312, 188] on span "Sort" at bounding box center [308, 189] width 10 height 8
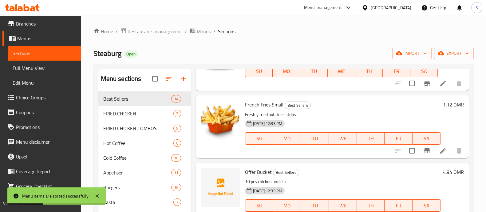
scroll to position [0, 0]
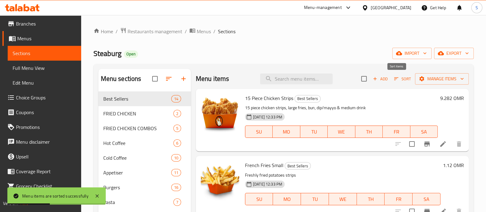
click at [394, 78] on icon "button" at bounding box center [397, 79] width 6 height 6
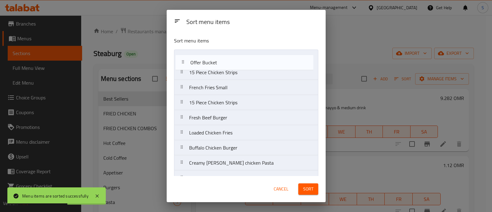
drag, startPoint x: 250, startPoint y: 90, endPoint x: 251, endPoint y: 63, distance: 26.2
click at [251, 63] on nav "15 Piece Chicken Strips French Fries Small Offer Bucket 15 Piece Chicken Strips…" at bounding box center [246, 156] width 144 height 212
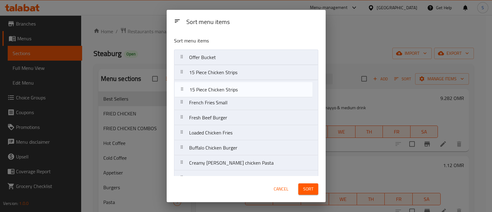
drag, startPoint x: 252, startPoint y: 106, endPoint x: 254, endPoint y: 89, distance: 16.7
click at [254, 89] on nav "Offer Bucket 15 Piece Chicken Strips French Fries Small 15 Piece Chicken Strips…" at bounding box center [246, 156] width 144 height 212
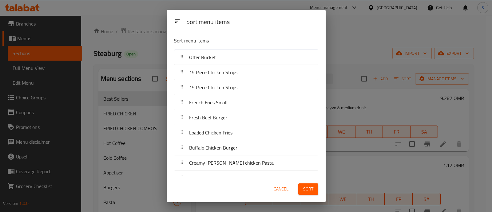
click at [305, 187] on span "Sort" at bounding box center [308, 189] width 10 height 8
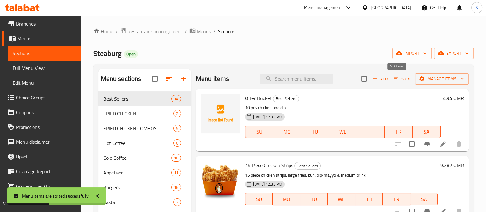
click at [394, 81] on span "Sort" at bounding box center [402, 78] width 17 height 7
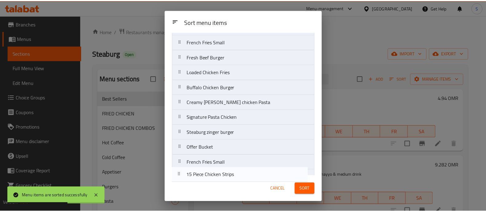
scroll to position [86, 0]
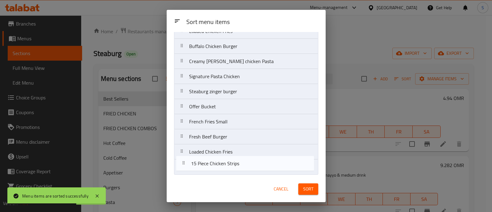
drag, startPoint x: 267, startPoint y: 89, endPoint x: 269, endPoint y: 169, distance: 79.7
click at [269, 169] on nav "Offer Bucket 15 Piece Chicken Strips 15 Piece Chicken Strips French Fries Small…" at bounding box center [246, 69] width 144 height 212
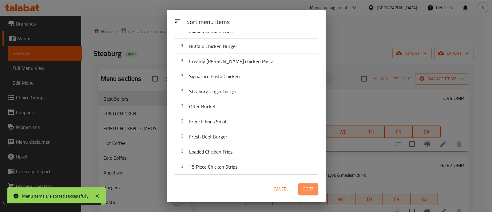
click at [306, 187] on span "Sort" at bounding box center [308, 189] width 10 height 8
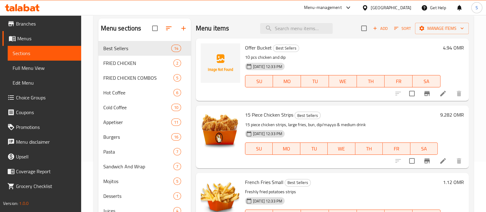
scroll to position [38, 0]
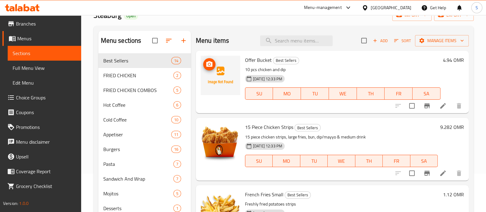
click at [212, 66] on icon "upload picture" at bounding box center [209, 64] width 7 height 7
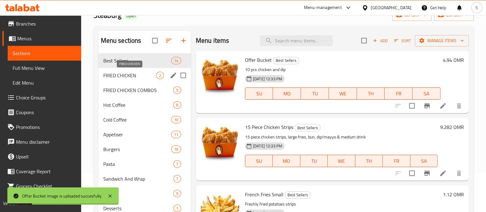
click at [135, 78] on span "FRIED CHICKEN" at bounding box center [129, 75] width 53 height 7
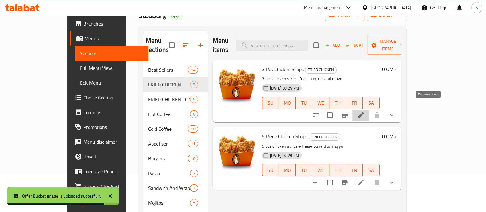
click at [365, 111] on icon at bounding box center [360, 114] width 7 height 7
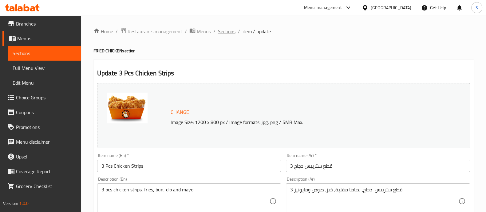
click at [228, 33] on span "Sections" at bounding box center [227, 31] width 18 height 7
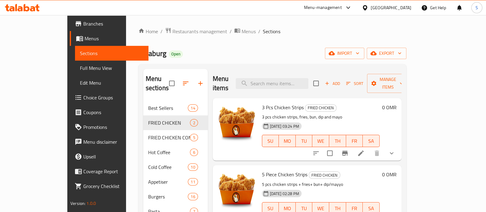
scroll to position [38, 0]
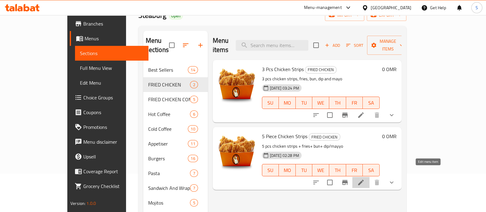
click at [364, 180] on icon at bounding box center [361, 183] width 6 height 6
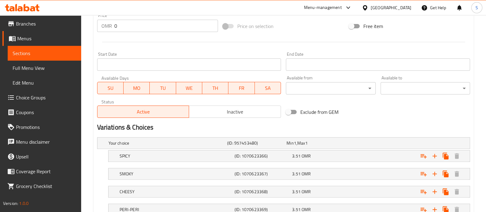
scroll to position [269, 0]
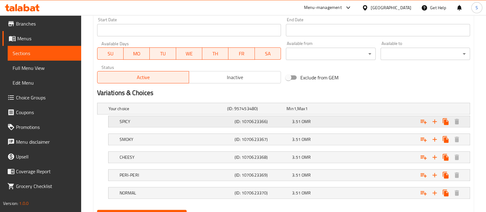
click at [345, 113] on div "3.51 OMR" at bounding box center [314, 108] width 59 height 9
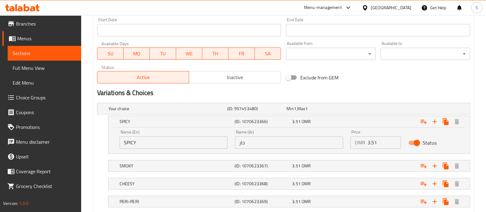
click at [372, 142] on input "3.51" at bounding box center [384, 142] width 33 height 12
click at [256, 74] on span "Inactive" at bounding box center [235, 77] width 87 height 9
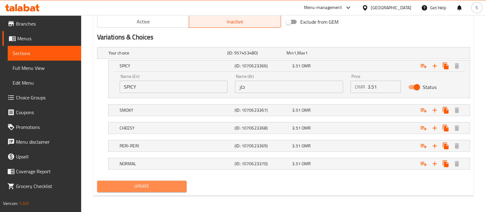
click at [169, 185] on span "Update" at bounding box center [142, 186] width 80 height 8
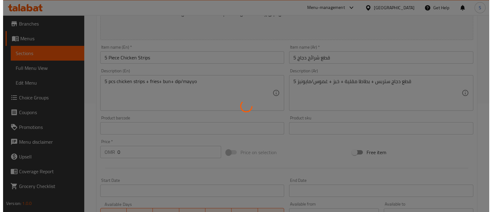
scroll to position [0, 0]
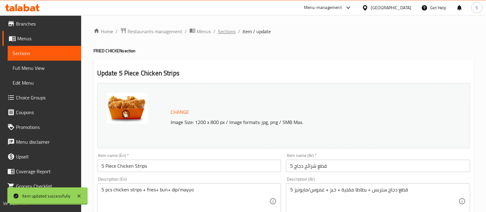
click at [223, 31] on span "Sections" at bounding box center [227, 31] width 18 height 7
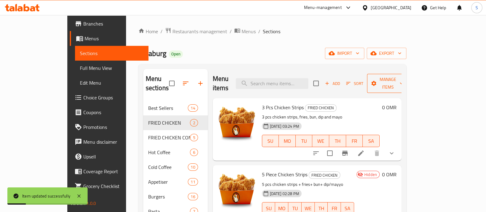
click at [404, 82] on span "Manage items" at bounding box center [387, 83] width 31 height 15
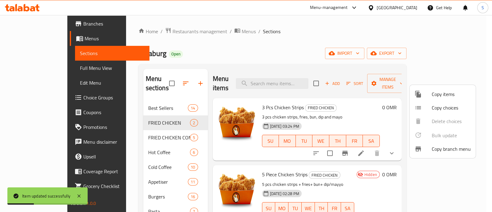
click at [431, 93] on div at bounding box center [423, 93] width 17 height 7
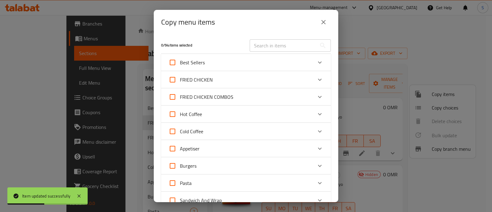
click at [254, 80] on div "FRIED CHICKEN" at bounding box center [241, 79] width 144 height 15
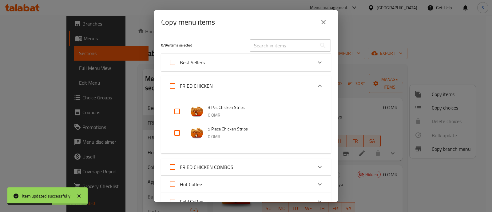
click at [177, 131] on input "checkbox" at bounding box center [177, 133] width 15 height 15
checkbox input "true"
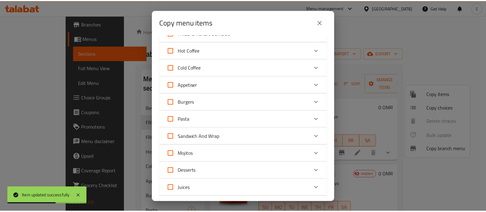
scroll to position [231, 0]
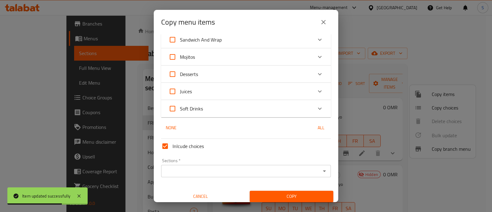
click at [194, 169] on input "Sections   *" at bounding box center [241, 171] width 156 height 9
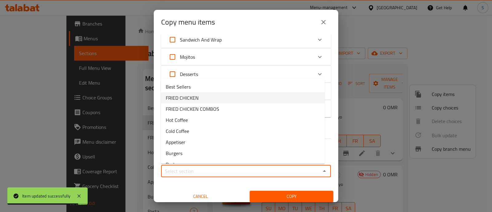
click at [207, 98] on li "FRIED CHICKEN" at bounding box center [243, 97] width 164 height 11
type input "FRIED CHICKEN"
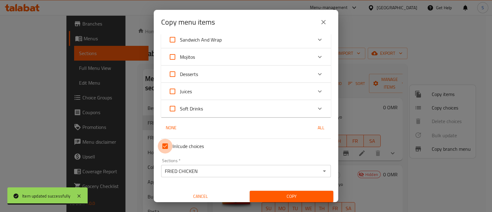
click at [169, 143] on input "Inlcude choices" at bounding box center [165, 146] width 15 height 15
checkbox input "false"
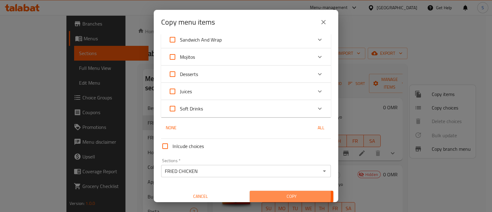
click at [255, 194] on span "Copy" at bounding box center [292, 197] width 74 height 8
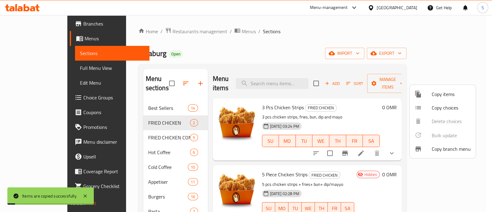
click at [328, 42] on div at bounding box center [246, 106] width 492 height 212
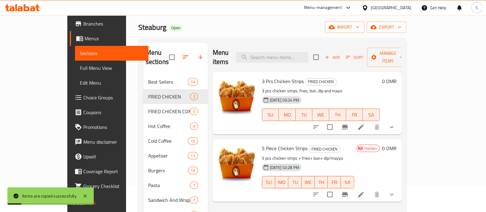
scroll to position [38, 0]
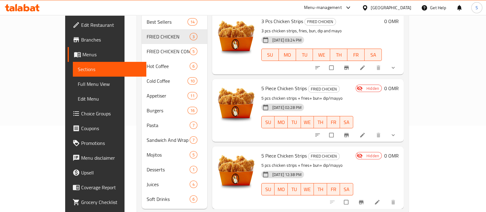
scroll to position [91, 0]
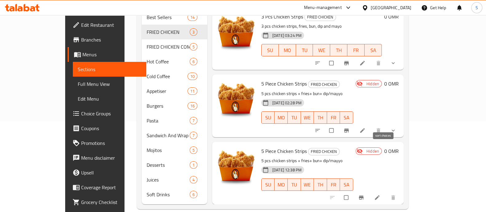
click at [326, 124] on button "sort-choices" at bounding box center [318, 131] width 15 height 14
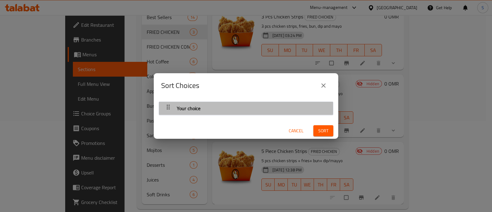
click at [275, 105] on div "Your choice" at bounding box center [246, 108] width 168 height 15
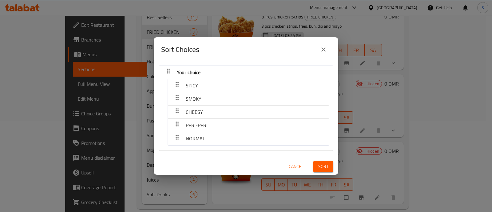
click at [323, 53] on icon "close" at bounding box center [323, 49] width 7 height 7
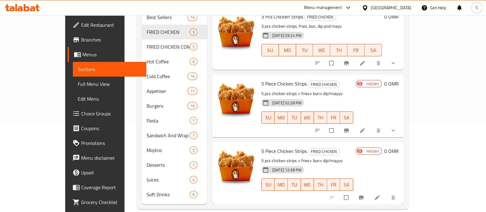
click at [398, 191] on div at bounding box center [364, 198] width 76 height 14
click at [381, 194] on icon at bounding box center [377, 197] width 6 height 6
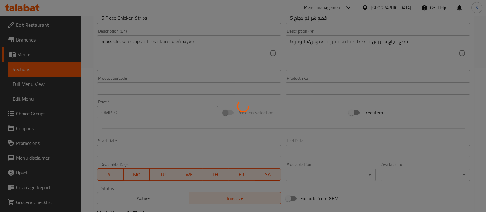
scroll to position [222, 0]
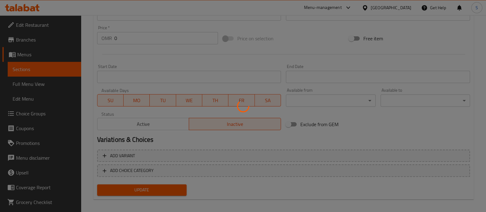
click at [126, 42] on div at bounding box center [243, 106] width 486 height 212
click at [129, 38] on div at bounding box center [243, 106] width 486 height 212
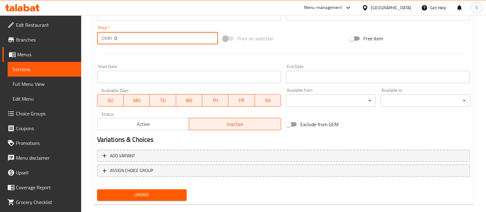
click at [129, 38] on input "0" at bounding box center [166, 38] width 104 height 12
drag, startPoint x: 121, startPoint y: 37, endPoint x: 103, endPoint y: 39, distance: 18.6
click at [105, 39] on div "OMR 0 Price *" at bounding box center [157, 38] width 121 height 12
paste input "3.51"
type input "3.51"
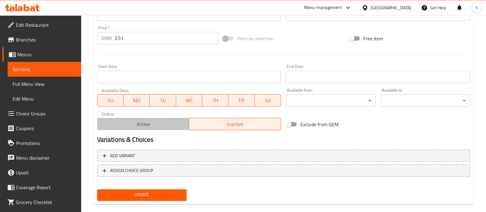
click at [155, 127] on span "Active" at bounding box center [143, 124] width 87 height 9
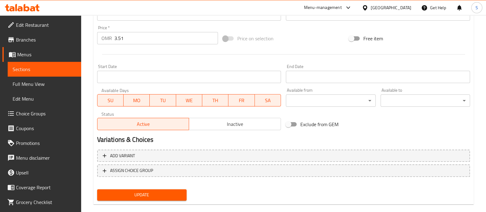
click at [149, 193] on span "Update" at bounding box center [142, 195] width 80 height 8
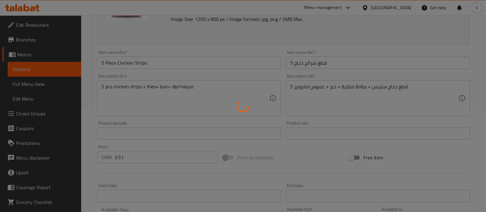
scroll to position [0, 0]
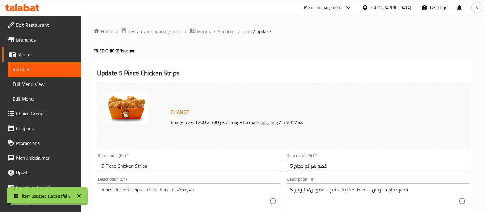
click at [223, 34] on span "Sections" at bounding box center [227, 31] width 18 height 7
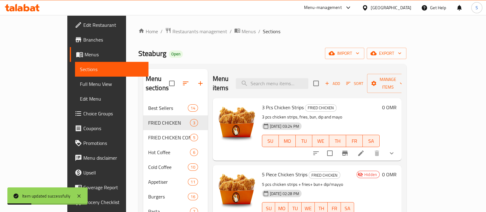
click at [365, 82] on button "Sort" at bounding box center [355, 84] width 20 height 10
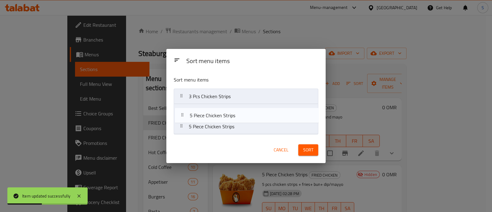
drag, startPoint x: 254, startPoint y: 130, endPoint x: 255, endPoint y: 116, distance: 13.6
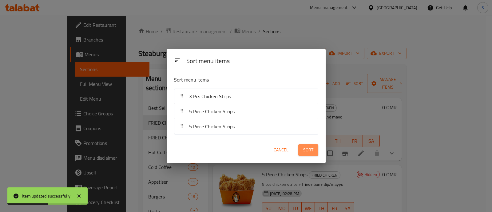
click at [308, 151] on span "Sort" at bounding box center [308, 150] width 10 height 8
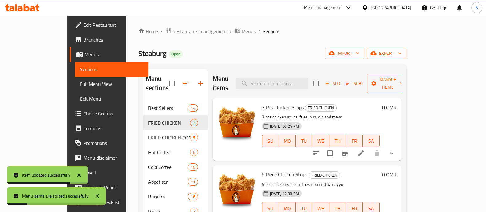
scroll to position [77, 0]
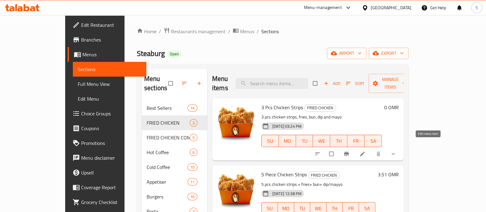
click at [366, 151] on icon at bounding box center [363, 154] width 6 height 6
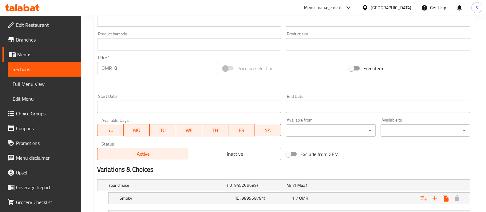
scroll to position [269, 0]
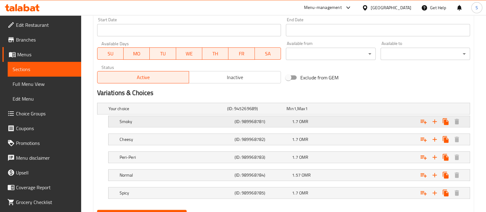
click at [331, 112] on div "1.7 OMR" at bounding box center [315, 109] width 57 height 6
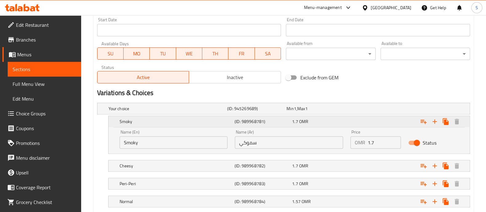
click at [331, 123] on div "1.7 OMR" at bounding box center [319, 121] width 55 height 6
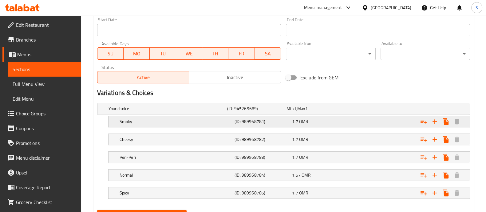
scroll to position [0, 0]
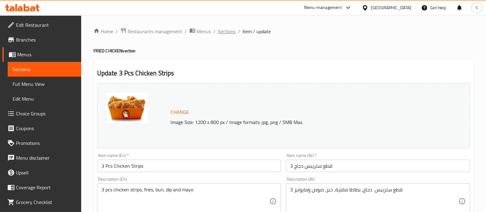
click at [229, 33] on span "Sections" at bounding box center [227, 31] width 18 height 7
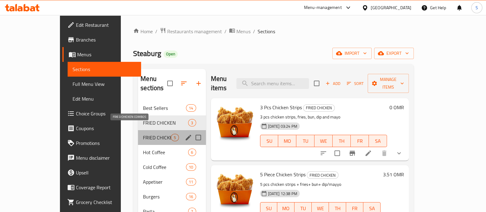
click at [143, 134] on span "FRIED CHICKEN COMBOS" at bounding box center [157, 137] width 28 height 7
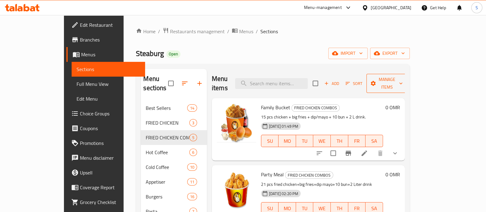
click at [403, 78] on span "Manage items" at bounding box center [387, 83] width 31 height 15
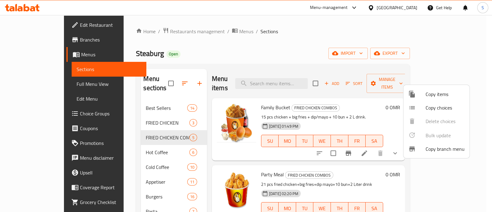
click at [427, 97] on span "Copy items" at bounding box center [445, 93] width 39 height 7
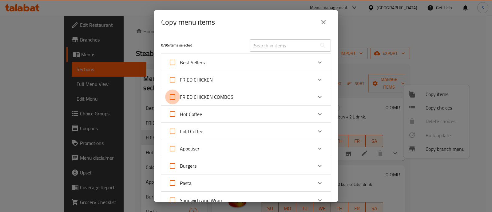
click at [172, 97] on input "FRIED CHICKEN COMBOS" at bounding box center [172, 97] width 15 height 15
checkbox input "true"
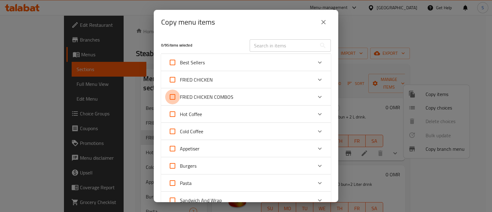
checkbox input "true"
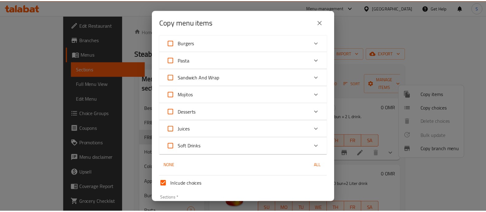
scroll to position [164, 0]
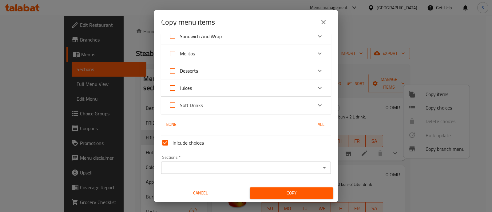
click at [219, 163] on input "Sections   *" at bounding box center [241, 167] width 156 height 9
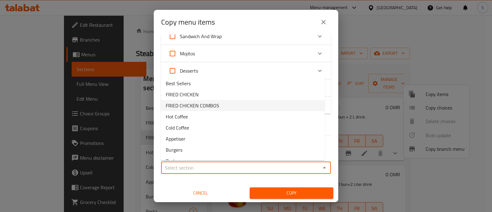
click at [192, 102] on span "FRIED CHICKEN COMBOS" at bounding box center [193, 105] width 54 height 7
type input "FRIED CHICKEN COMBOS"
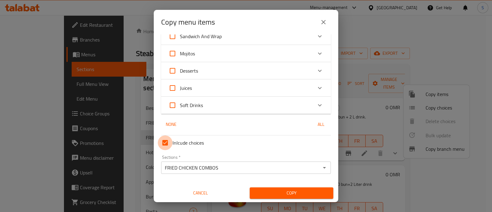
click at [166, 142] on input "Inlcude choices" at bounding box center [165, 142] width 15 height 15
checkbox input "false"
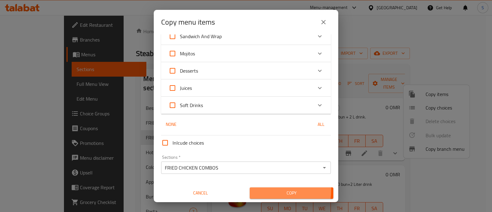
click at [264, 189] on span "Copy" at bounding box center [292, 193] width 74 height 8
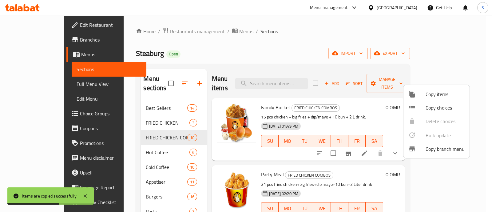
click at [361, 157] on div at bounding box center [246, 106] width 492 height 212
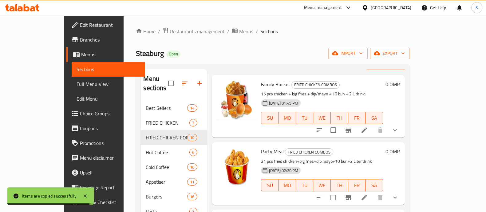
scroll to position [0, 0]
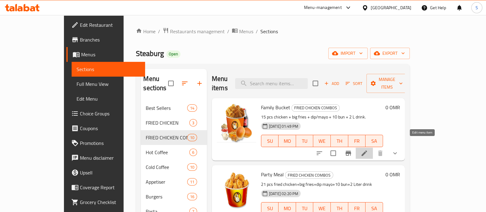
click at [368, 150] on icon at bounding box center [364, 153] width 7 height 7
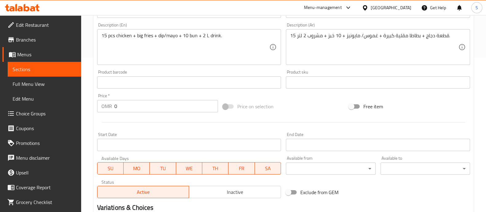
scroll to position [231, 0]
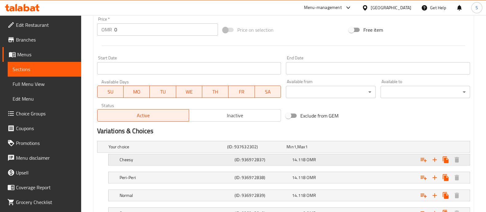
click at [341, 150] on div "14.118 OMR" at bounding box center [315, 147] width 57 height 6
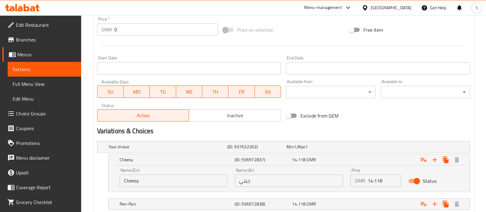
click at [376, 177] on input "14.118" at bounding box center [384, 180] width 33 height 12
click at [376, 176] on input "14.118" at bounding box center [384, 180] width 33 height 12
click at [266, 116] on span "Inactive" at bounding box center [235, 115] width 87 height 9
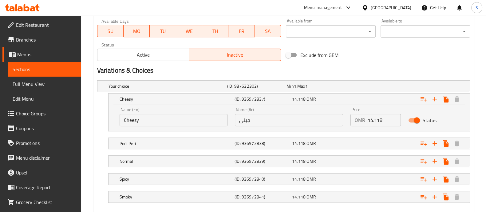
scroll to position [325, 0]
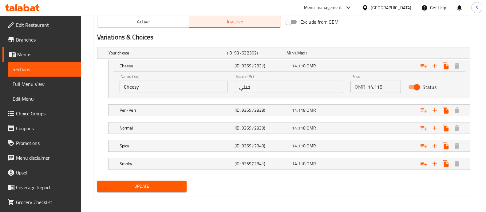
click at [171, 185] on span "Update" at bounding box center [142, 186] width 80 height 8
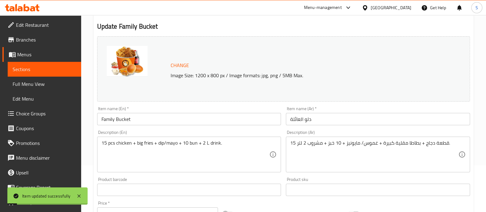
scroll to position [0, 0]
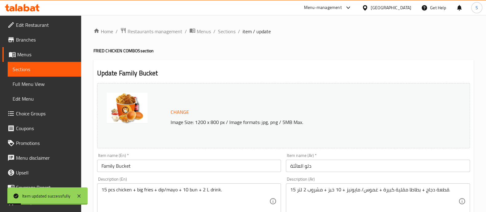
click at [227, 31] on span "Sections" at bounding box center [227, 31] width 18 height 7
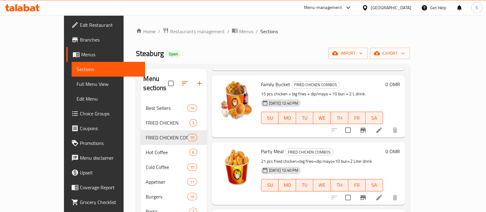
scroll to position [269, 0]
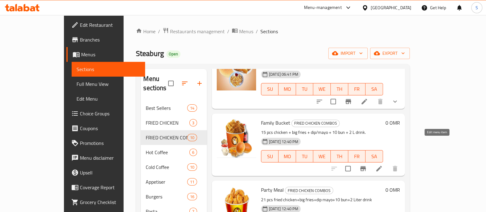
click at [383, 165] on icon at bounding box center [379, 168] width 7 height 7
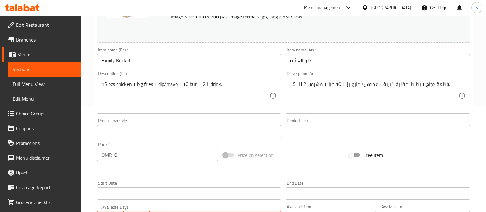
scroll to position [115, 0]
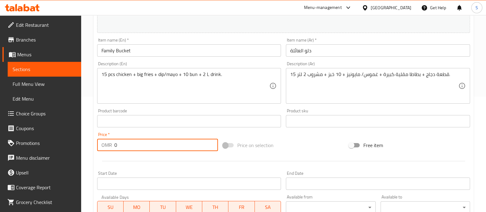
drag, startPoint x: 98, startPoint y: 147, endPoint x: 57, endPoint y: 146, distance: 41.2
click at [58, 146] on div "Edit Restaurant Branches Menus Sections Full Menu View Edit Menu Choice Groups …" at bounding box center [243, 114] width 486 height 429
paste input "14.118"
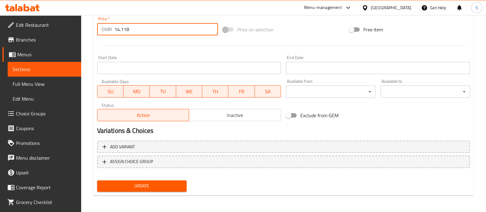
type input "14.118"
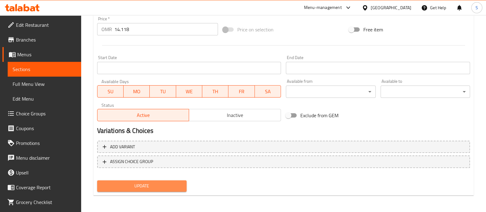
click at [152, 185] on span "Update" at bounding box center [142, 186] width 80 height 8
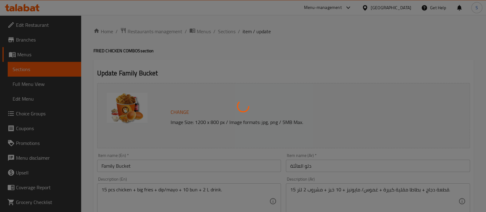
scroll to position [0, 0]
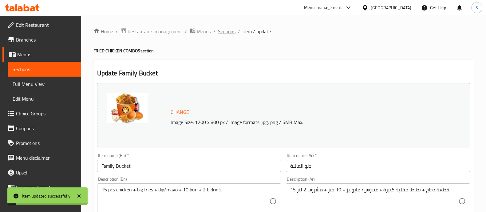
click at [228, 33] on span "Sections" at bounding box center [227, 31] width 18 height 7
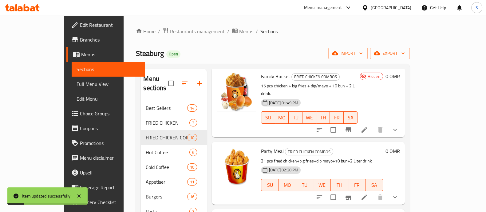
scroll to position [38, 0]
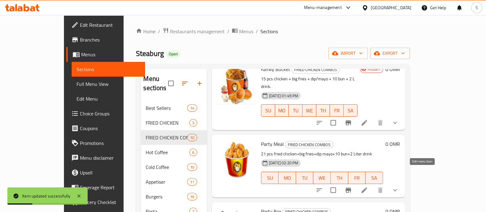
click at [367, 187] on icon at bounding box center [365, 190] width 6 height 6
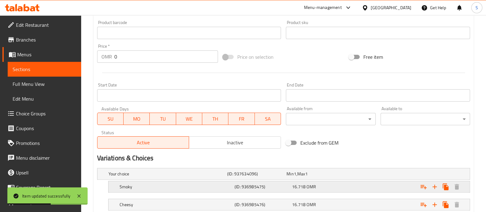
scroll to position [231, 0]
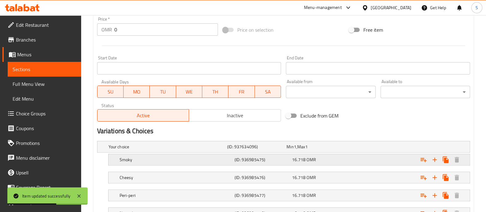
click at [280, 154] on div "Smoky (ID: 936985475) 16.718 OMR" at bounding box center [285, 147] width 357 height 14
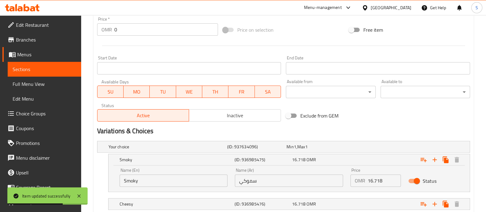
click at [379, 180] on input "16.718" at bounding box center [384, 180] width 33 height 12
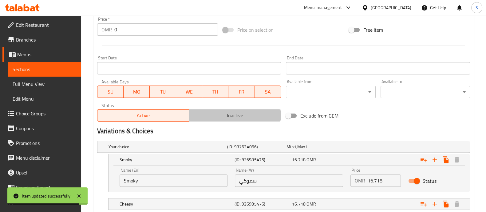
click at [230, 114] on span "Inactive" at bounding box center [235, 115] width 87 height 9
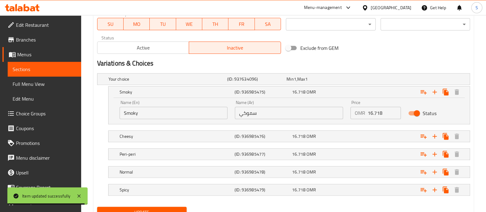
scroll to position [325, 0]
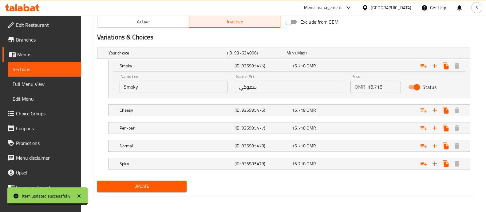
click at [162, 188] on span "Update" at bounding box center [142, 186] width 80 height 8
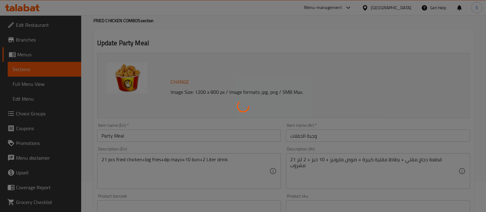
scroll to position [0, 0]
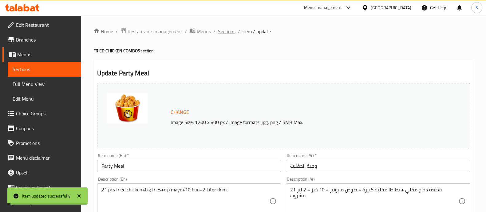
click at [229, 31] on span "Sections" at bounding box center [227, 31] width 18 height 7
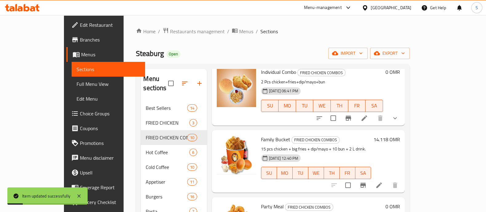
scroll to position [269, 0]
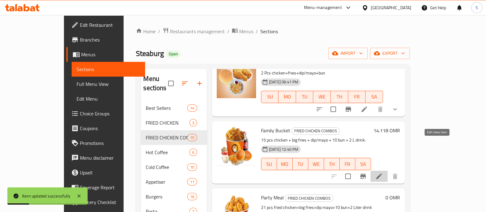
click at [382, 173] on icon at bounding box center [380, 176] width 6 height 6
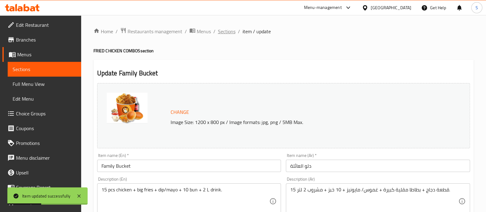
click at [223, 32] on span "Sections" at bounding box center [227, 31] width 18 height 7
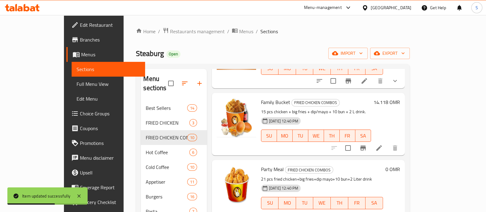
scroll to position [307, 0]
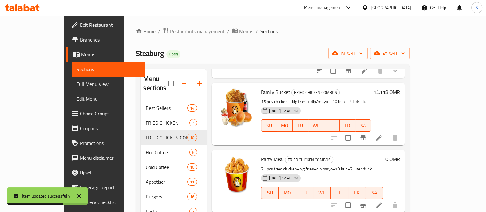
click at [388, 200] on li at bounding box center [379, 205] width 17 height 11
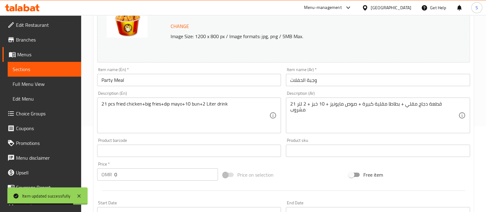
scroll to position [154, 0]
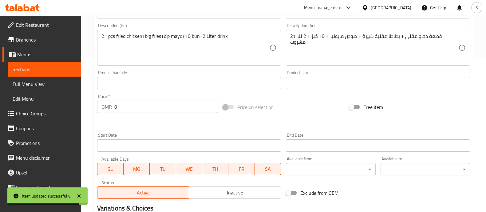
drag, startPoint x: 146, startPoint y: 104, endPoint x: 42, endPoint y: 91, distance: 105.3
click at [44, 92] on div "Edit Restaurant Branches Menus Sections Full Menu View Edit Menu Choice Groups …" at bounding box center [243, 76] width 486 height 429
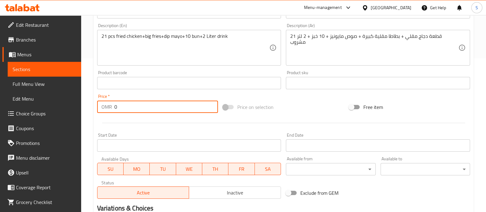
paste input "16.718"
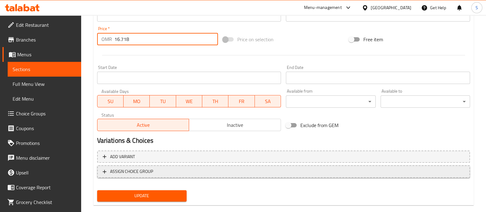
scroll to position [231, 0]
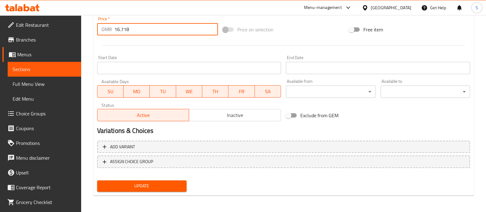
type input "16.718"
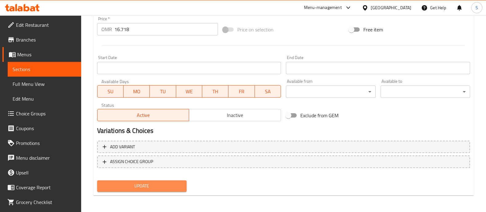
click at [180, 185] on span "Update" at bounding box center [142, 186] width 80 height 8
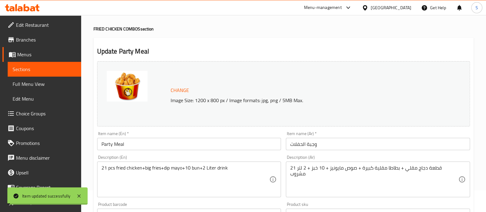
scroll to position [0, 0]
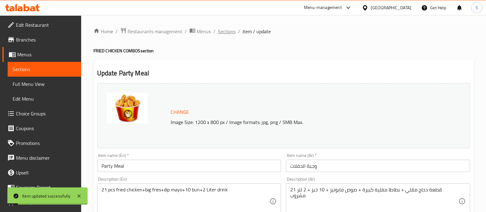
click at [223, 32] on span "Sections" at bounding box center [227, 31] width 18 height 7
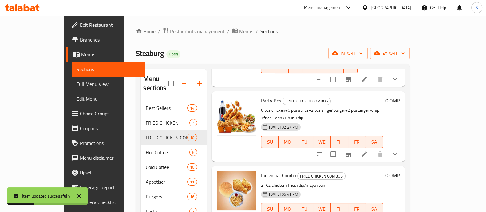
scroll to position [115, 0]
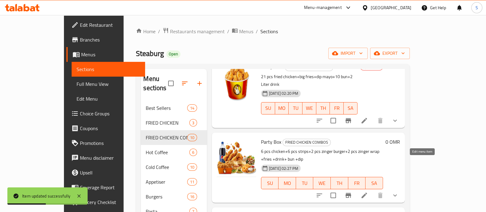
click at [368, 192] on icon at bounding box center [364, 195] width 7 height 7
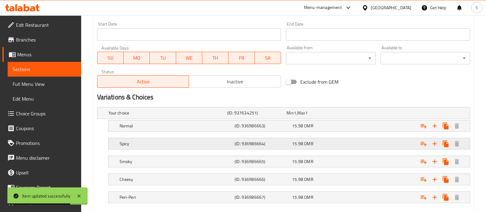
scroll to position [269, 0]
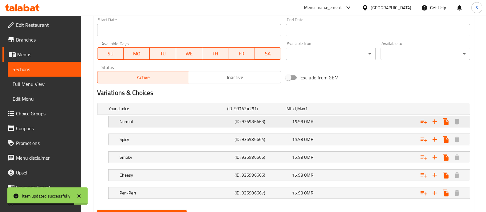
click at [333, 113] on div "15.98 OMR" at bounding box center [314, 108] width 59 height 9
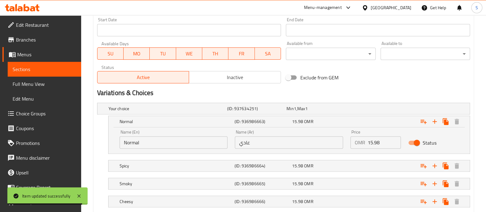
click at [375, 142] on input "15.98" at bounding box center [384, 142] width 33 height 12
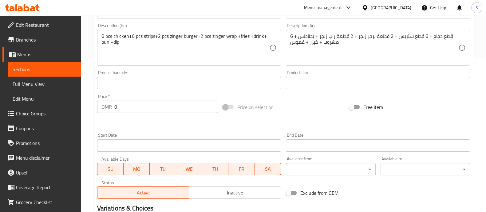
scroll to position [325, 0]
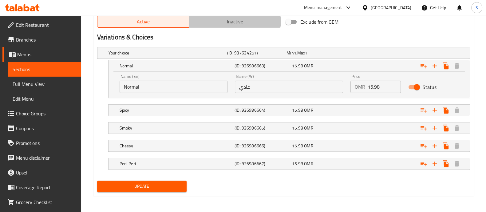
click at [218, 22] on span "Inactive" at bounding box center [235, 21] width 87 height 9
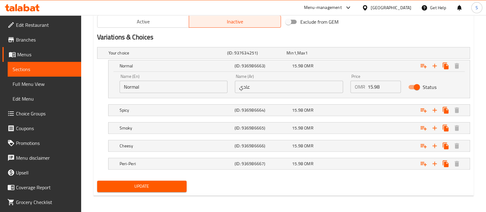
click at [152, 181] on button "Update" at bounding box center [142, 186] width 90 height 11
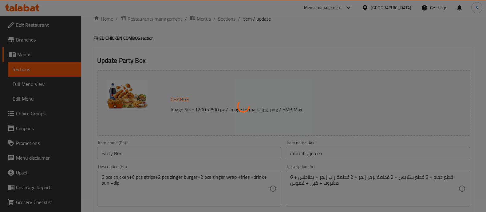
scroll to position [0, 0]
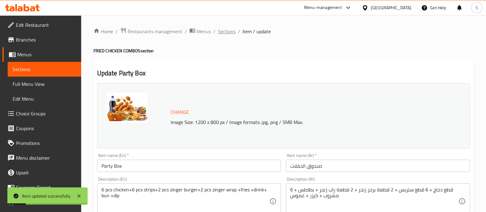
click at [229, 31] on span "Sections" at bounding box center [227, 31] width 18 height 7
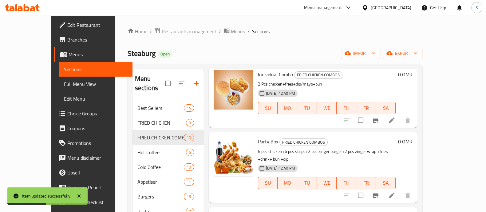
scroll to position [461, 0]
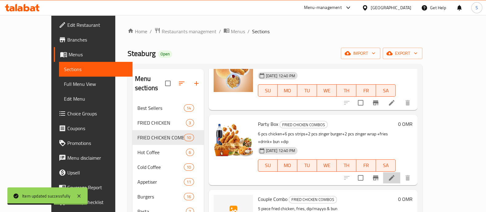
click at [401, 172] on li at bounding box center [391, 177] width 17 height 11
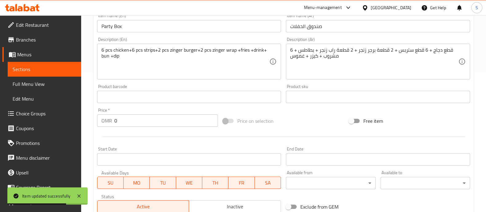
scroll to position [154, 0]
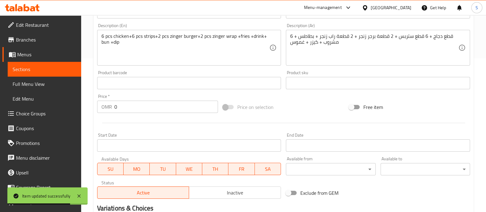
drag, startPoint x: 135, startPoint y: 108, endPoint x: 82, endPoint y: 102, distance: 53.3
click at [84, 102] on div "Home / Restaurants management / Menus / Sections / item / update FRIED CHICKEN …" at bounding box center [283, 76] width 405 height 429
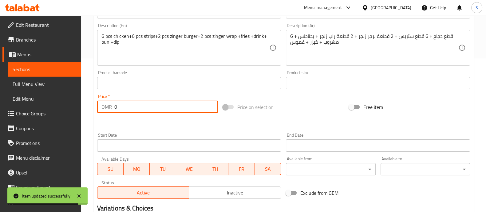
paste input "15.98"
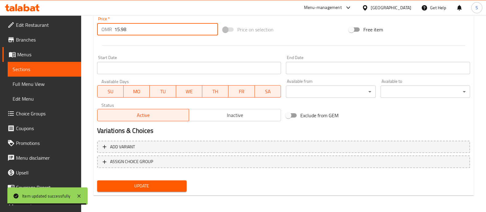
type input "15.98"
click at [169, 186] on span "Update" at bounding box center [142, 186] width 80 height 8
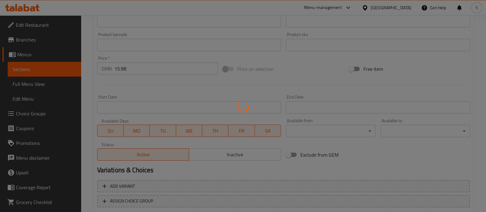
scroll to position [0, 0]
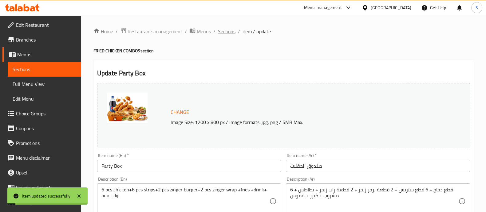
click at [226, 31] on span "Sections" at bounding box center [227, 31] width 18 height 7
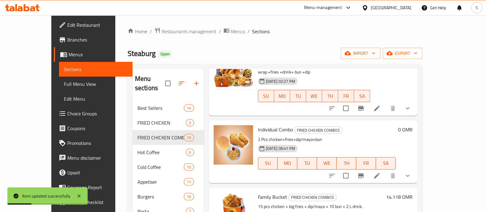
scroll to position [192, 0]
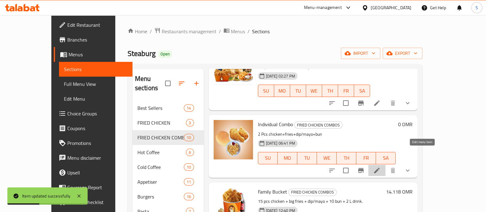
click at [381, 167] on icon at bounding box center [376, 170] width 7 height 7
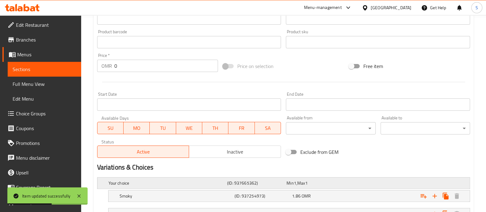
scroll to position [231, 0]
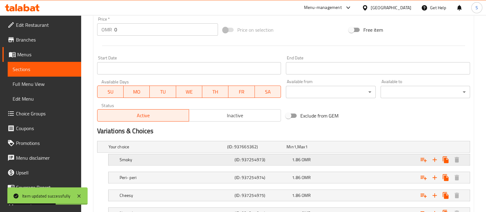
click at [329, 150] on div "1.86 OMR" at bounding box center [315, 147] width 57 height 6
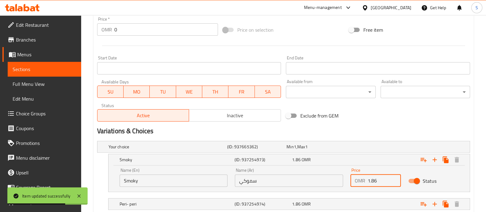
click at [371, 182] on input "1.86" at bounding box center [384, 180] width 33 height 12
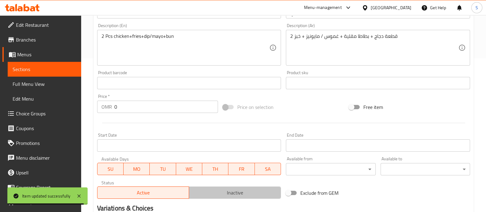
click at [231, 192] on span "Inactive" at bounding box center [235, 192] width 87 height 9
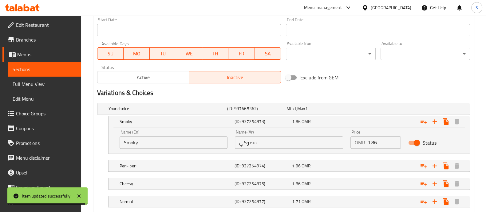
scroll to position [307, 0]
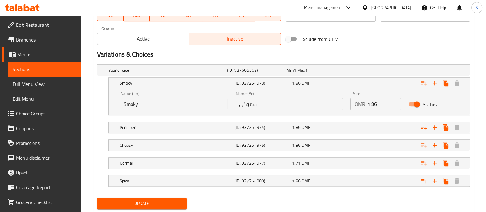
click at [180, 198] on button "Update" at bounding box center [142, 203] width 90 height 11
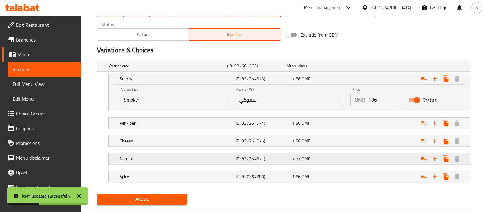
scroll to position [325, 0]
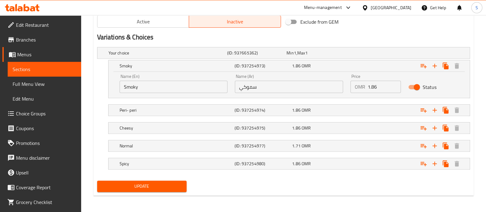
click at [372, 87] on input "1.86" at bounding box center [384, 87] width 33 height 12
click at [174, 187] on span "Update" at bounding box center [142, 186] width 80 height 8
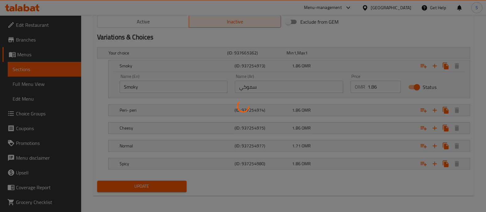
scroll to position [0, 0]
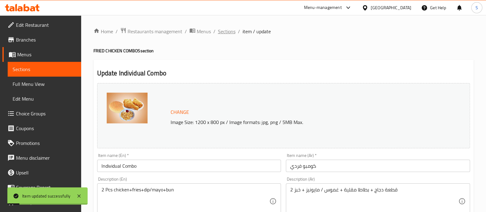
click at [234, 32] on span "Sections" at bounding box center [227, 31] width 18 height 7
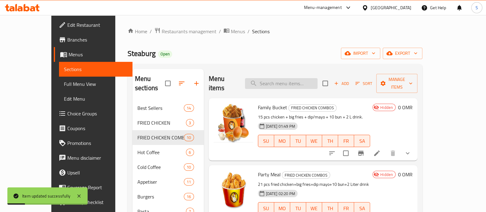
click at [302, 78] on input "search" at bounding box center [281, 83] width 73 height 11
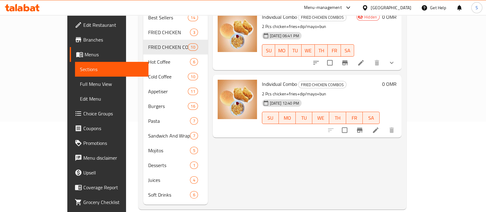
scroll to position [91, 0]
type input "indiv"
click at [380, 126] on icon at bounding box center [375, 129] width 7 height 7
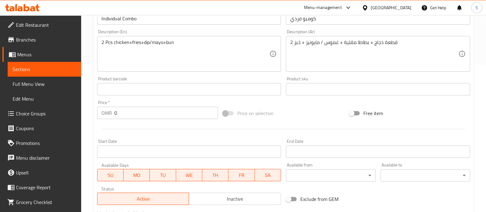
scroll to position [154, 0]
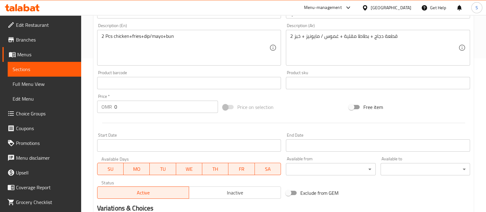
drag, startPoint x: 130, startPoint y: 110, endPoint x: 97, endPoint y: 110, distance: 33.8
click at [97, 110] on div "Price   * OMR 0 Price *" at bounding box center [158, 104] width 126 height 24
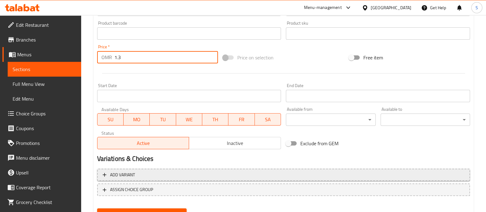
scroll to position [231, 0]
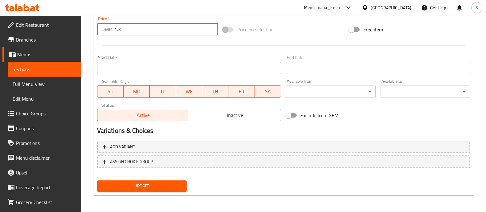
type input "1.3"
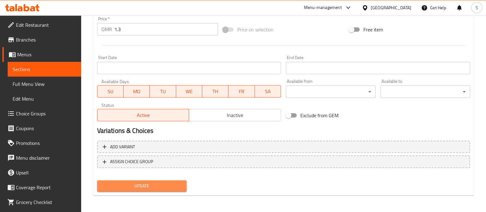
click at [153, 190] on button "Update" at bounding box center [142, 185] width 90 height 11
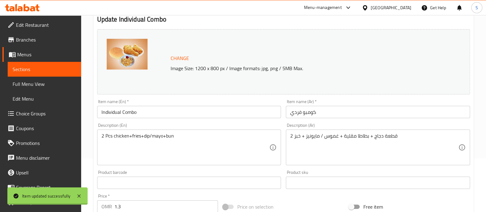
scroll to position [0, 0]
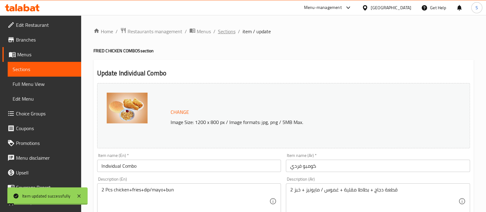
click at [233, 33] on span "Sections" at bounding box center [227, 31] width 18 height 7
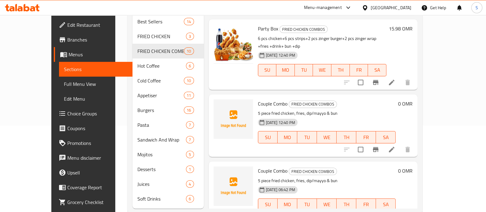
scroll to position [91, 0]
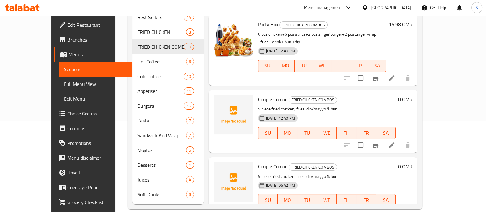
click at [386, 207] on li at bounding box center [377, 212] width 17 height 11
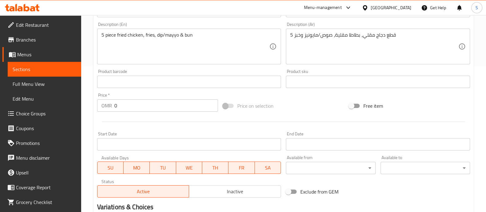
scroll to position [289, 0]
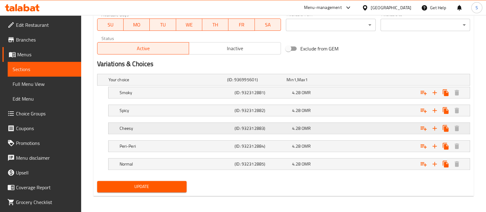
click at [340, 83] on div "4.28 OMR" at bounding box center [315, 80] width 57 height 6
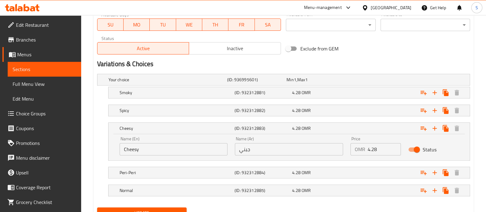
click at [372, 150] on input "4.28" at bounding box center [384, 149] width 33 height 12
click at [223, 47] on span "Inactive" at bounding box center [235, 48] width 87 height 9
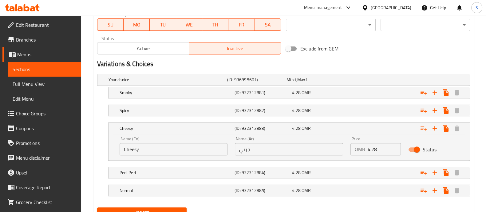
click at [161, 207] on button "Update" at bounding box center [142, 212] width 90 height 11
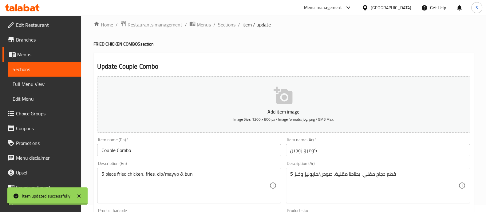
scroll to position [0, 0]
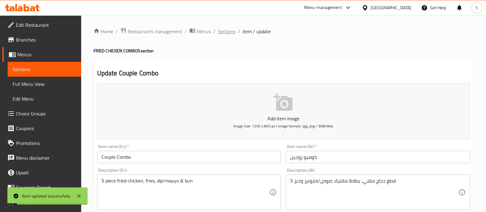
click at [229, 30] on span "Sections" at bounding box center [227, 31] width 18 height 7
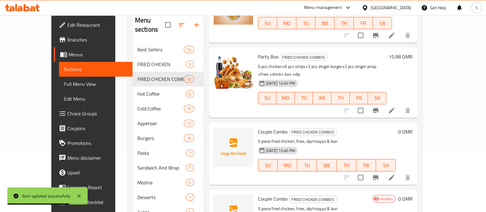
scroll to position [91, 0]
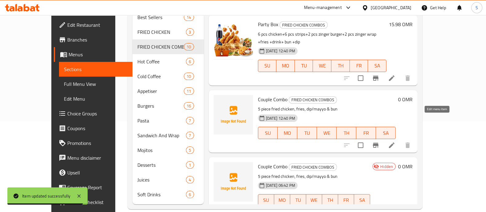
click at [395, 142] on icon at bounding box center [392, 145] width 6 height 6
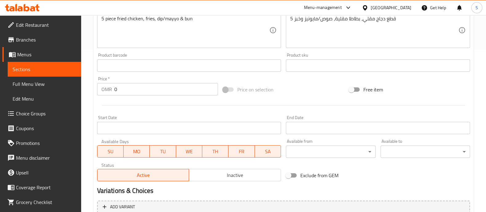
scroll to position [107, 0]
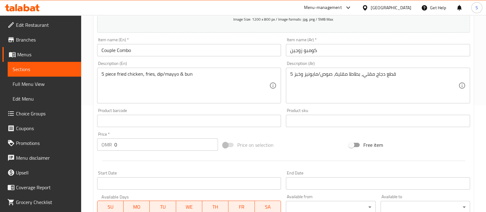
drag, startPoint x: 140, startPoint y: 136, endPoint x: 110, endPoint y: 142, distance: 30.2
click at [111, 142] on div "Price   * OMR 0 Price *" at bounding box center [157, 141] width 121 height 19
click at [123, 144] on input "0" at bounding box center [166, 144] width 104 height 12
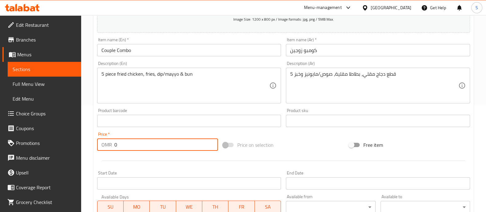
drag, startPoint x: 123, startPoint y: 144, endPoint x: 89, endPoint y: 142, distance: 34.5
click at [85, 144] on div "Home / Restaurants management / Menus / Sections / item / update FRIED CHICKEN …" at bounding box center [283, 118] width 405 height 420
paste input "4.28"
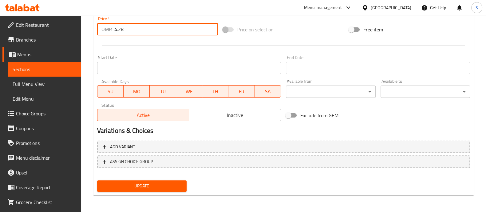
type input "4.28"
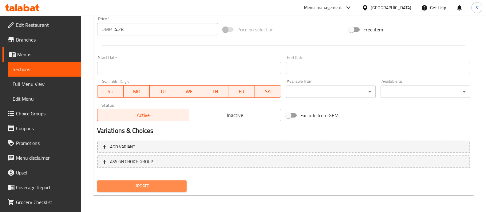
click at [169, 186] on span "Update" at bounding box center [142, 186] width 80 height 8
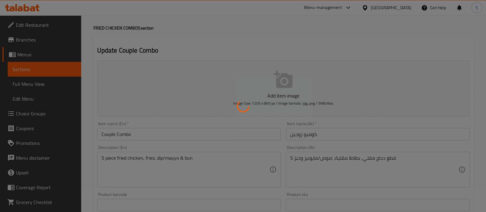
scroll to position [0, 0]
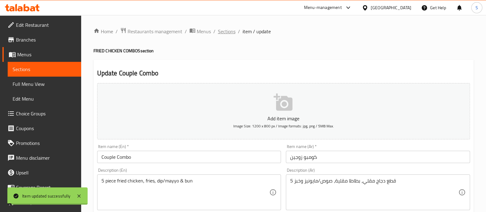
click at [225, 30] on span "Sections" at bounding box center [227, 31] width 18 height 7
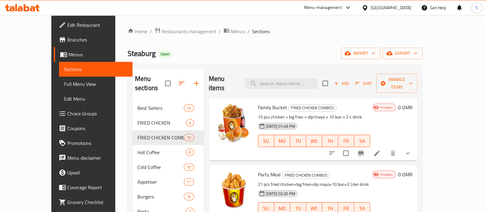
click at [373, 80] on span "Sort" at bounding box center [364, 83] width 17 height 7
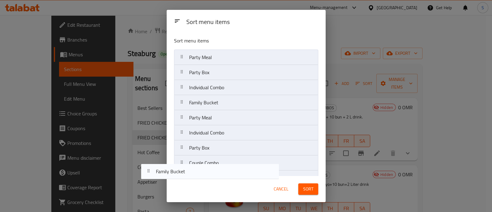
scroll to position [26, 0]
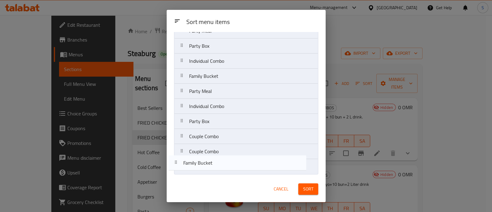
drag, startPoint x: 252, startPoint y: 60, endPoint x: 244, endPoint y: 168, distance: 108.2
click at [244, 168] on nav "Family Bucket Party Meal Party Box Individual Combo Family Bucket Party Meal In…" at bounding box center [246, 98] width 144 height 151
drag, startPoint x: 268, startPoint y: 60, endPoint x: 262, endPoint y: 169, distance: 110.0
click at [262, 169] on nav "Party Meal Party Box Individual Combo Family Bucket Party Meal Individual Combo…" at bounding box center [246, 98] width 144 height 151
drag, startPoint x: 274, startPoint y: 59, endPoint x: 275, endPoint y: 168, distance: 108.9
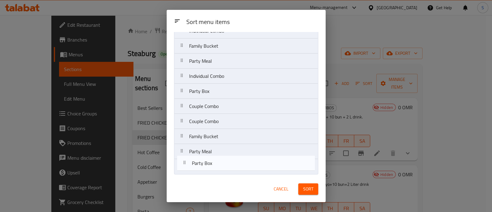
click at [275, 168] on nav "Party Box Individual Combo Family Bucket Party Meal Individual Combo Party Box …" at bounding box center [246, 98] width 144 height 151
drag, startPoint x: 268, startPoint y: 61, endPoint x: 269, endPoint y: 175, distance: 114.1
click at [269, 175] on div "Sort menu items Individual Combo Family Bucket Party Meal Individual Combo Part…" at bounding box center [246, 104] width 159 height 144
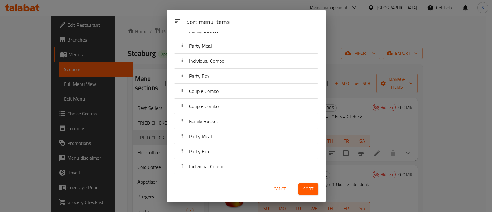
click at [302, 192] on button "Sort" at bounding box center [308, 188] width 20 height 11
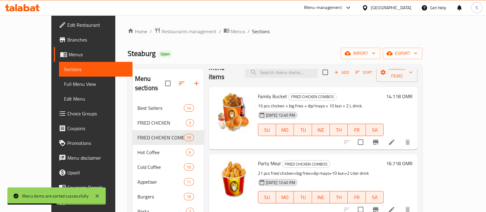
scroll to position [0, 0]
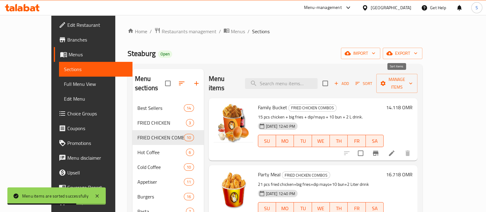
click at [373, 80] on span "Sort" at bounding box center [364, 83] width 17 height 7
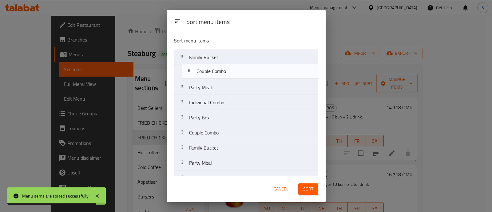
drag, startPoint x: 261, startPoint y: 139, endPoint x: 269, endPoint y: 76, distance: 63.5
click at [269, 76] on nav "Family Bucket Party Meal Individual Combo Party Box Couple Combo Couple Combo F…" at bounding box center [246, 125] width 144 height 151
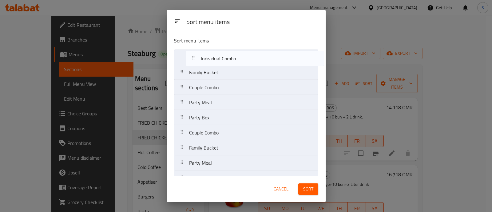
drag, startPoint x: 235, startPoint y: 107, endPoint x: 248, endPoint y: 61, distance: 47.8
click at [248, 61] on nav "Family Bucket Couple Combo Party Meal Individual Combo Party Box Couple Combo F…" at bounding box center [246, 125] width 144 height 151
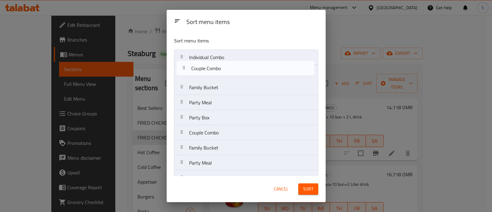
drag, startPoint x: 231, startPoint y: 85, endPoint x: 230, endPoint y: 70, distance: 15.1
click at [230, 70] on nav "Individual Combo Family Bucket Couple Combo Party Meal Party Box Couple Combo F…" at bounding box center [246, 125] width 144 height 151
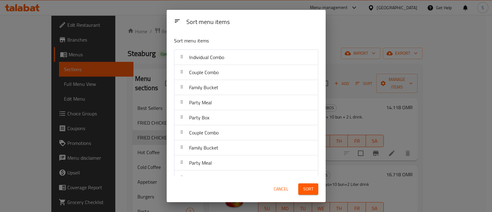
click at [309, 192] on span "Sort" at bounding box center [308, 189] width 10 height 8
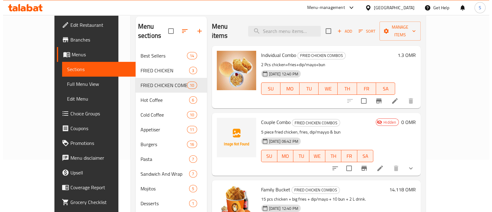
scroll to position [14, 0]
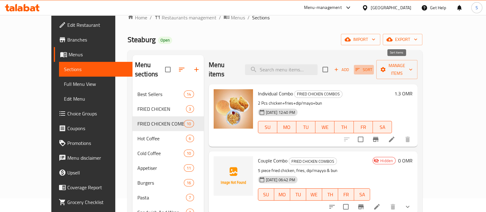
click at [373, 66] on span "Sort" at bounding box center [364, 69] width 17 height 7
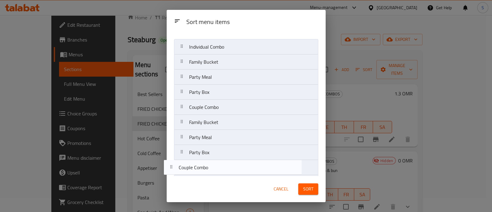
scroll to position [26, 0]
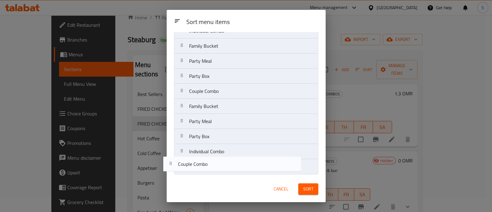
drag, startPoint x: 252, startPoint y: 77, endPoint x: 240, endPoint y: 175, distance: 99.2
click at [240, 175] on div "Sort menu items Individual Combo Couple Combo Family Bucket Party Meal Party Bo…" at bounding box center [246, 104] width 159 height 144
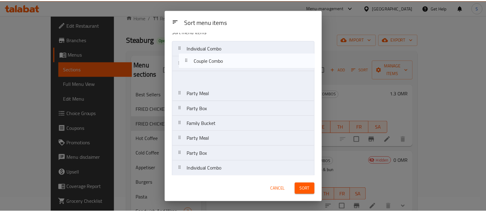
scroll to position [0, 0]
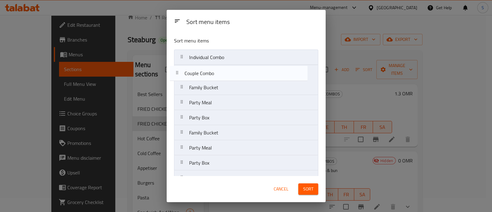
drag, startPoint x: 244, startPoint y: 95, endPoint x: 240, endPoint y: 76, distance: 19.4
click at [240, 76] on nav "Individual Combo Family Bucket Party Meal Party Box Couple Combo Family Bucket …" at bounding box center [246, 125] width 144 height 151
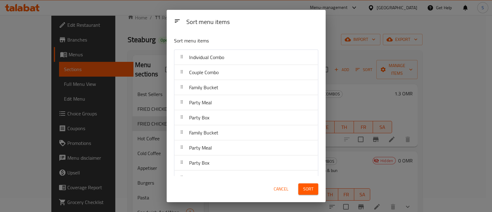
click at [308, 187] on span "Sort" at bounding box center [308, 189] width 10 height 8
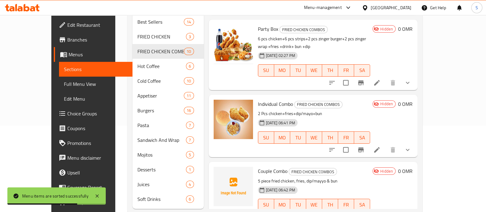
scroll to position [91, 0]
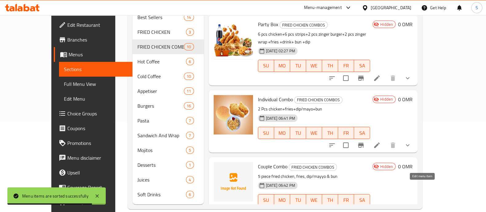
click at [381, 209] on icon at bounding box center [376, 212] width 7 height 7
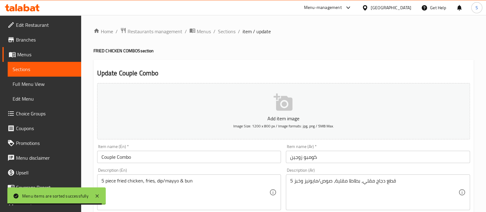
scroll to position [231, 0]
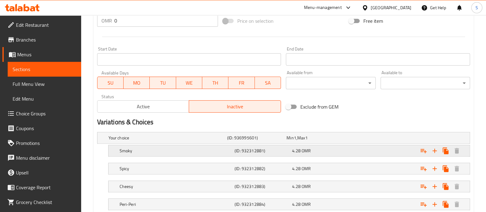
click at [344, 141] on div "4.28 OMR" at bounding box center [315, 138] width 57 height 6
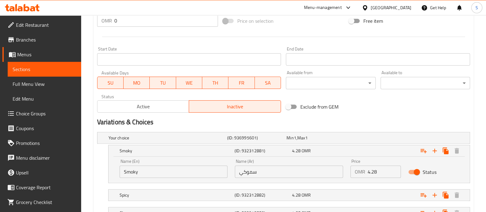
click at [373, 170] on input "4.28" at bounding box center [384, 171] width 33 height 12
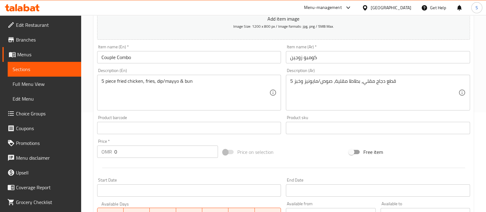
scroll to position [0, 0]
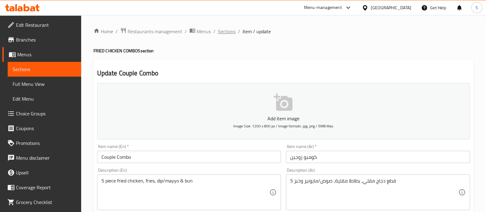
click at [223, 30] on span "Sections" at bounding box center [227, 31] width 18 height 7
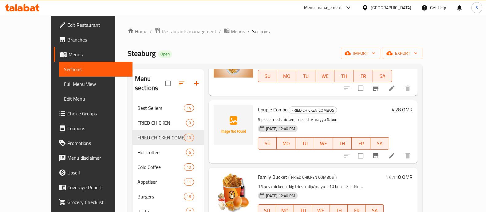
scroll to position [77, 0]
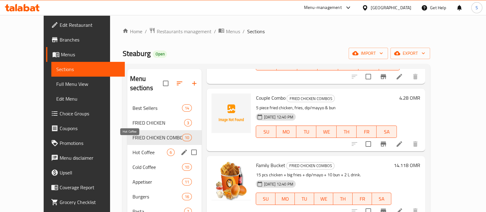
click at [132, 149] on span "Hot Coffee" at bounding box center [149, 152] width 35 height 7
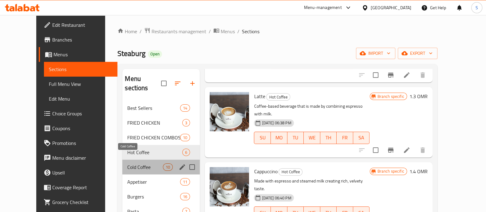
click at [132, 163] on span "Cold Coffee" at bounding box center [145, 166] width 36 height 7
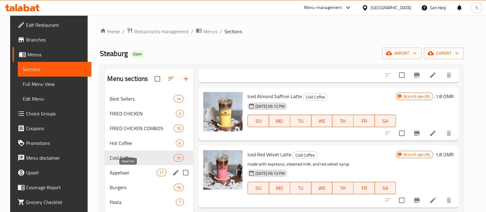
click at [132, 170] on span "Appetiser" at bounding box center [133, 172] width 46 height 7
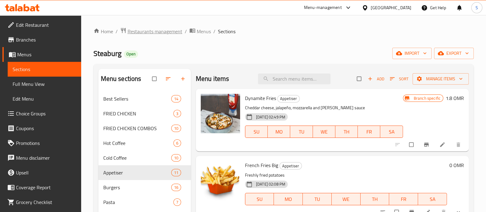
click at [165, 30] on span "Restaurants management" at bounding box center [155, 31] width 55 height 7
